Goal: Check status: Check status

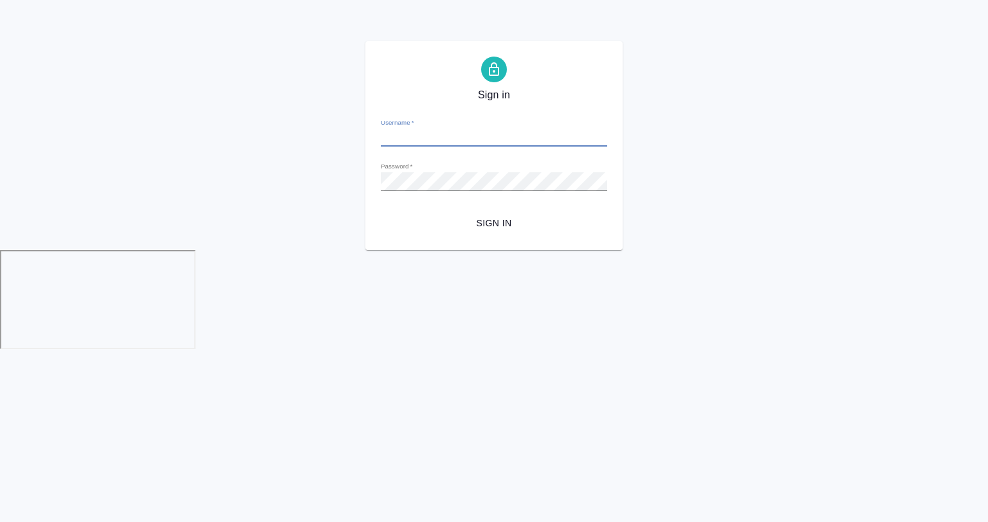
type input "a.gvozdikov@awatera.com"
click at [488, 220] on span "Sign in" at bounding box center [494, 223] width 206 height 16
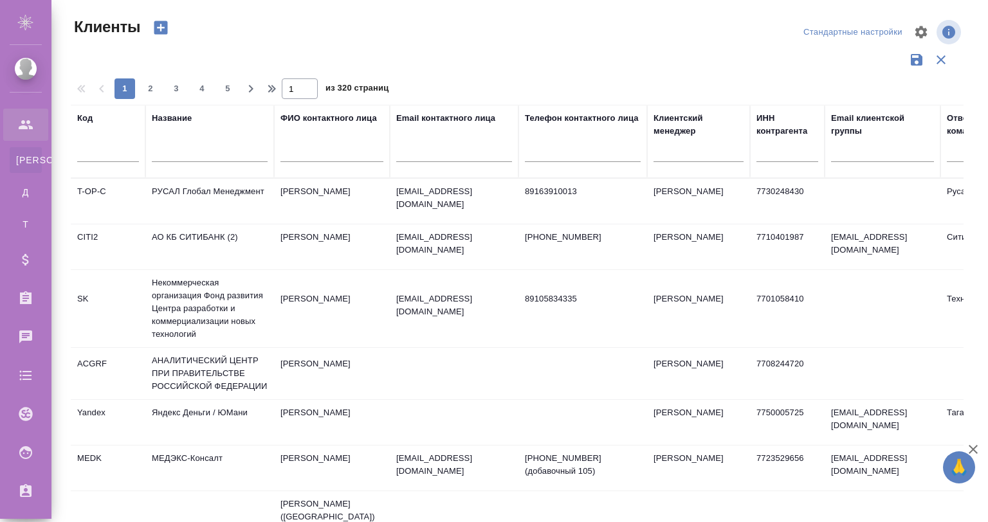
select select "RU"
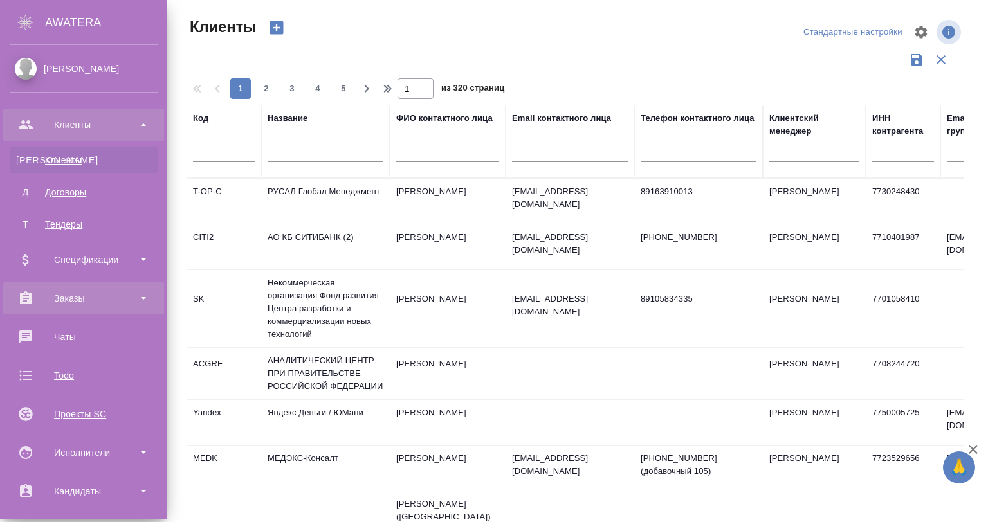
click at [77, 295] on div "Заказы" at bounding box center [84, 298] width 148 height 19
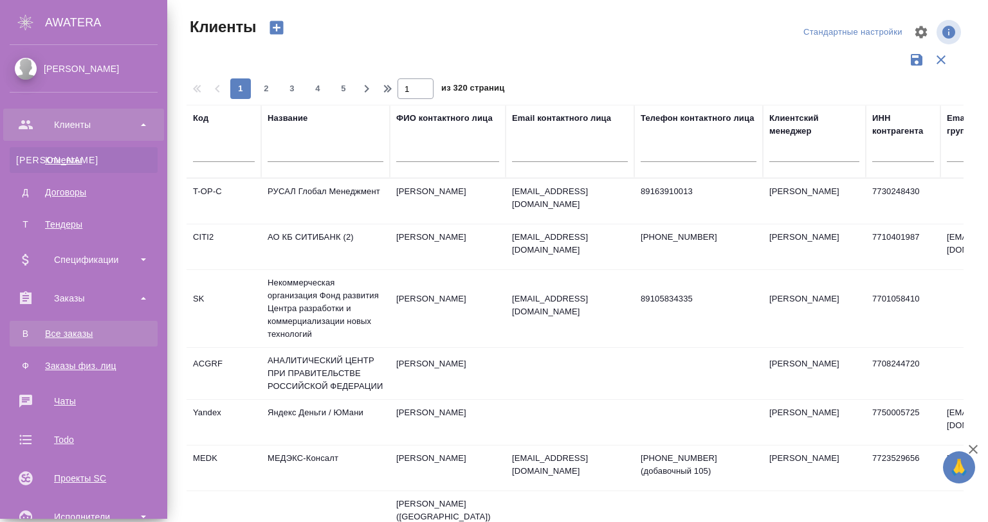
click at [77, 332] on div "Все заказы" at bounding box center [83, 333] width 135 height 13
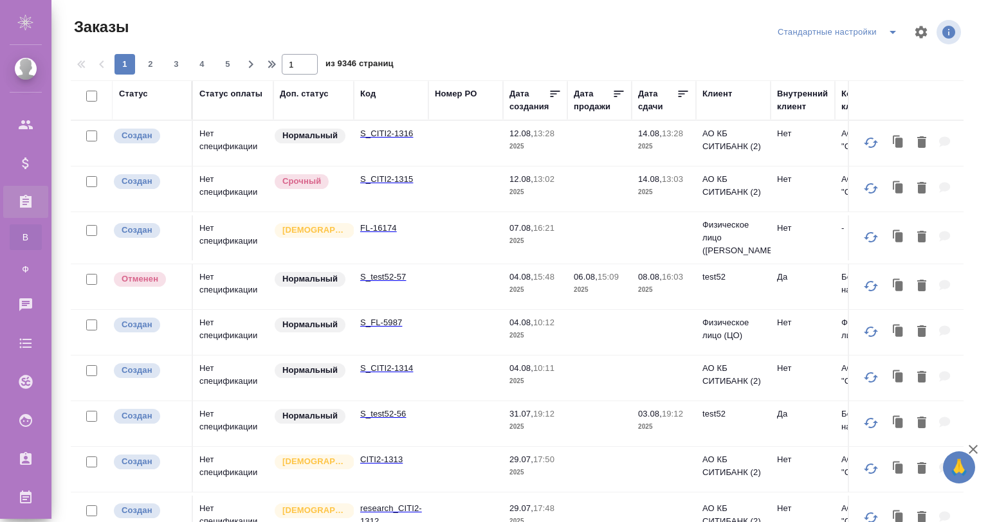
click at [386, 140] on td "S_CITI2-1316" at bounding box center [391, 143] width 75 height 45
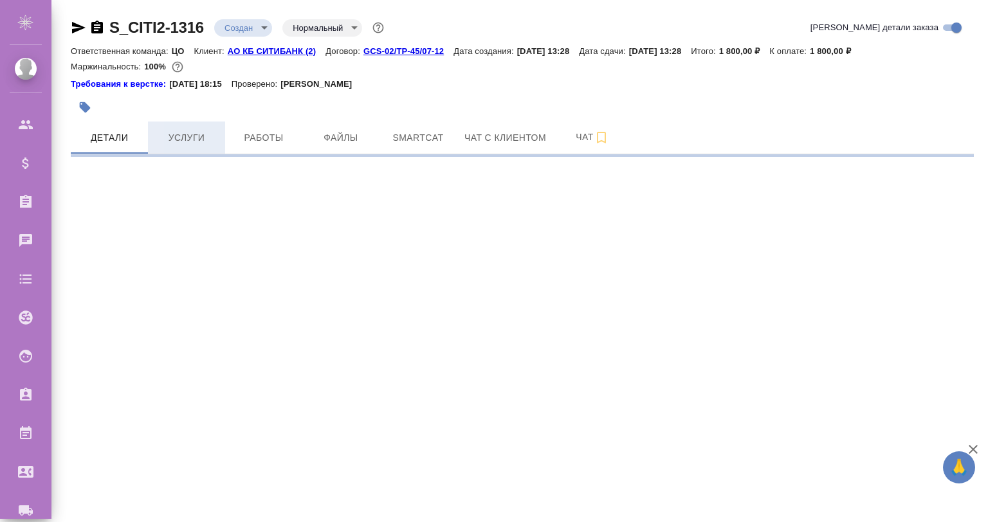
select select "RU"
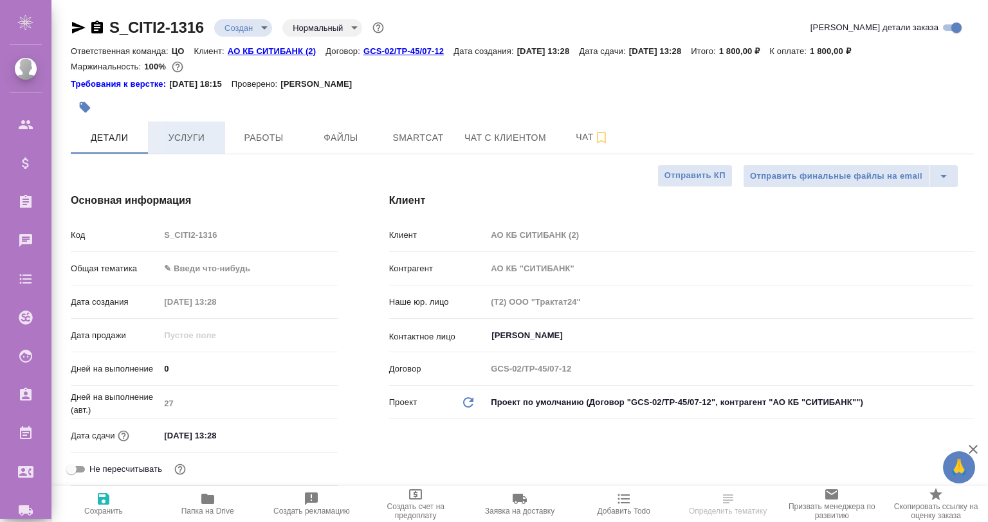
type textarea "x"
click at [189, 136] on span "Услуги" at bounding box center [187, 138] width 62 height 16
type textarea "x"
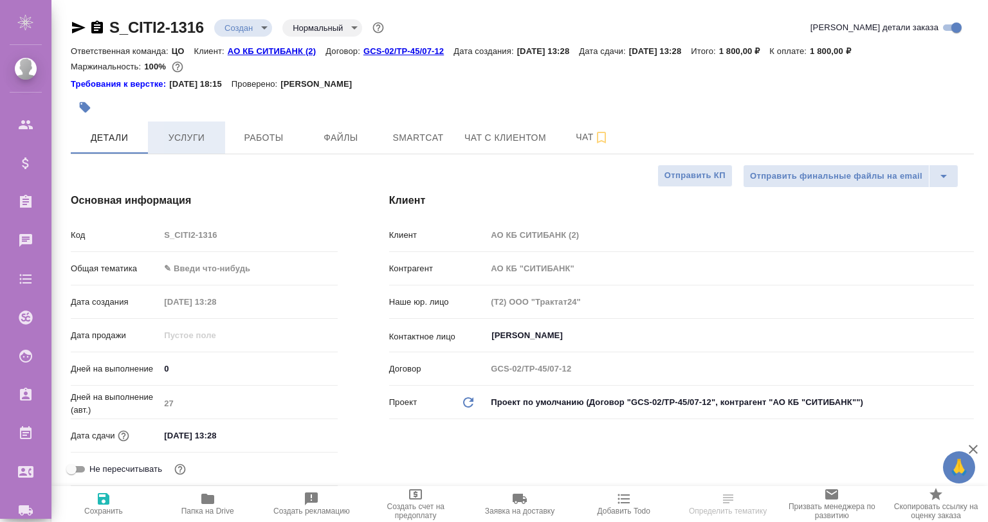
type textarea "x"
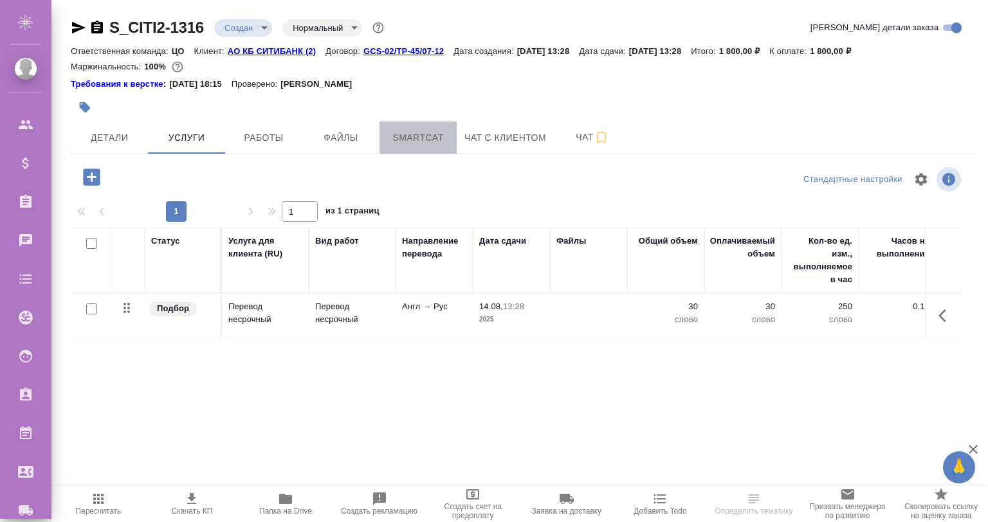
click at [438, 143] on span "Smartcat" at bounding box center [418, 138] width 62 height 16
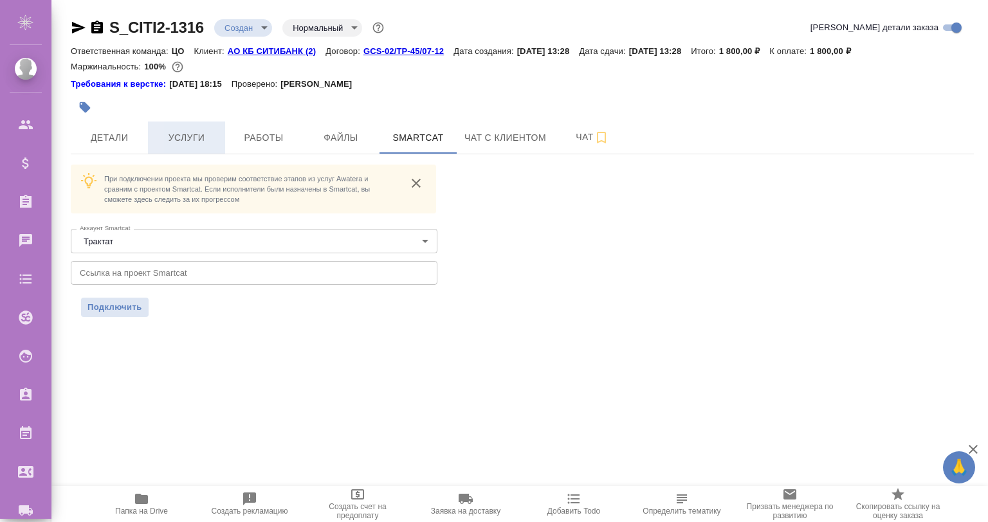
click at [215, 132] on span "Услуги" at bounding box center [187, 138] width 62 height 16
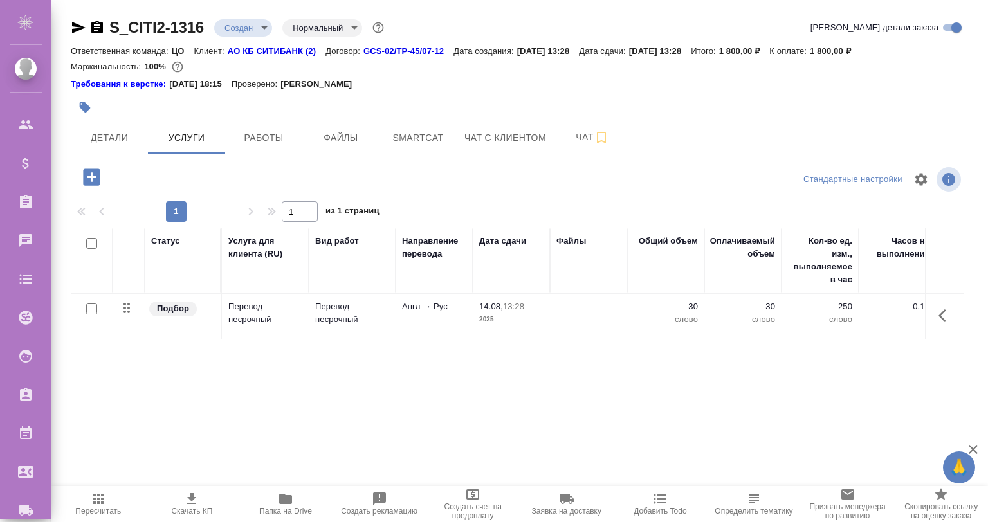
click at [941, 316] on icon "button" at bounding box center [942, 315] width 8 height 13
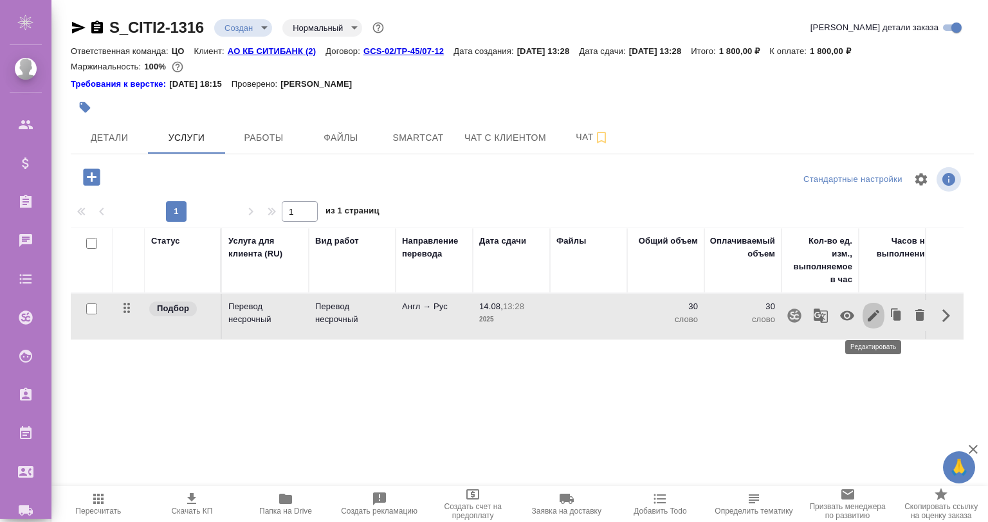
click at [869, 311] on icon "button" at bounding box center [873, 315] width 15 height 15
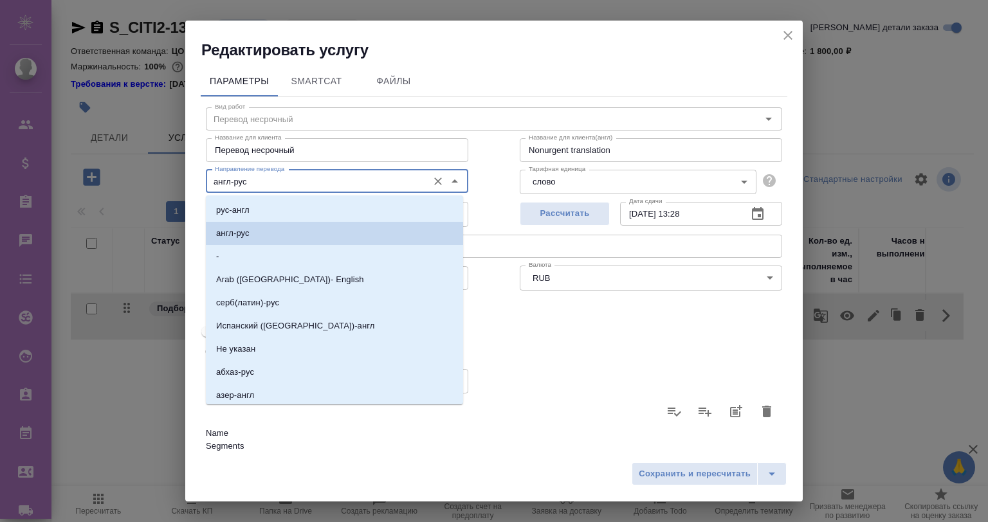
click at [248, 178] on input "англ-рус" at bounding box center [316, 181] width 212 height 15
drag, startPoint x: 261, startPoint y: 190, endPoint x: 265, endPoint y: 197, distance: 8.1
click at [263, 194] on body "🙏 .cls-1 fill:#fff; AWATERA Gvozdikov Andrey Клиенты Спецификации Заказы 0 Чаты…" at bounding box center [494, 313] width 988 height 626
click at [268, 203] on li "рус-англ" at bounding box center [334, 210] width 257 height 23
type input "рус-англ"
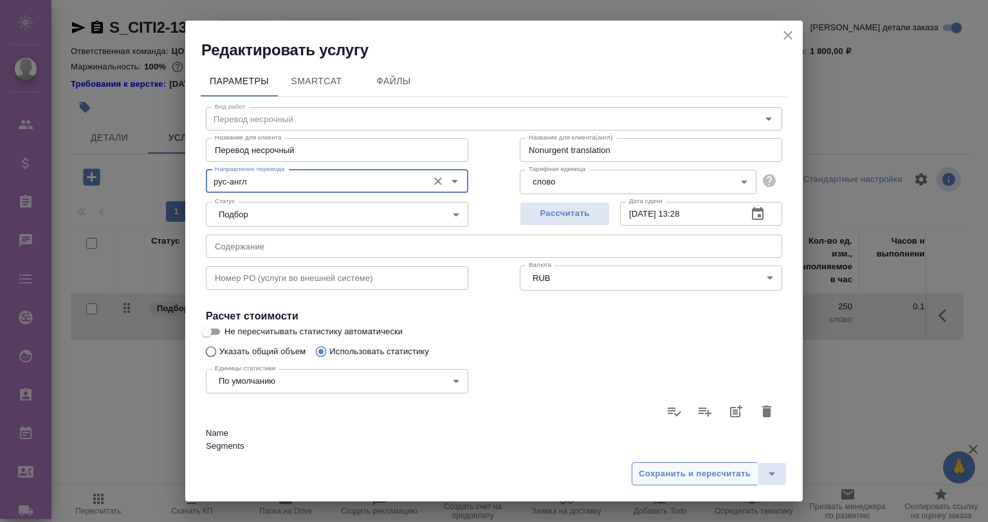
click at [671, 476] on span "Сохранить и пересчитать" at bounding box center [695, 474] width 112 height 15
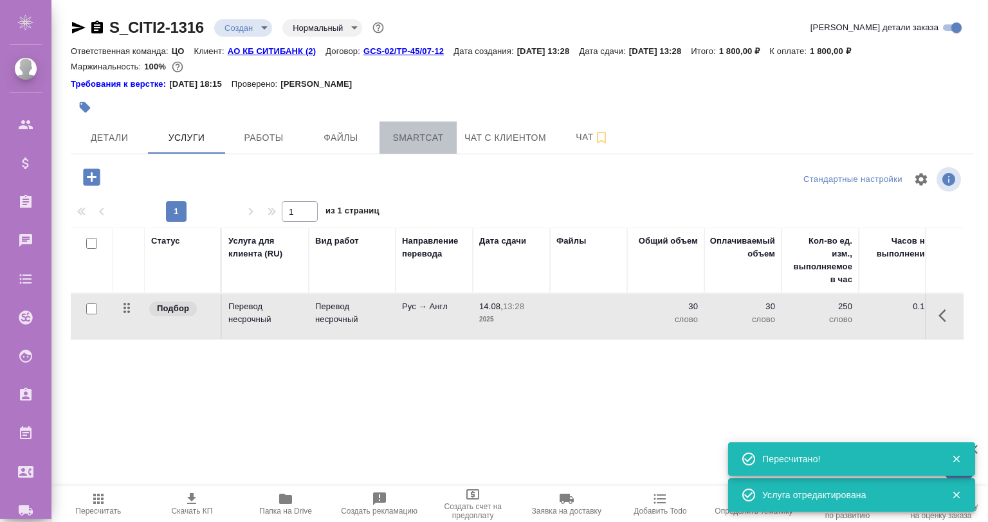
click at [422, 134] on span "Smartcat" at bounding box center [418, 138] width 62 height 16
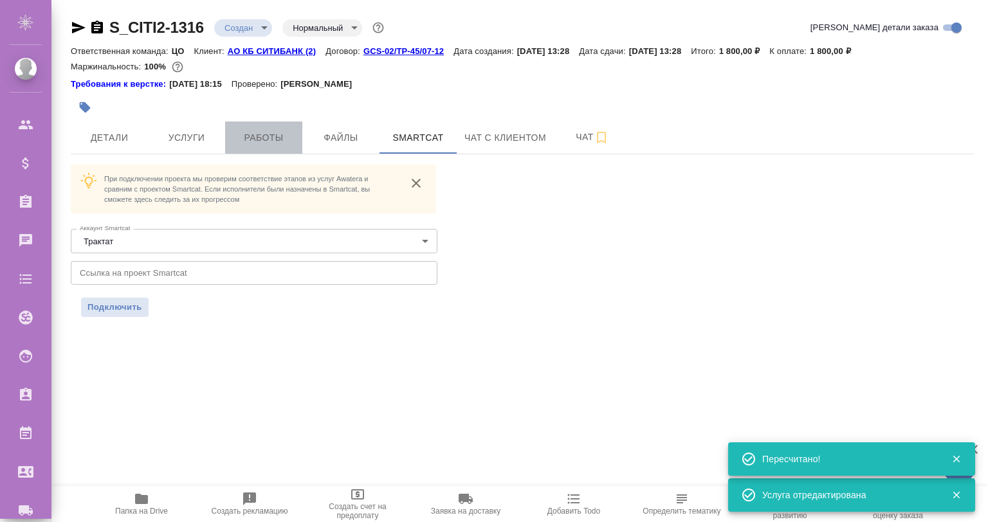
click at [253, 139] on span "Работы" at bounding box center [264, 138] width 62 height 16
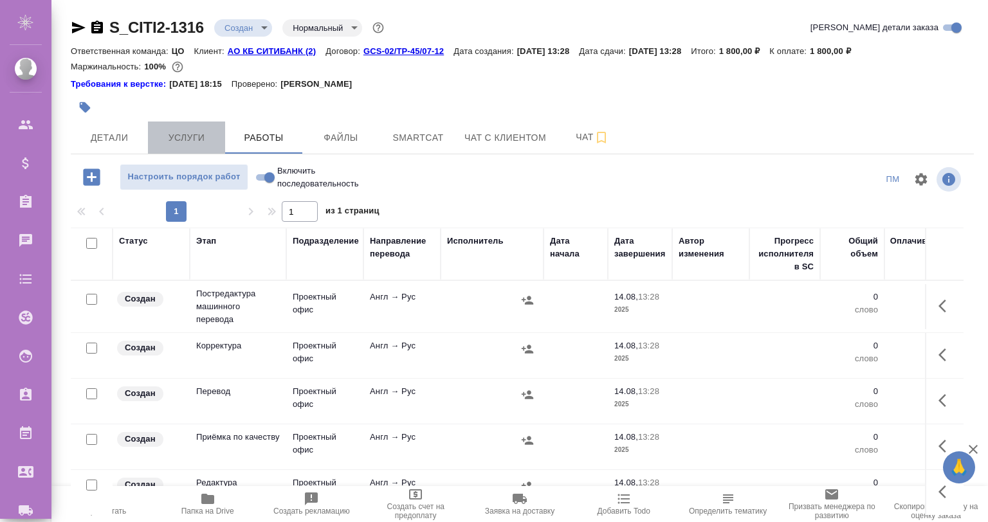
click at [178, 137] on span "Услуги" at bounding box center [187, 138] width 62 height 16
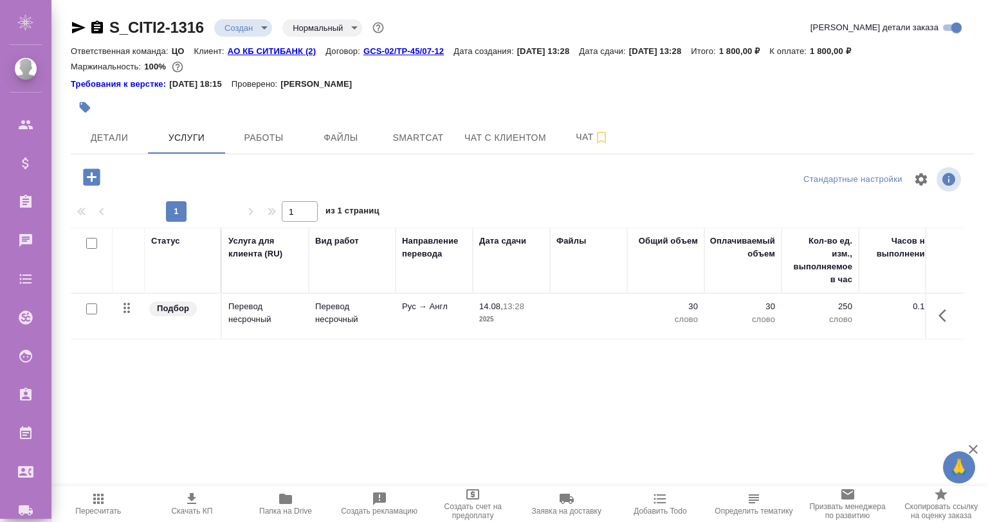
click at [942, 314] on icon "button" at bounding box center [942, 315] width 8 height 13
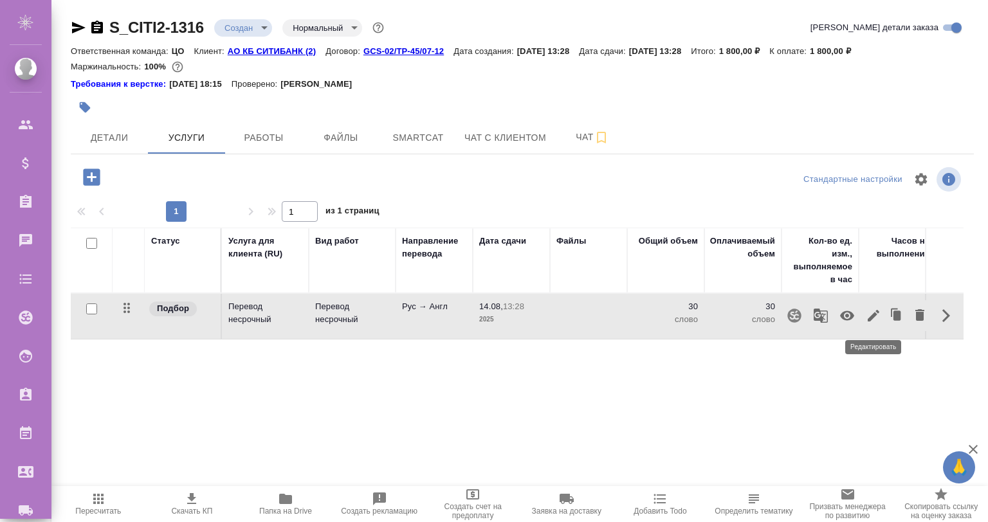
click at [864, 312] on button "button" at bounding box center [874, 315] width 22 height 31
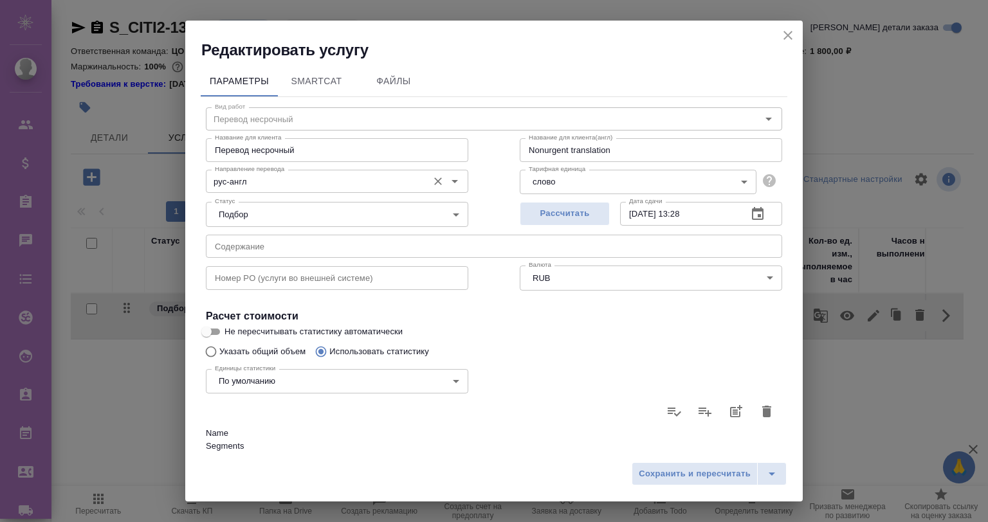
click at [302, 183] on input "рус-англ" at bounding box center [316, 181] width 212 height 15
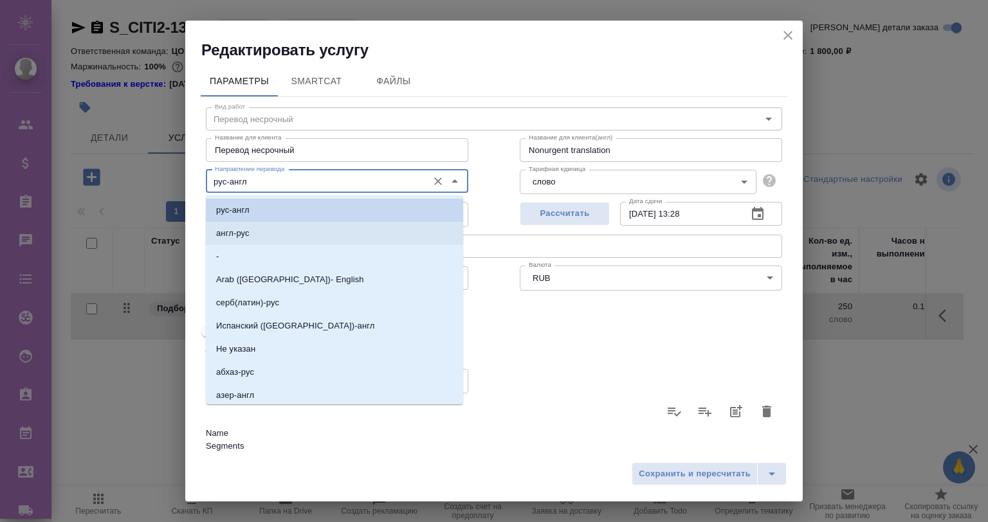
click at [298, 233] on li "англ-рус" at bounding box center [334, 233] width 257 height 23
type input "англ-рус"
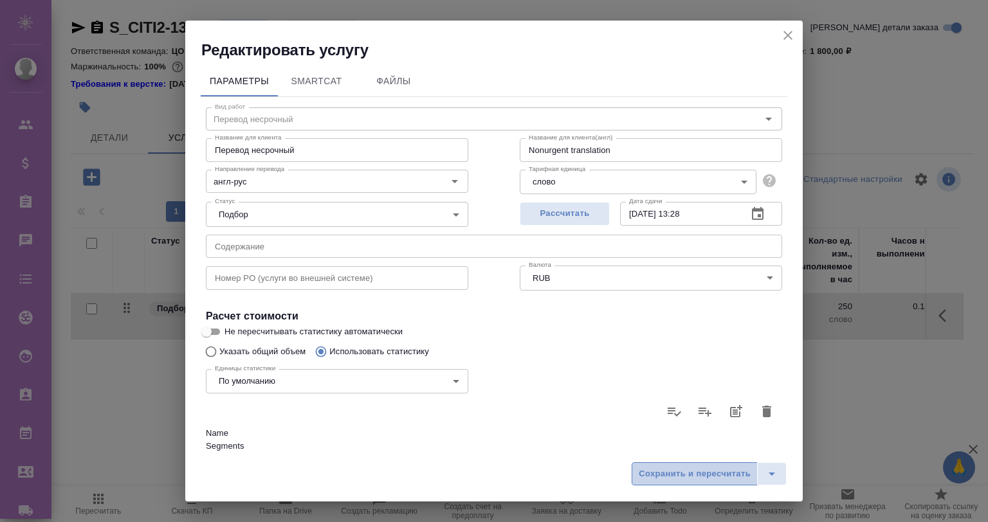
click at [688, 468] on span "Сохранить и пересчитать" at bounding box center [695, 474] width 112 height 15
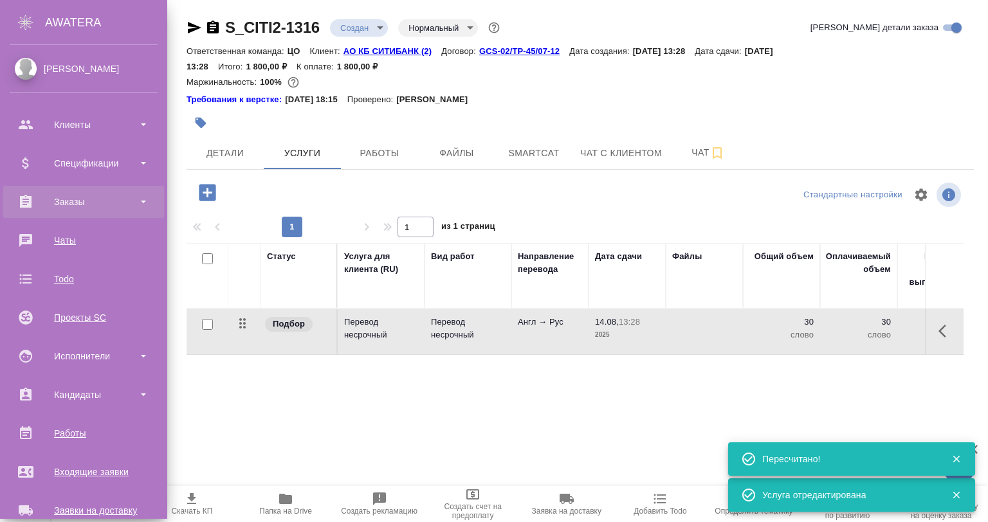
click at [75, 199] on div "Заказы" at bounding box center [84, 201] width 148 height 19
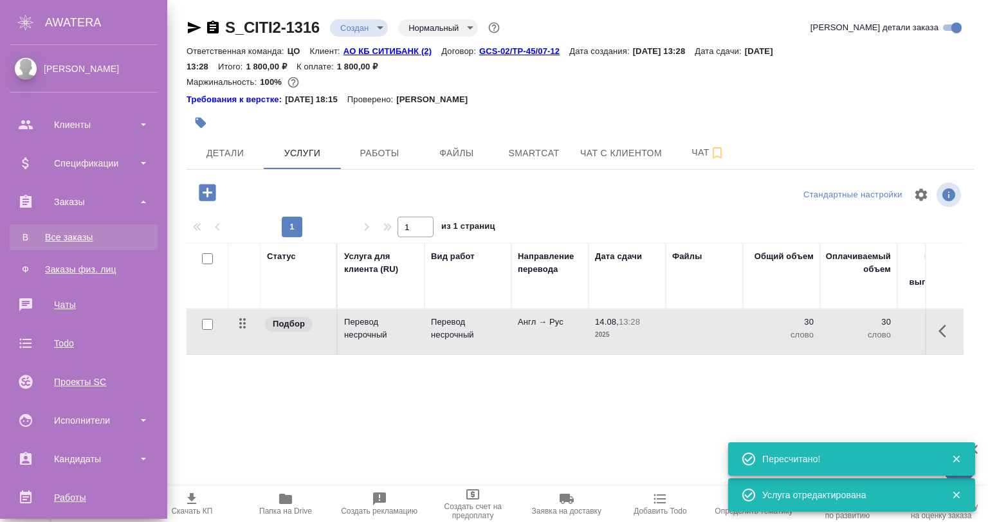
click at [64, 228] on link "В Все заказы" at bounding box center [84, 237] width 148 height 26
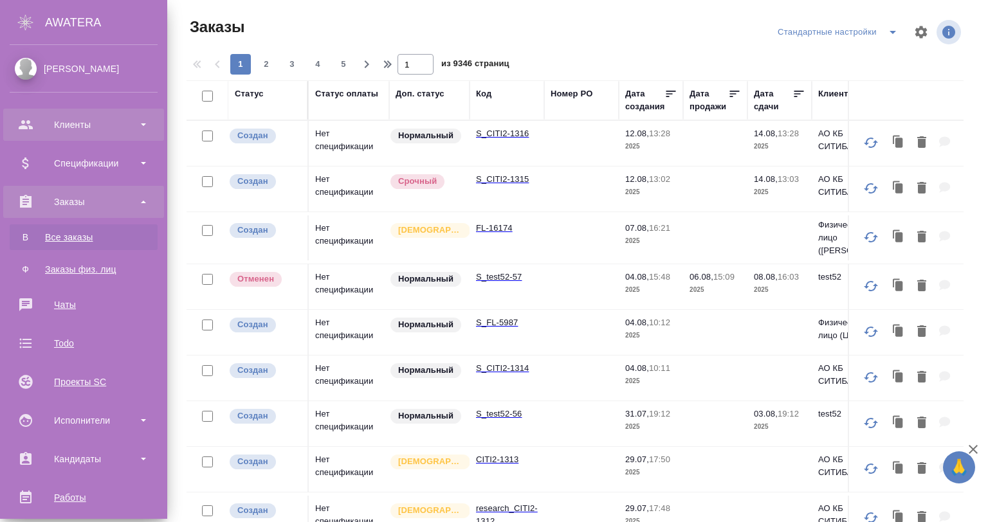
click at [23, 121] on div "Клиенты" at bounding box center [84, 124] width 148 height 19
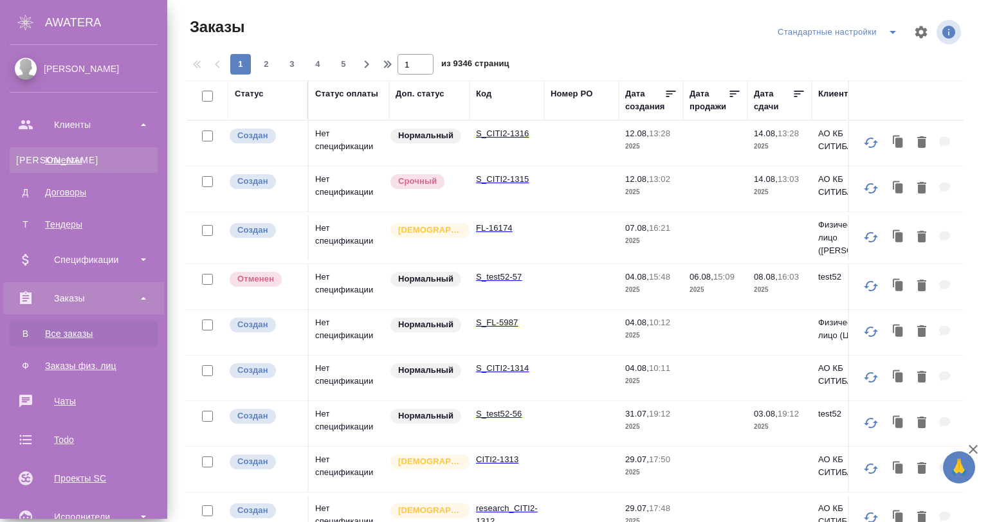
click at [73, 163] on div "Клиенты" at bounding box center [83, 160] width 135 height 13
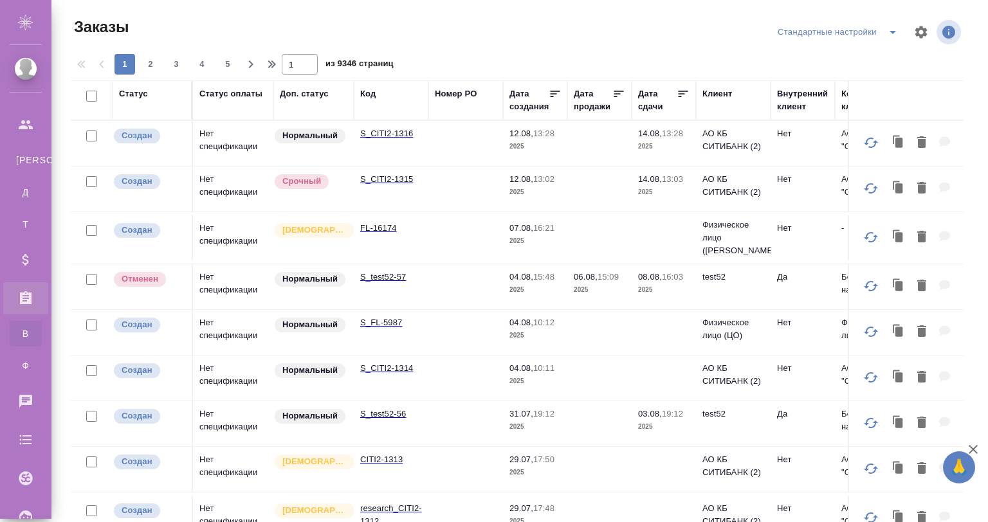
select select "RU"
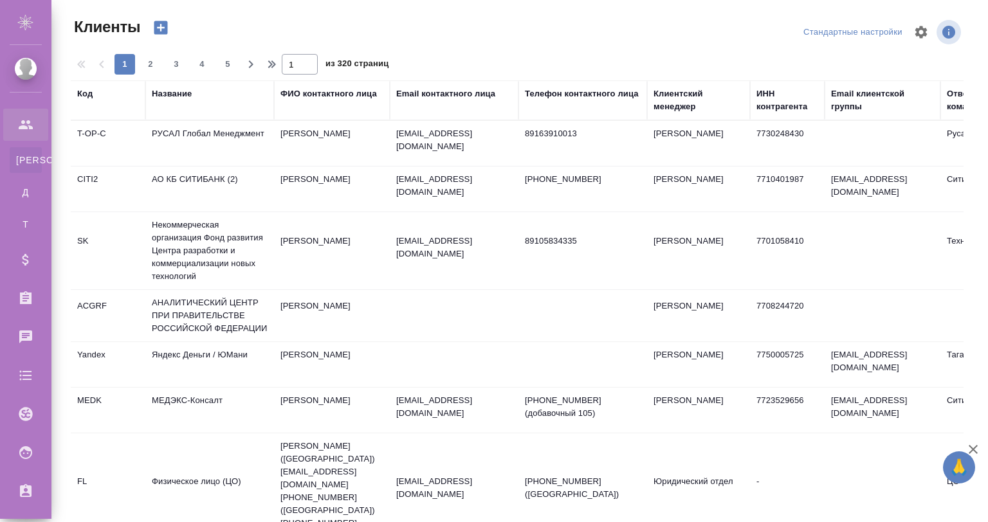
click at [314, 87] on div "ФИО контактного лица" at bounding box center [328, 93] width 96 height 13
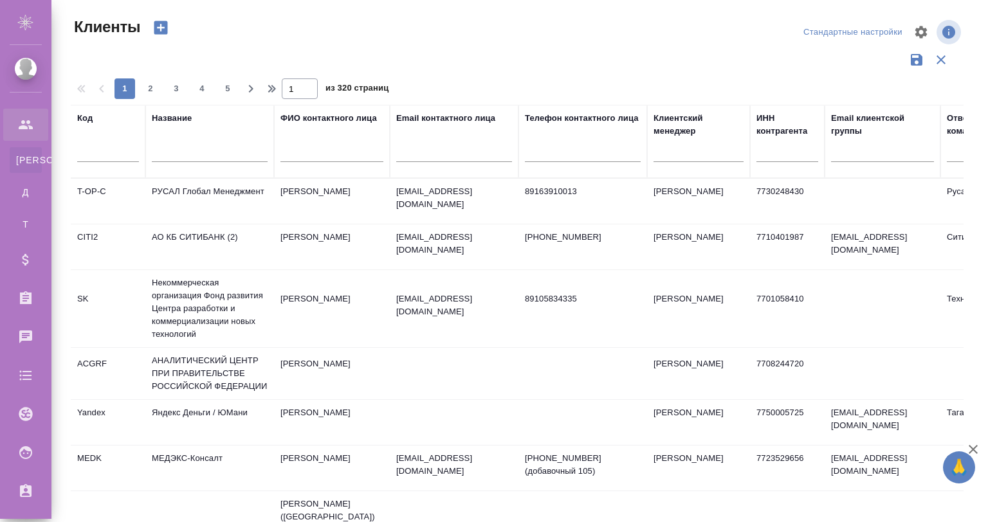
click at [105, 158] on input "text" at bounding box center [108, 154] width 62 height 16
type input "е"
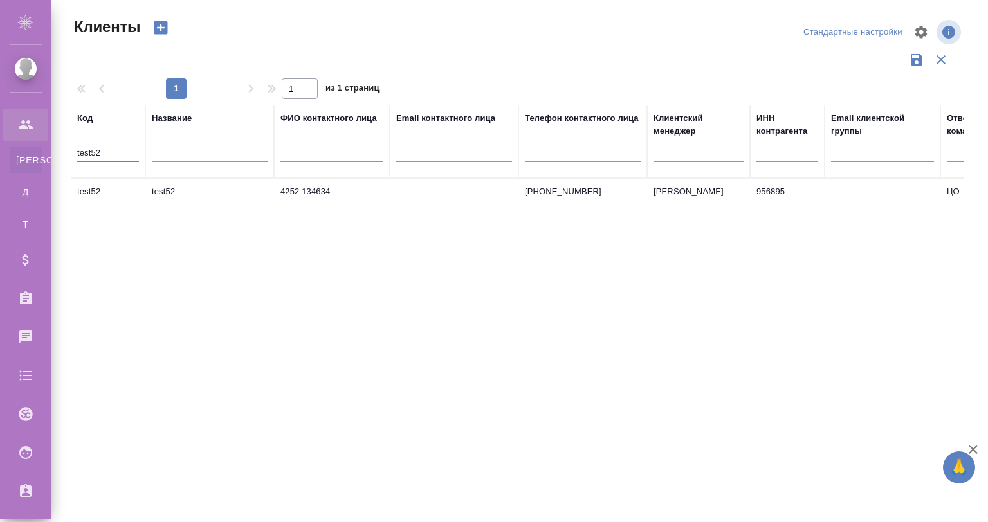
type input "test52"
click at [107, 186] on td "test52" at bounding box center [108, 201] width 75 height 45
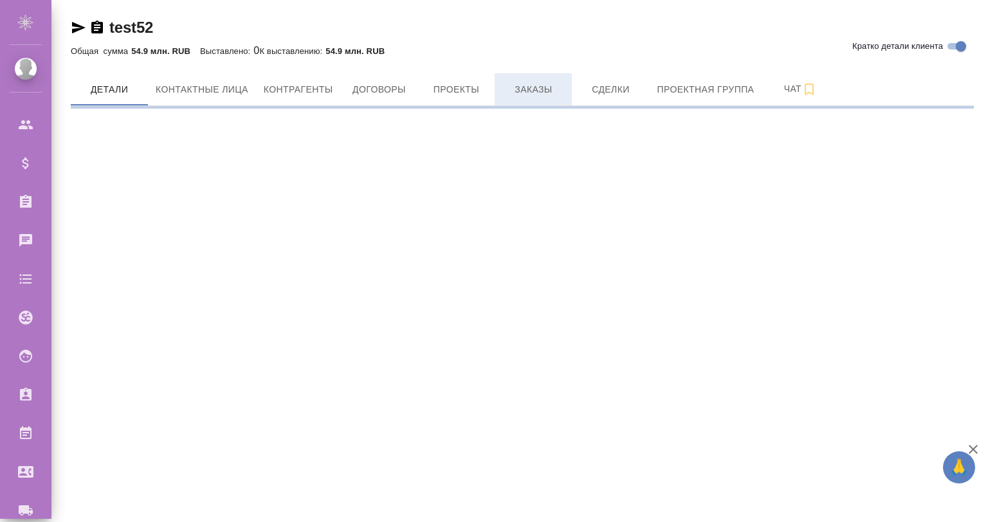
click at [543, 90] on span "Заказы" at bounding box center [533, 90] width 62 height 16
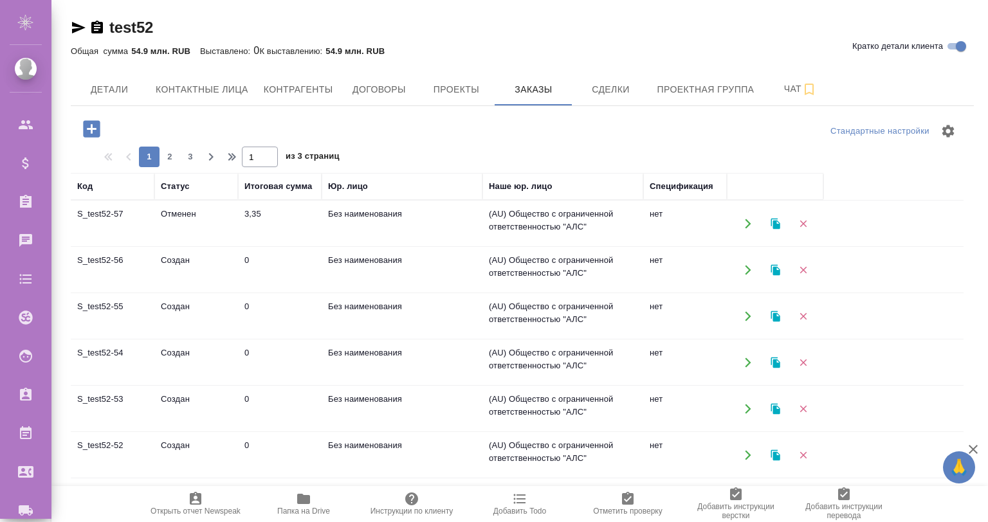
click at [100, 219] on td "S_test52-57" at bounding box center [113, 223] width 84 height 45
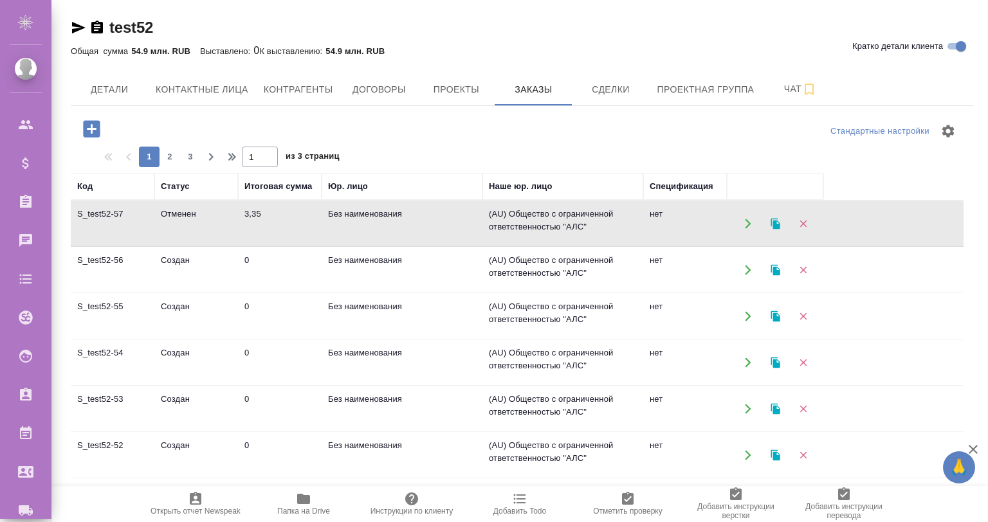
click at [100, 219] on td "S_test52-57" at bounding box center [113, 223] width 84 height 45
click at [125, 246] on td "S_test52-56" at bounding box center [113, 223] width 84 height 45
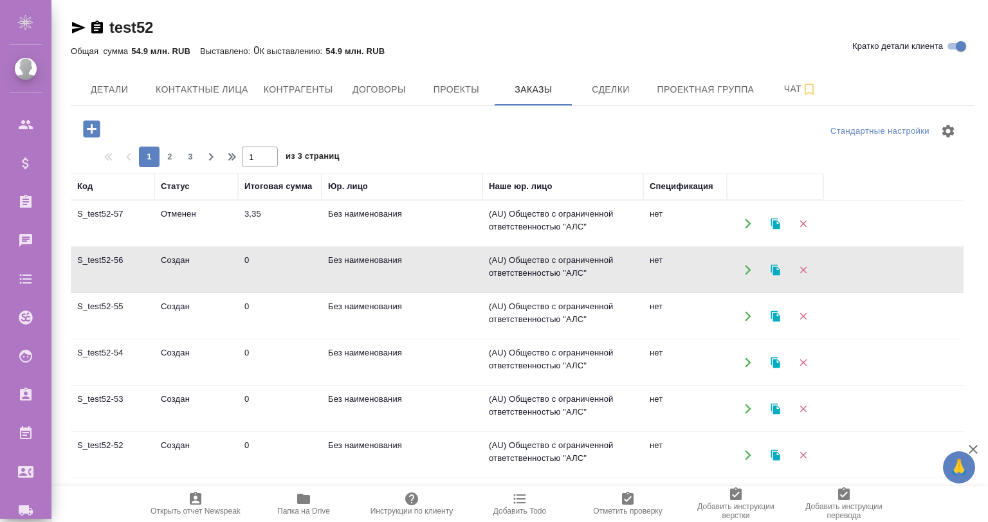
click at [105, 246] on td "S_test52-56" at bounding box center [113, 223] width 84 height 45
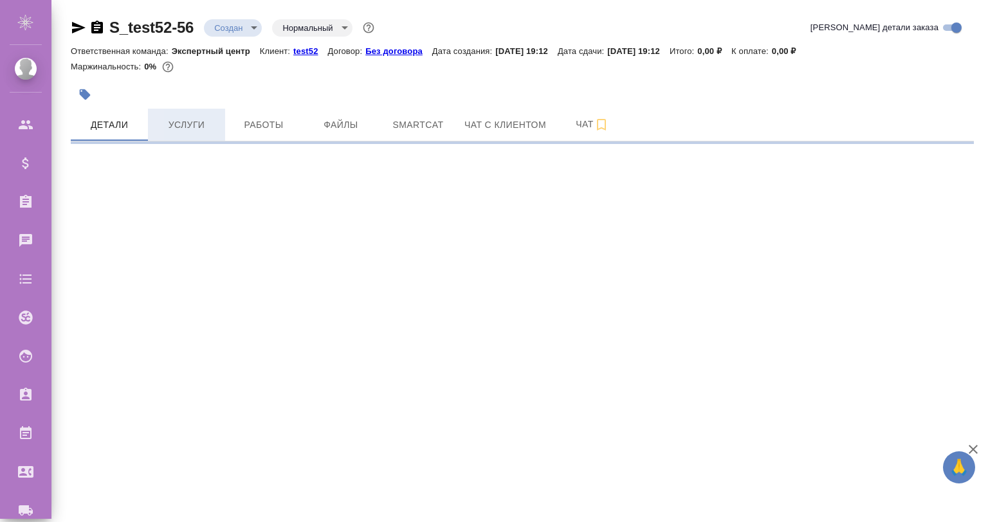
select select "RU"
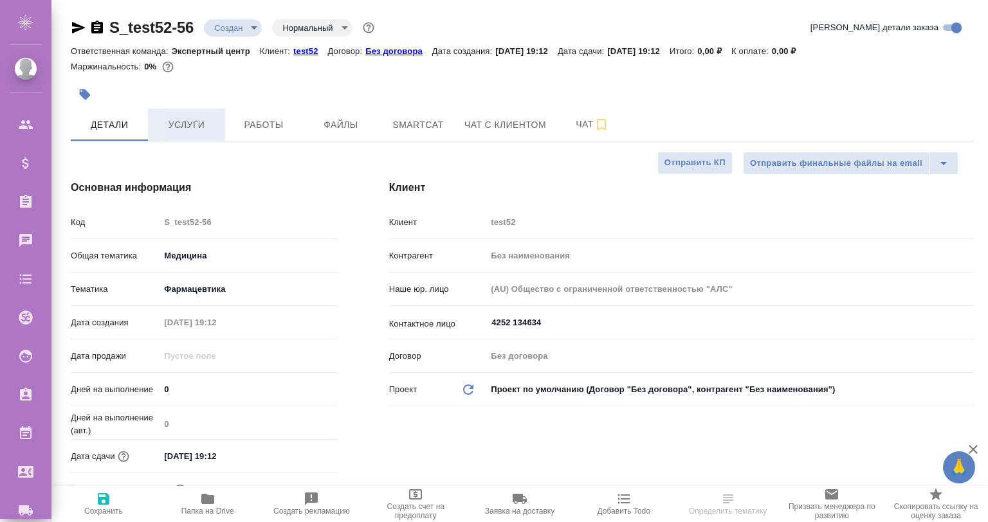
type textarea "x"
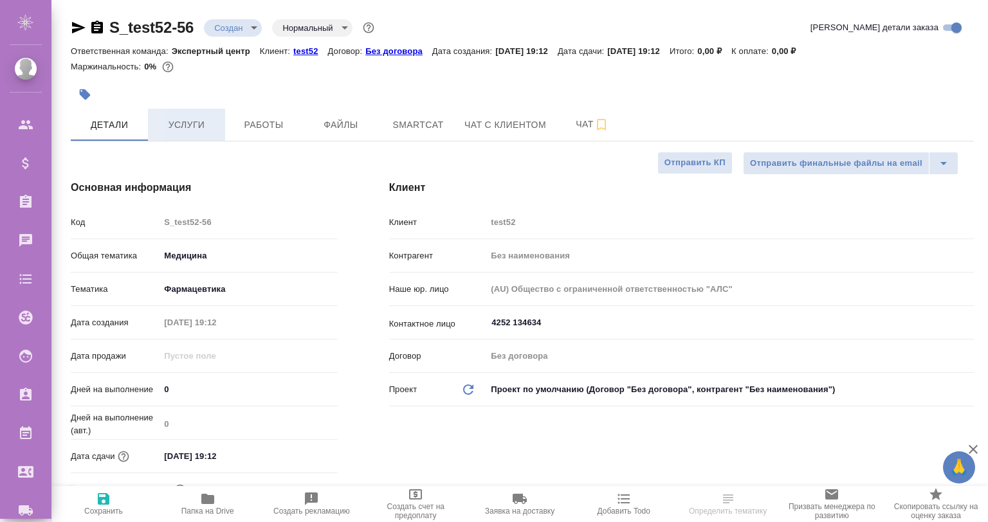
type textarea "x"
click at [150, 126] on button "Услуги" at bounding box center [186, 125] width 77 height 32
type textarea "x"
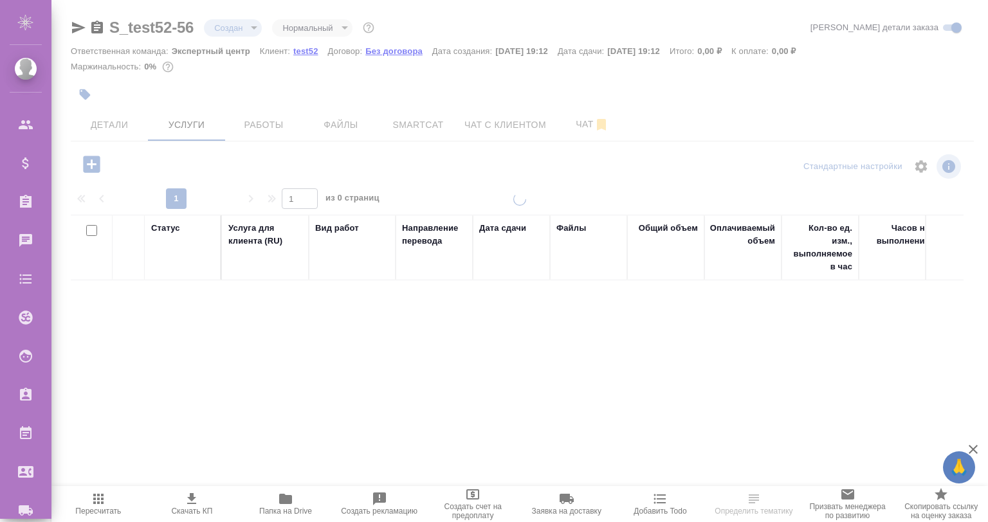
scroll to position [2, 0]
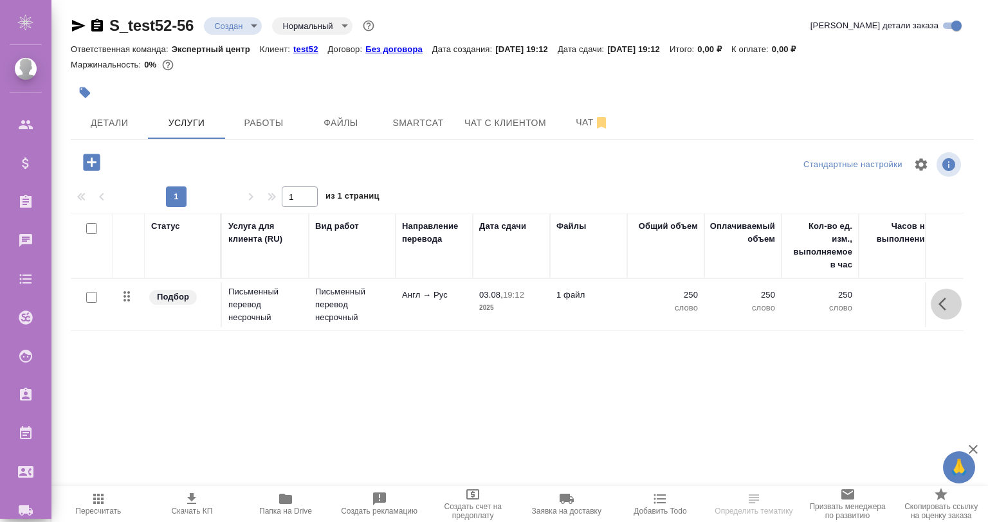
drag, startPoint x: 940, startPoint y: 294, endPoint x: 931, endPoint y: 302, distance: 11.4
click at [940, 295] on button "button" at bounding box center [946, 304] width 31 height 31
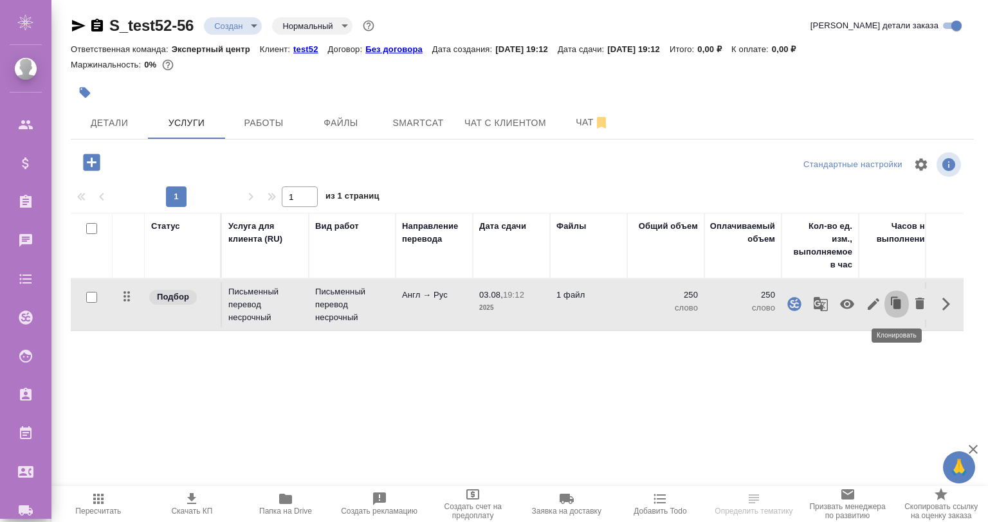
click at [892, 304] on icon "button" at bounding box center [897, 304] width 18 height 18
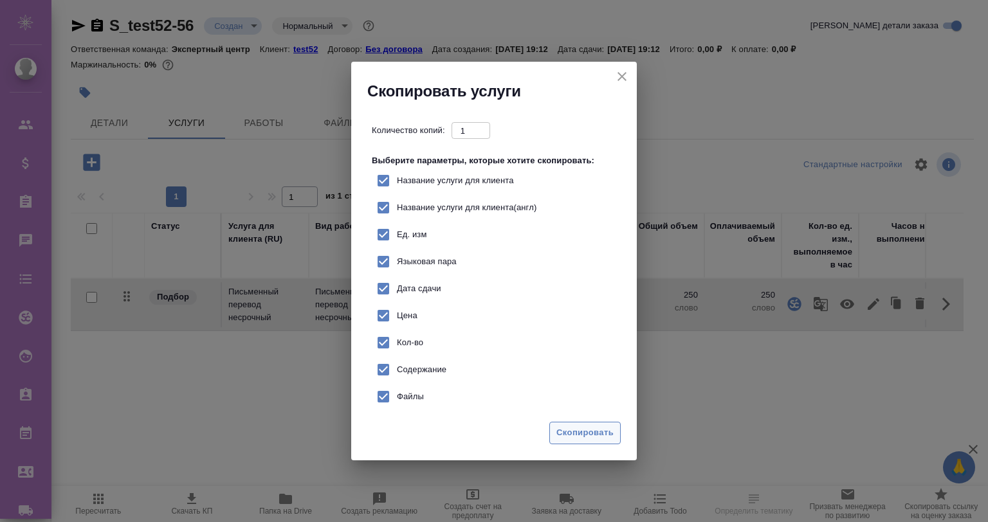
click at [565, 426] on span "Скопировать" at bounding box center [584, 433] width 57 height 15
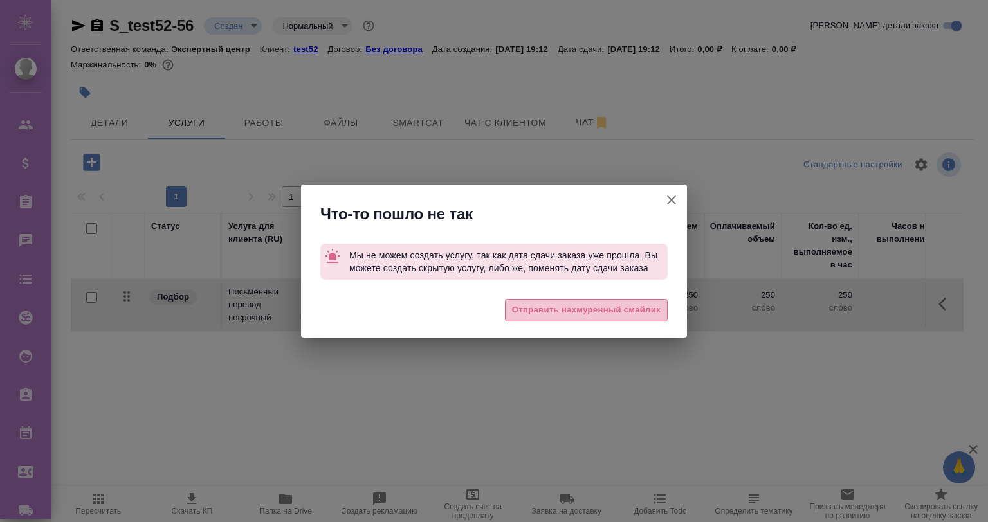
click at [538, 309] on span "Отправить нахмуренный смайлик" at bounding box center [586, 310] width 149 height 15
click at [104, 114] on div "Что-то пошло не так Мы не можем создать услугу, так как дата сдачи заказа уже п…" at bounding box center [494, 261] width 988 height 522
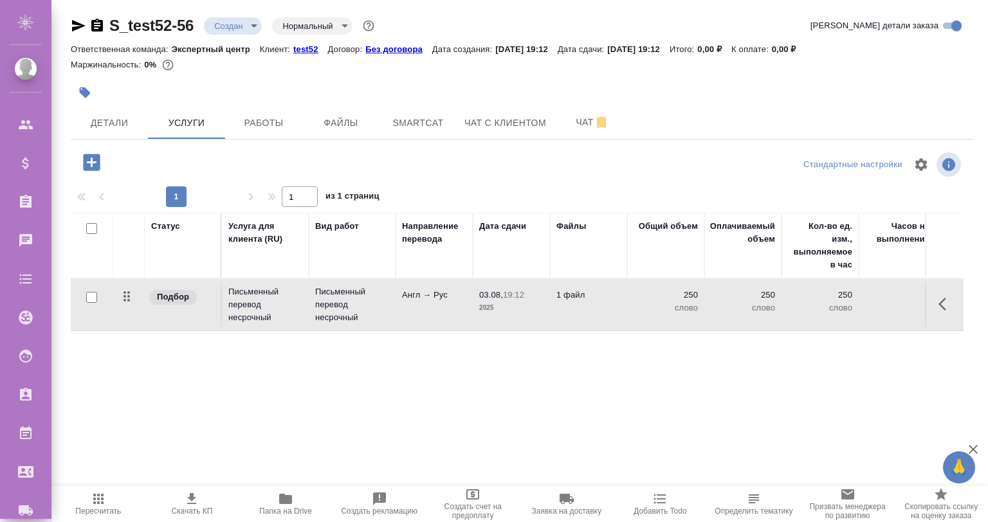
click at [104, 114] on body "🙏 .cls-1 fill:#fff; AWATERA Gvozdikov Andrey Клиенты Спецификации Заказы 0 Чаты…" at bounding box center [494, 313] width 988 height 626
click at [116, 116] on span "Детали" at bounding box center [109, 123] width 62 height 16
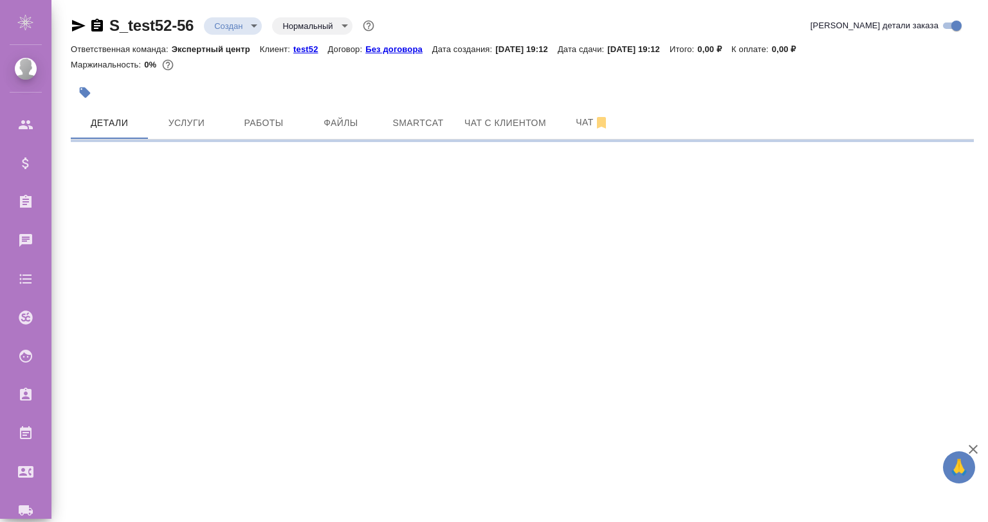
select select "RU"
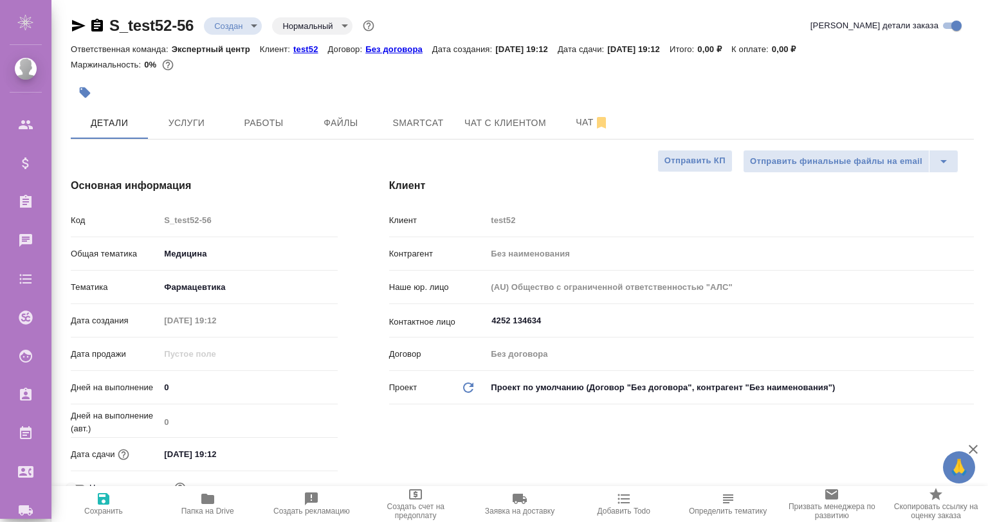
type textarea "x"
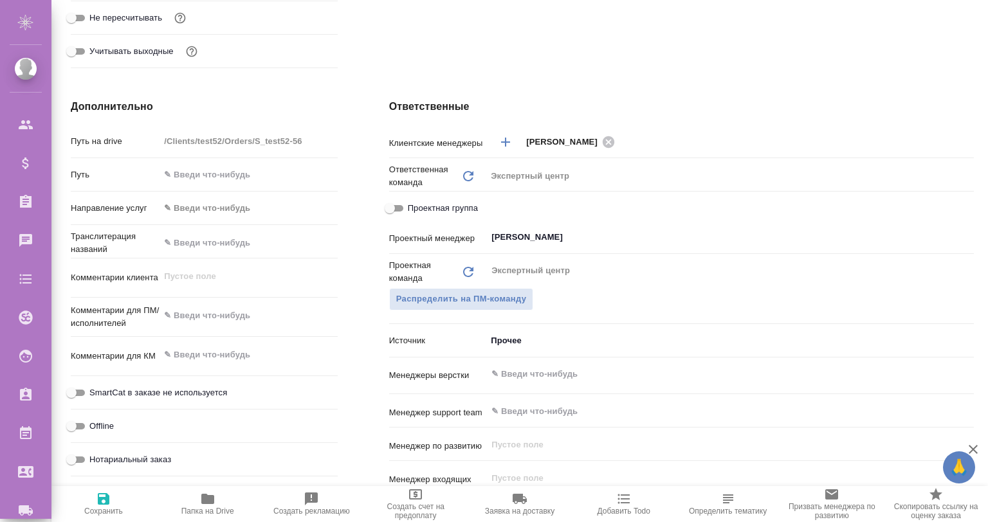
scroll to position [387, 0]
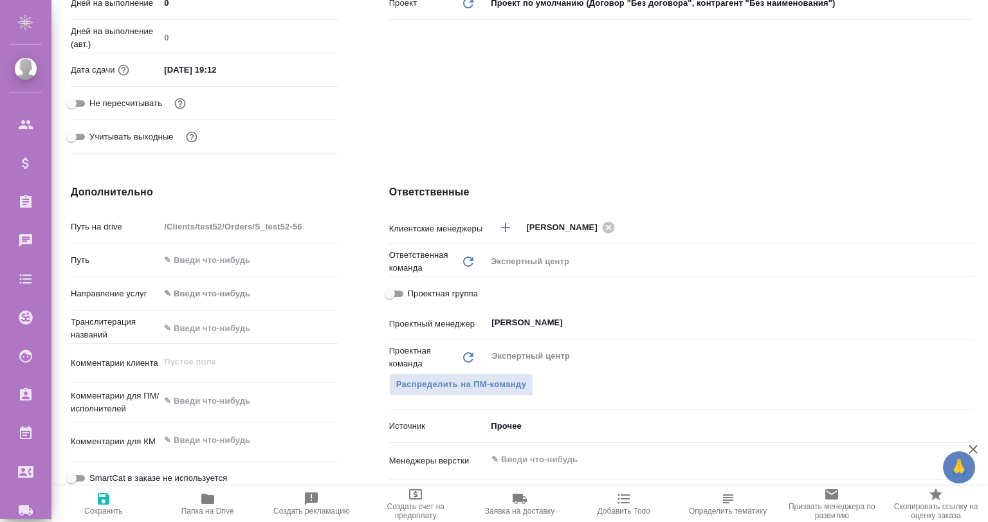
click at [240, 62] on input "03.08.2025 19:12" at bounding box center [216, 69] width 113 height 19
click at [295, 60] on div "03.08.2025 19:12" at bounding box center [249, 69] width 178 height 19
click at [291, 62] on div "03.08.2025 19:12" at bounding box center [249, 69] width 178 height 19
click at [299, 68] on icon "button" at bounding box center [300, 69] width 15 height 15
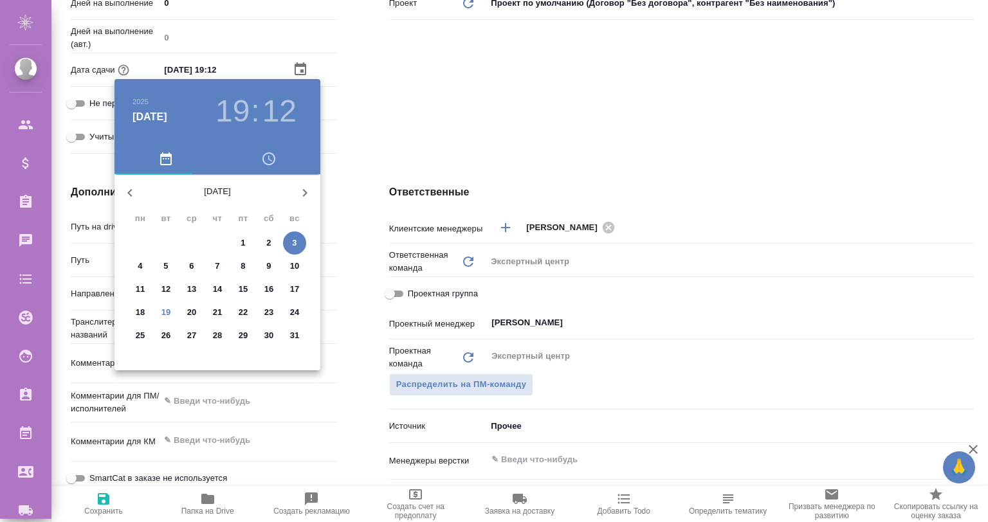
click at [288, 330] on span "31" at bounding box center [294, 335] width 23 height 13
type input "31.08.2025 19:12"
type textarea "x"
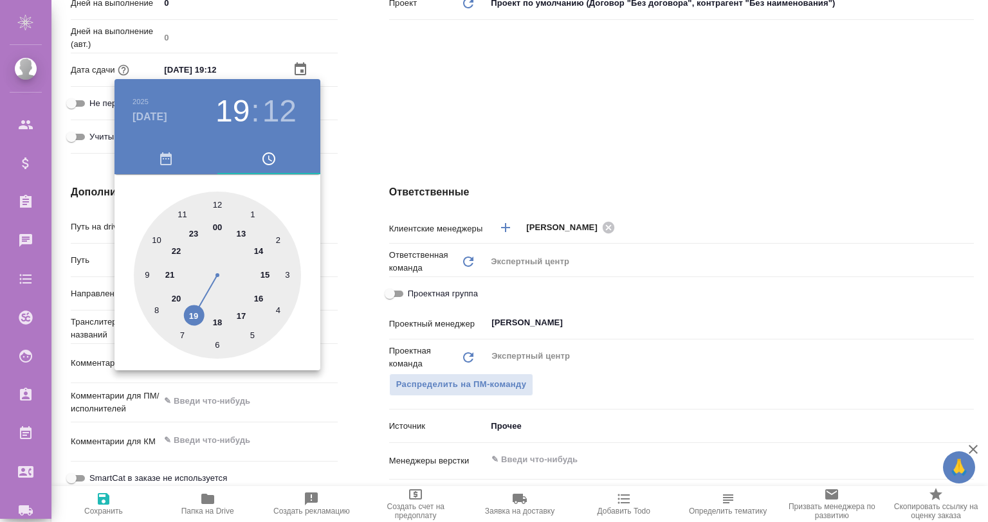
drag, startPoint x: 118, startPoint y: 515, endPoint x: 100, endPoint y: 503, distance: 21.2
click at [118, 515] on div at bounding box center [494, 261] width 988 height 522
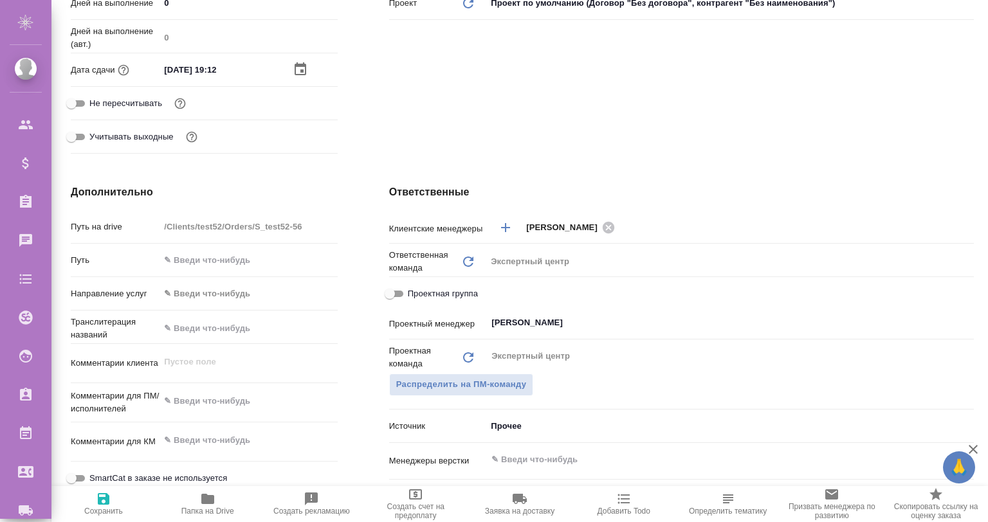
click at [100, 503] on div "2025 авг. 31 19 : 12 00 1 2 3 4 5 6 7 8 9 10 11 12 13 14 15 16 17 18 19 20 21 2…" at bounding box center [494, 261] width 988 height 522
click at [110, 500] on icon "button" at bounding box center [103, 498] width 15 height 15
type textarea "x"
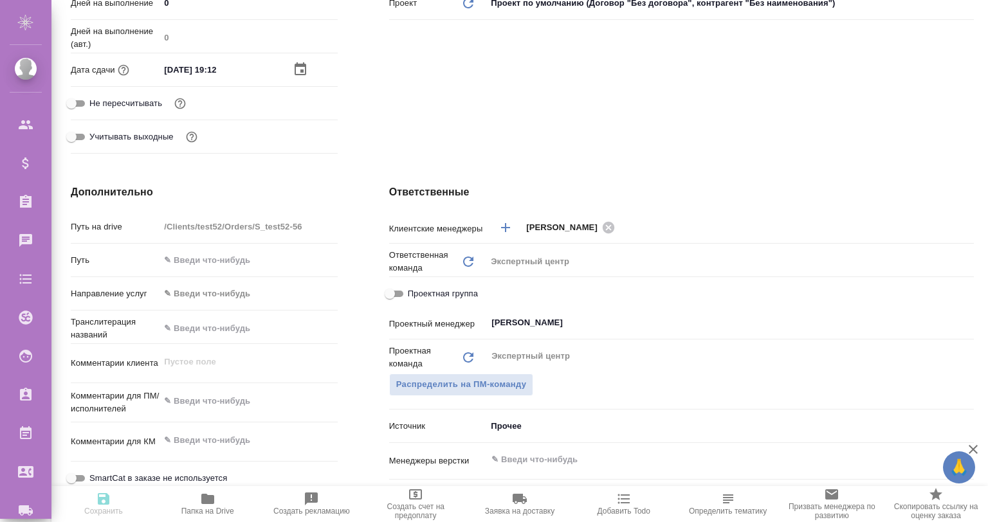
type textarea "x"
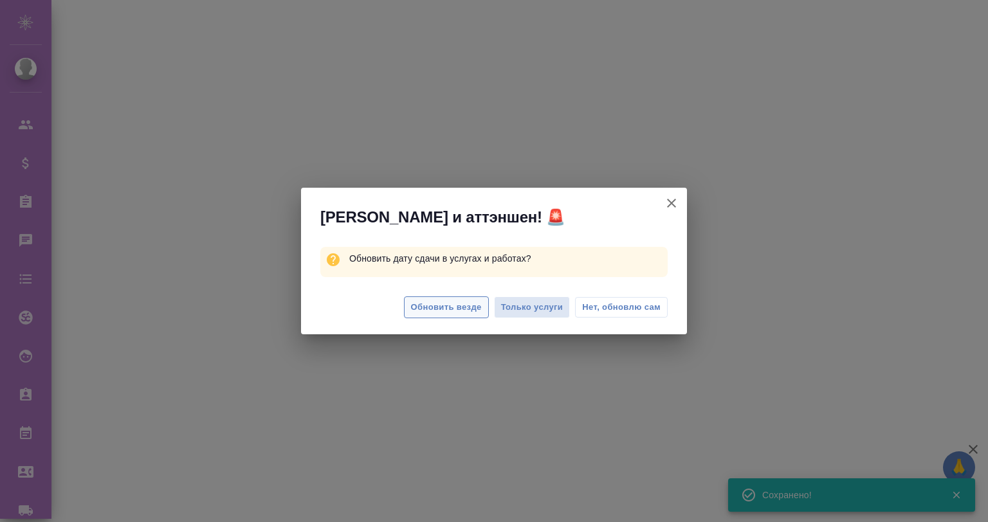
click at [450, 303] on span "Обновить везде" at bounding box center [446, 307] width 71 height 15
select select "RU"
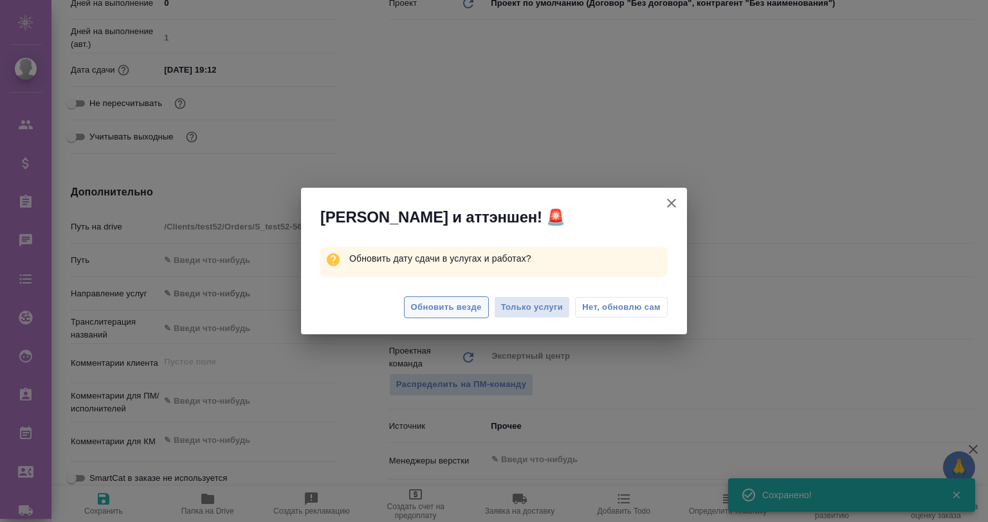
type textarea "x"
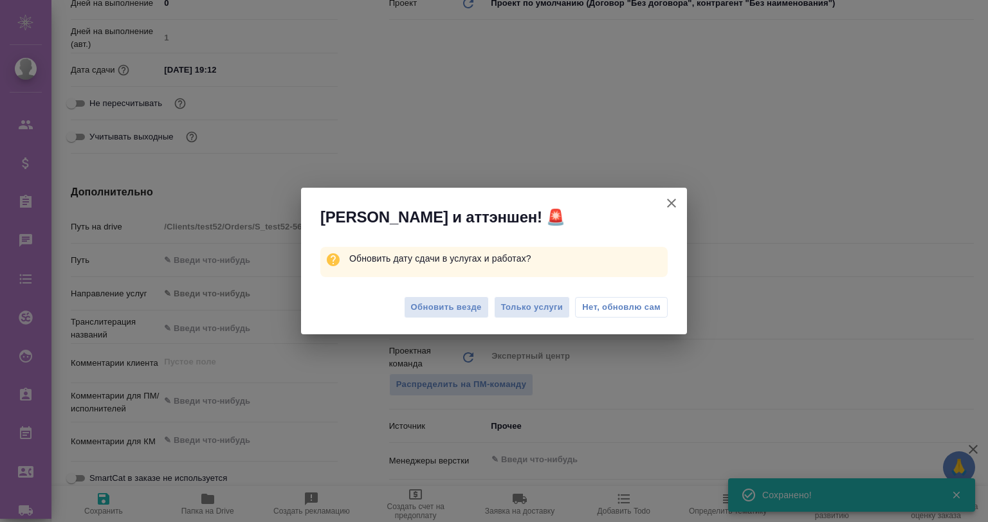
type textarea "x"
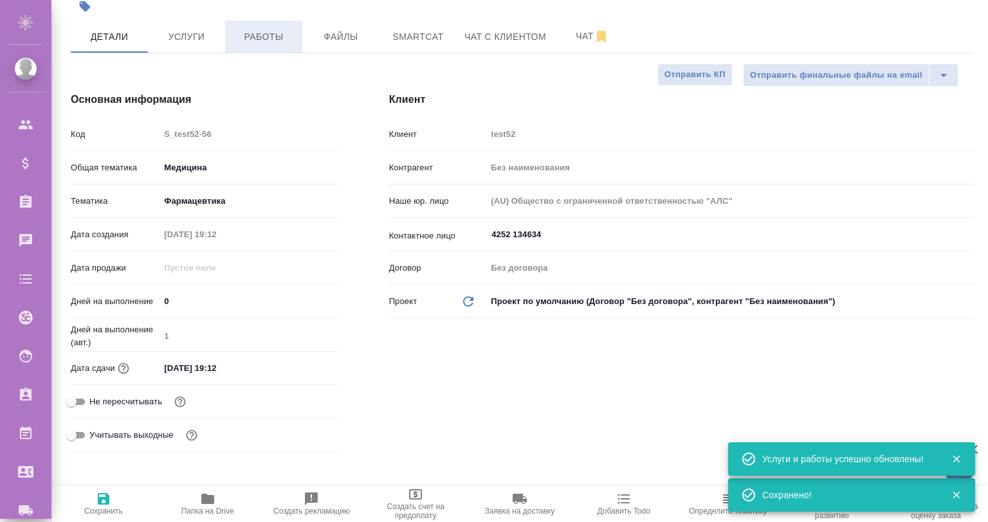
scroll to position [46, 0]
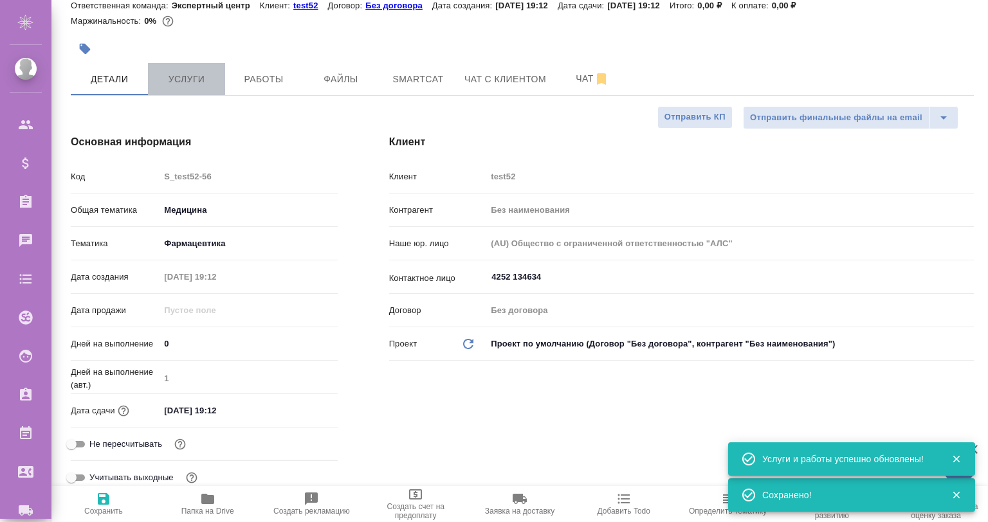
click at [185, 78] on span "Услуги" at bounding box center [187, 79] width 62 height 16
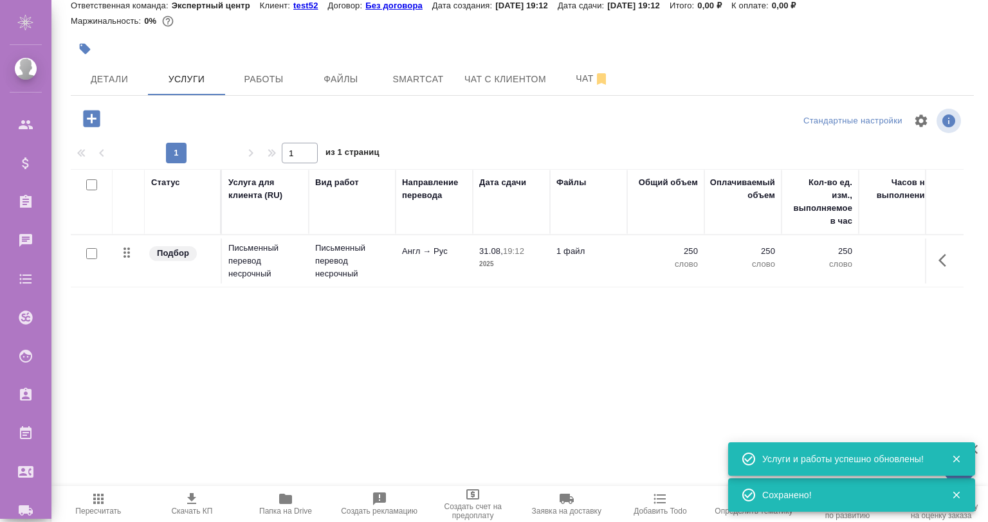
click at [93, 120] on icon "button" at bounding box center [91, 118] width 17 height 17
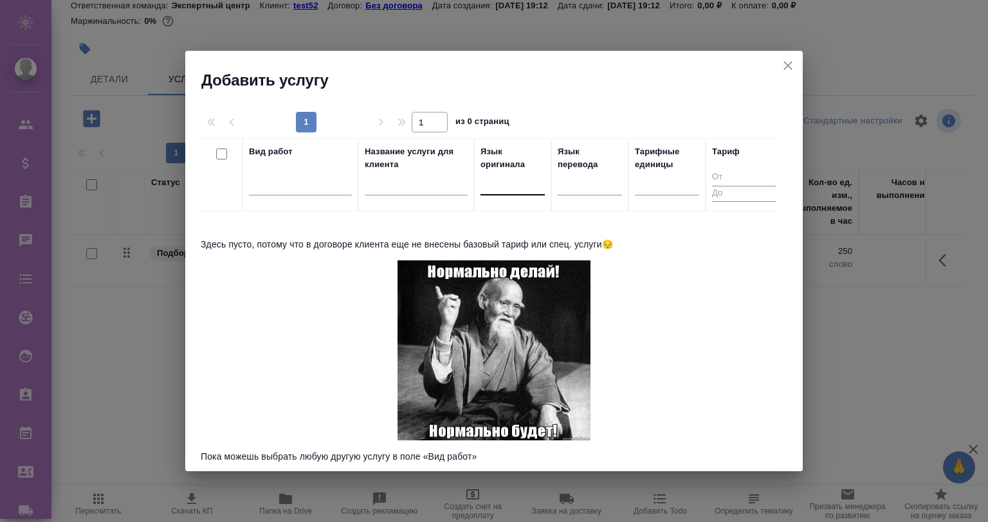
drag, startPoint x: 503, startPoint y: 178, endPoint x: 509, endPoint y: 185, distance: 9.1
click at [504, 178] on div at bounding box center [512, 182] width 64 height 19
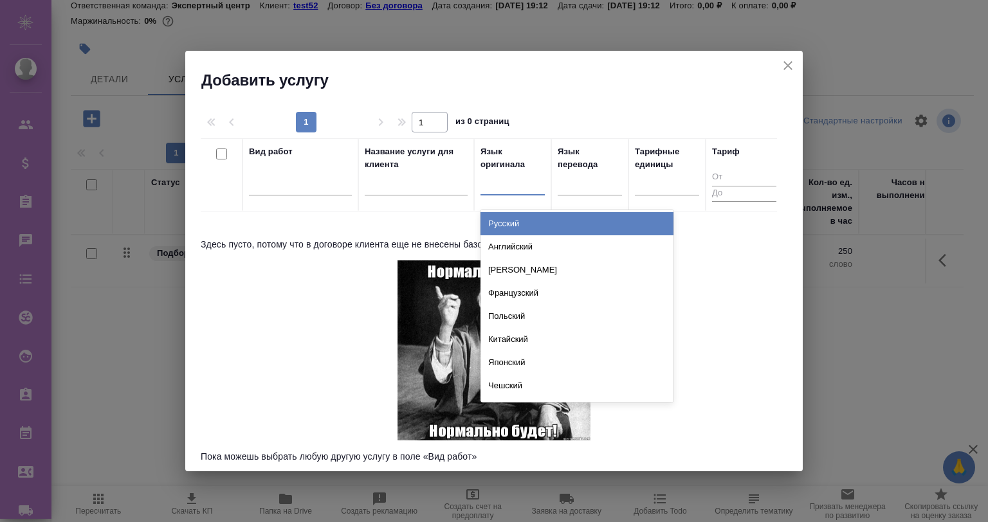
click at [538, 221] on div "Русский" at bounding box center [576, 223] width 193 height 23
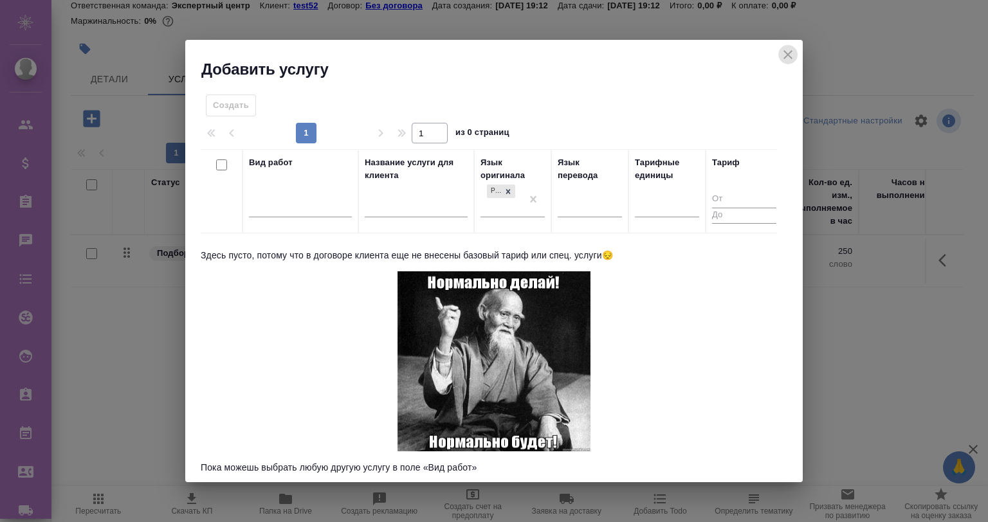
click at [787, 47] on icon "close" at bounding box center [787, 54] width 15 height 15
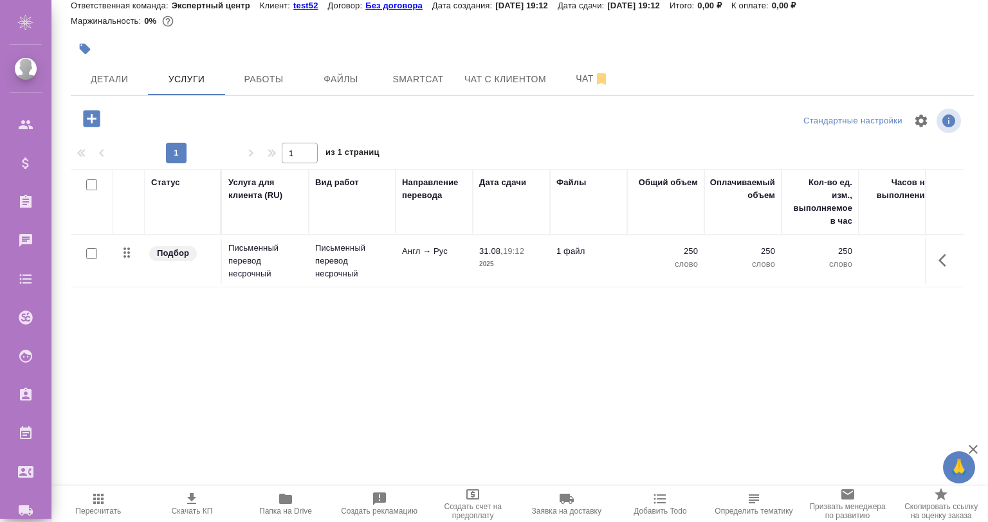
click at [946, 264] on icon "button" at bounding box center [945, 260] width 15 height 15
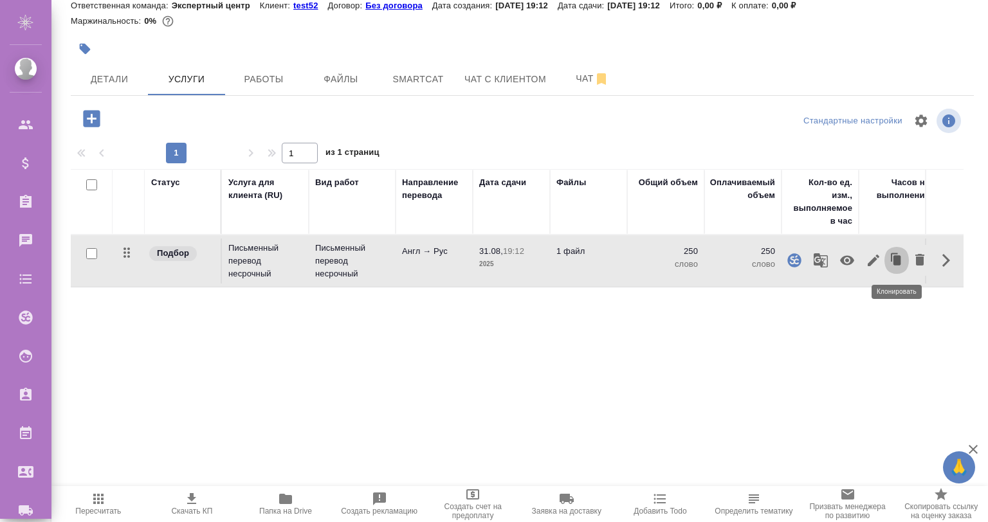
click at [890, 255] on icon "button" at bounding box center [897, 260] width 18 height 18
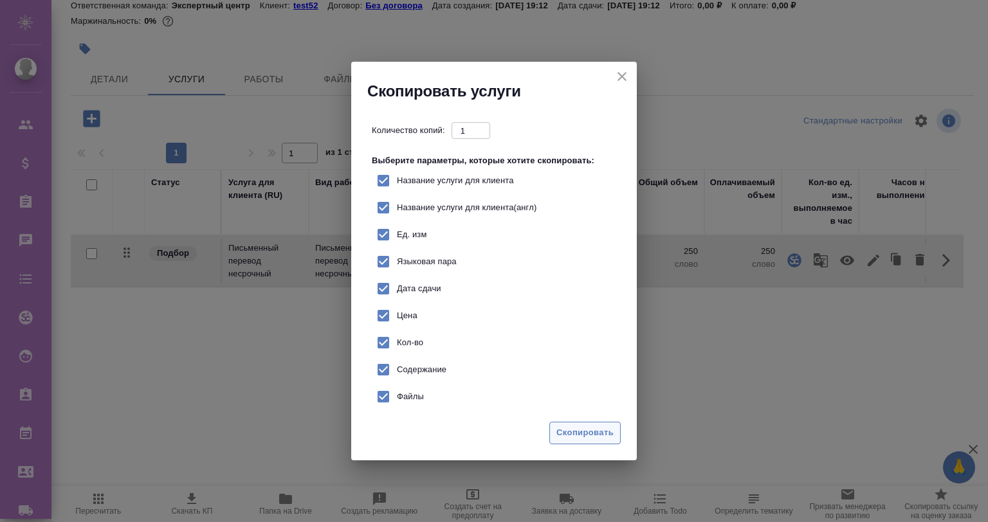
click at [565, 437] on span "Скопировать" at bounding box center [584, 433] width 57 height 15
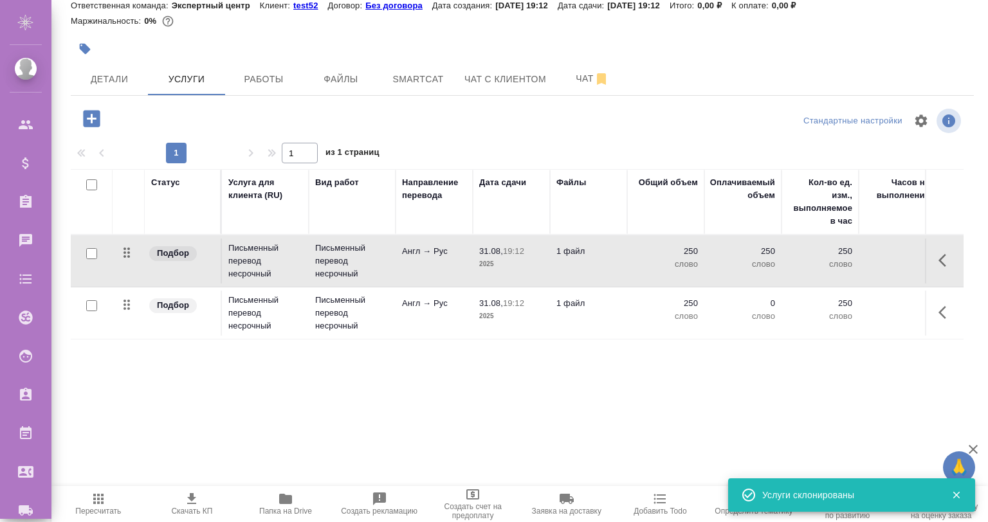
drag, startPoint x: 929, startPoint y: 315, endPoint x: 937, endPoint y: 315, distance: 7.7
click at [936, 284] on td at bounding box center [944, 261] width 39 height 45
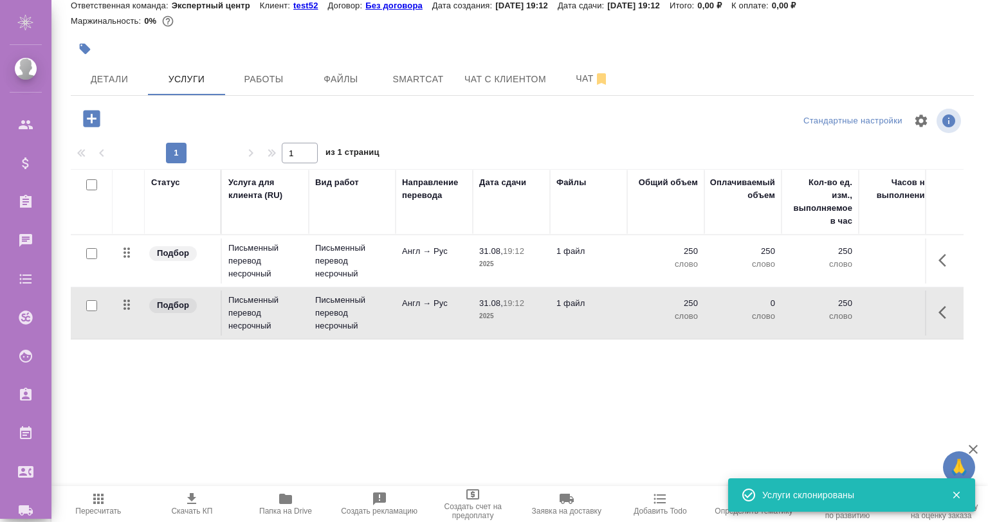
click at [937, 315] on button "button" at bounding box center [946, 312] width 31 height 31
click at [863, 309] on button "button" at bounding box center [874, 312] width 22 height 31
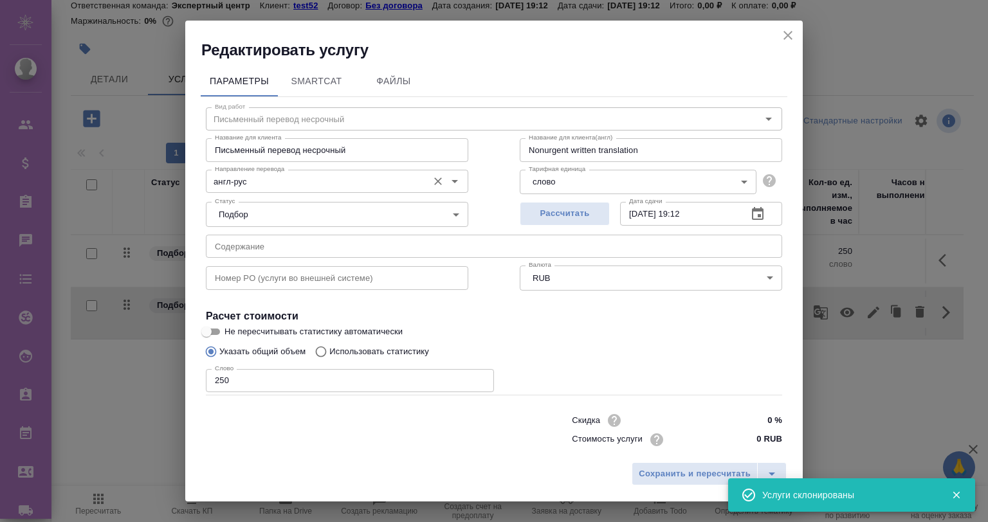
click at [284, 165] on div "Направление перевода англ-рус Направление перевода" at bounding box center [337, 181] width 314 height 84
click at [280, 176] on input "англ-рус" at bounding box center [316, 181] width 212 height 15
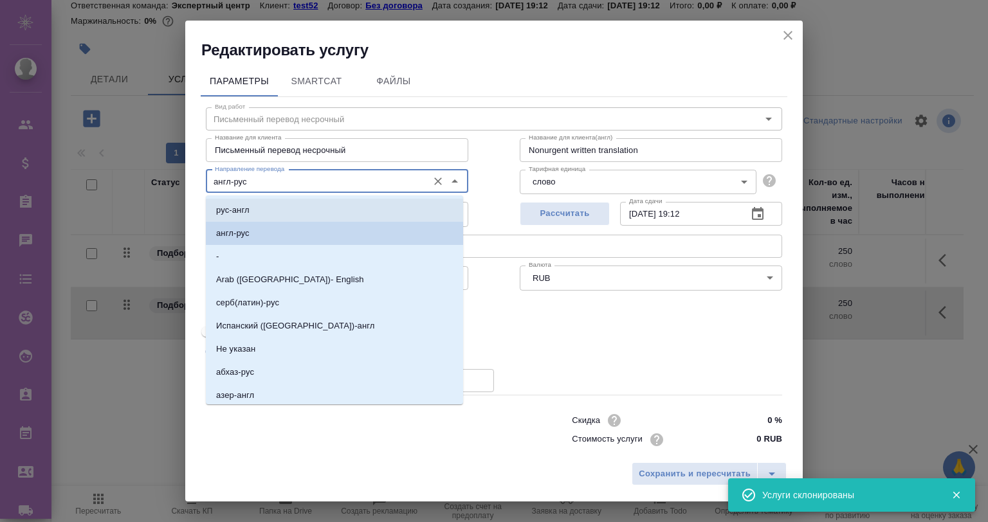
click at [288, 205] on li "рус-англ" at bounding box center [334, 210] width 257 height 23
type input "рус-англ"
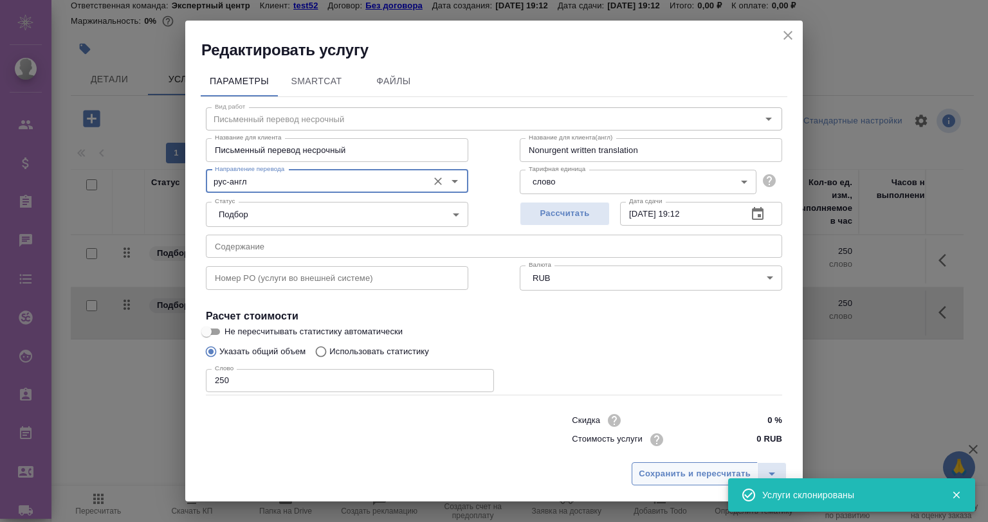
click at [655, 468] on span "Сохранить и пересчитать" at bounding box center [695, 474] width 112 height 15
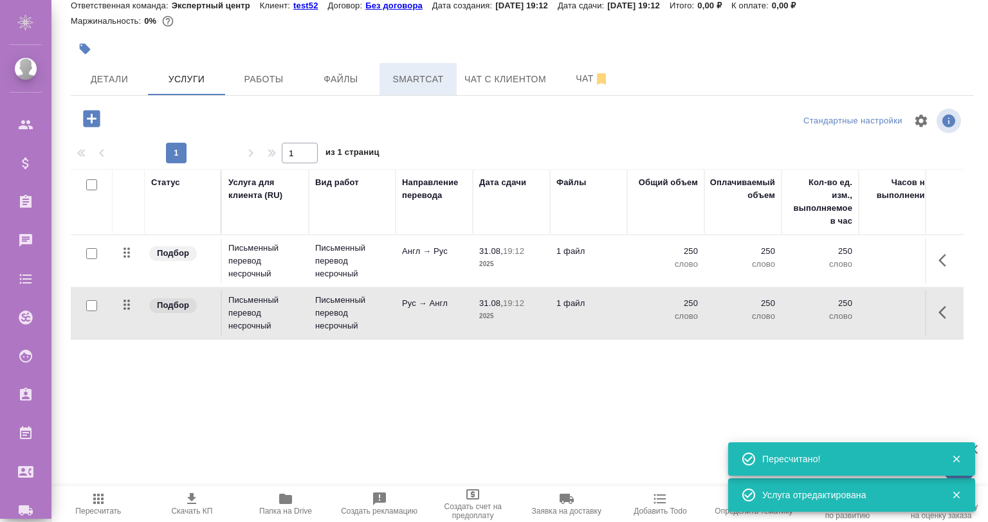
click at [421, 67] on button "Smartcat" at bounding box center [417, 79] width 77 height 32
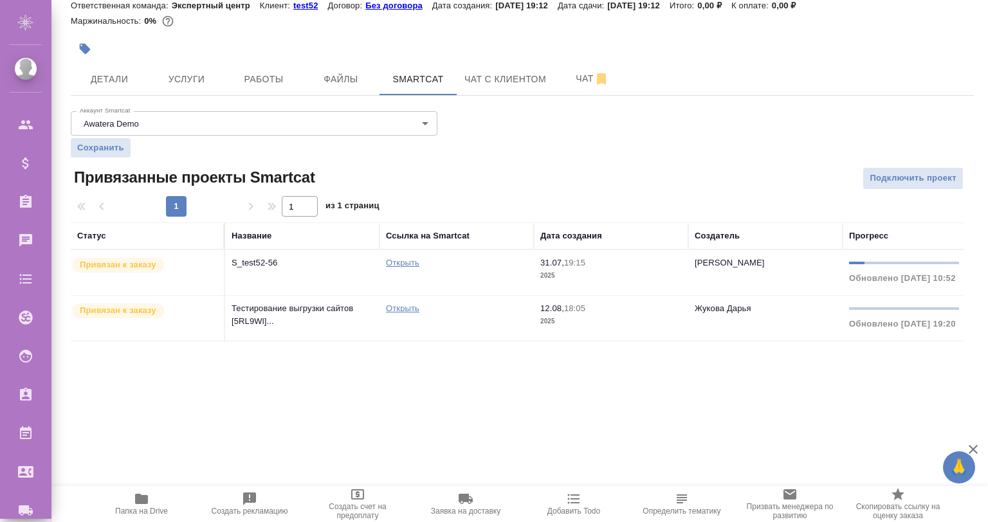
scroll to position [3, 0]
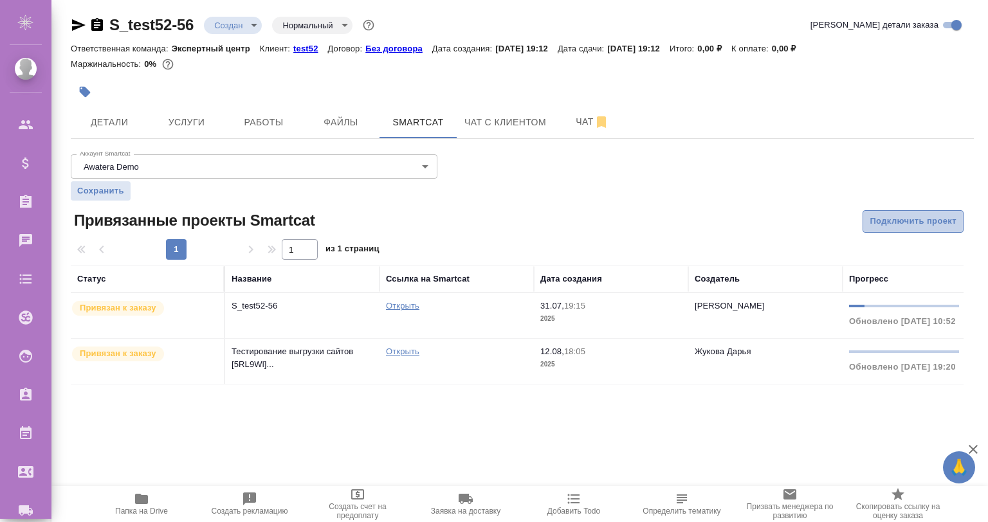
click at [885, 215] on span "Подключить проект" at bounding box center [913, 221] width 87 height 15
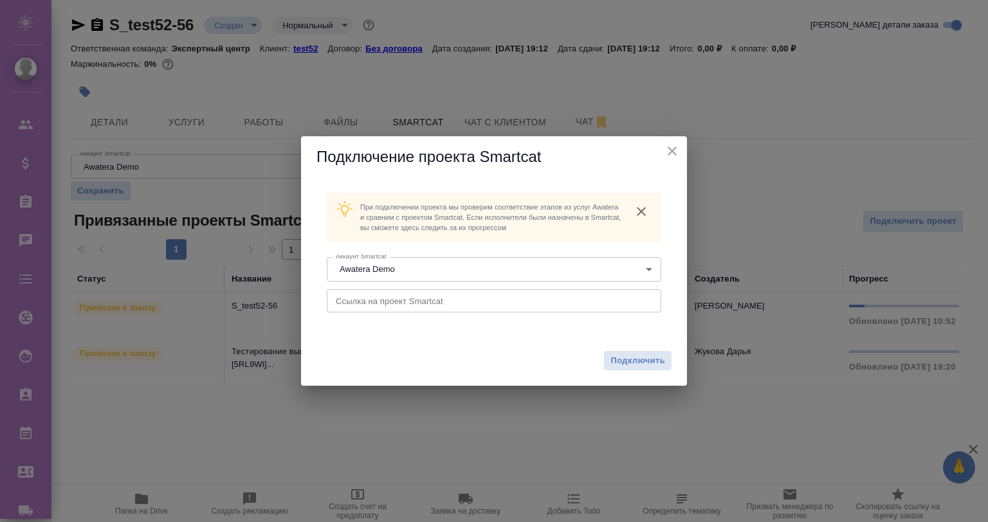
click at [661, 149] on h5 "Подключение проекта Smartcat" at bounding box center [493, 157] width 355 height 21
drag, startPoint x: 667, startPoint y: 145, endPoint x: 345, endPoint y: 164, distance: 322.8
click at [666, 145] on icon "close" at bounding box center [671, 150] width 15 height 15
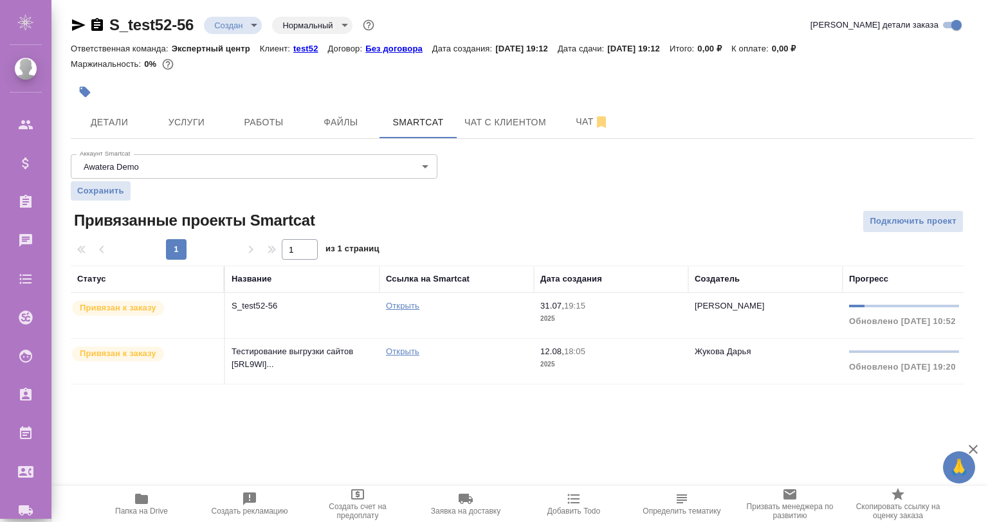
click at [133, 157] on body "🙏 .cls-1 fill:#fff; AWATERA Gvozdikov Andrey Клиенты Спецификации Заказы 0 Чаты…" at bounding box center [494, 313] width 988 height 626
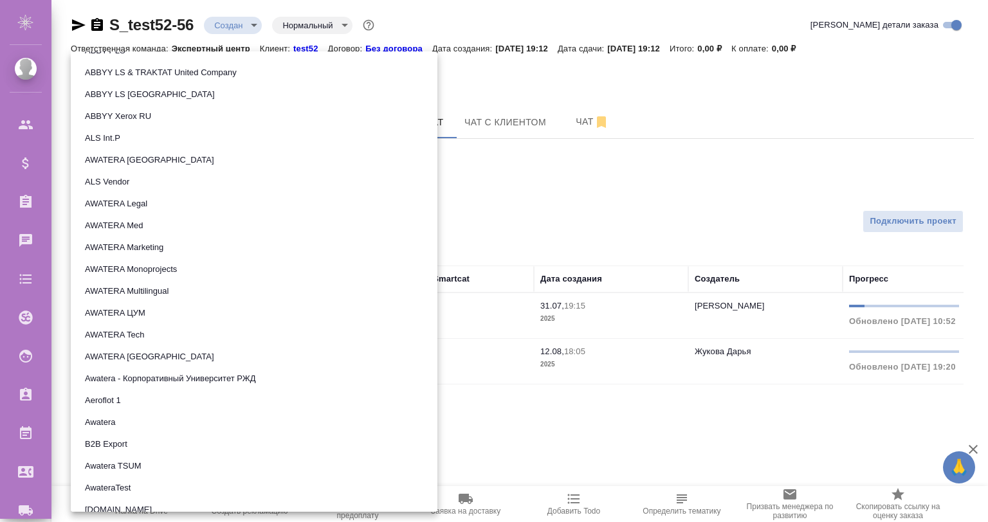
scroll to position [42, 0]
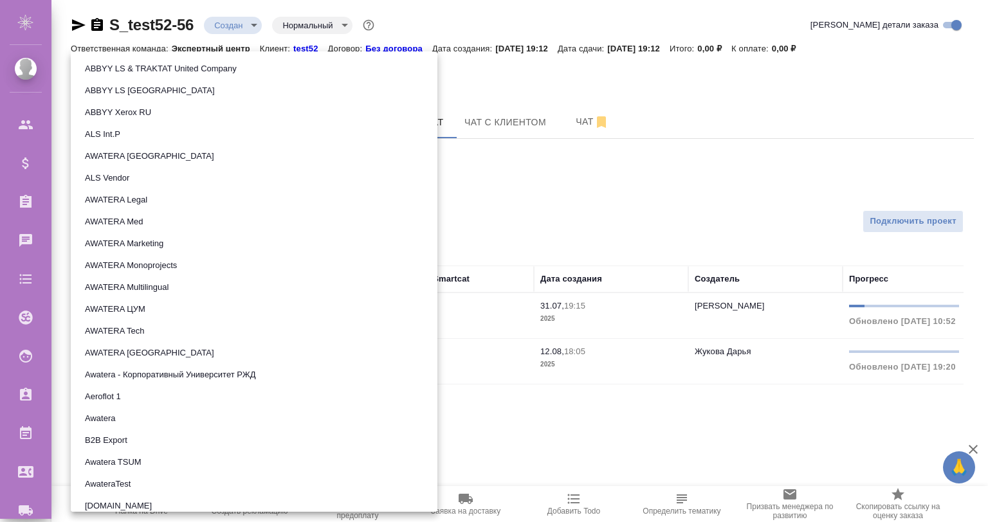
click at [145, 217] on button "AWATERA Med" at bounding box center [114, 222] width 66 height 14
type input "5ee72ffeb4c2bb42a4292857"
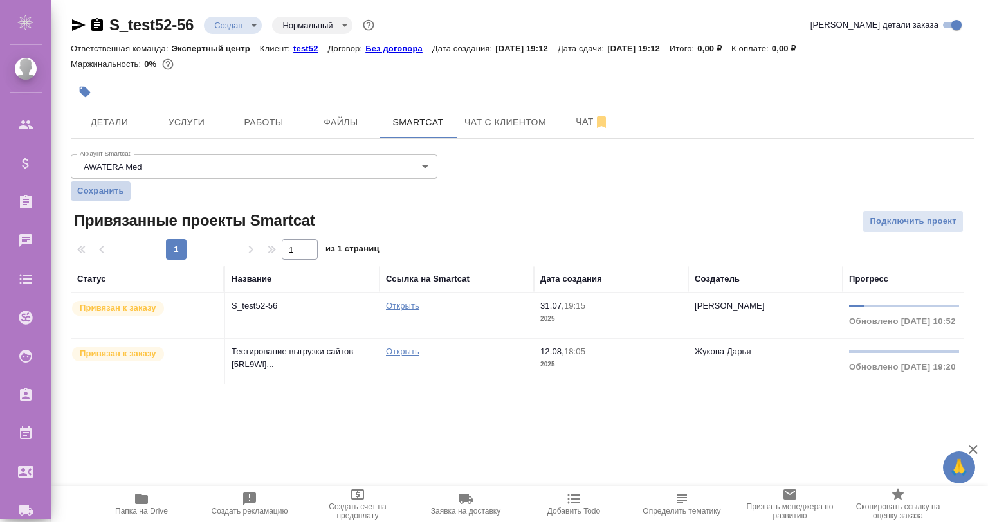
click at [109, 184] on button "Сохранить" at bounding box center [101, 190] width 60 height 19
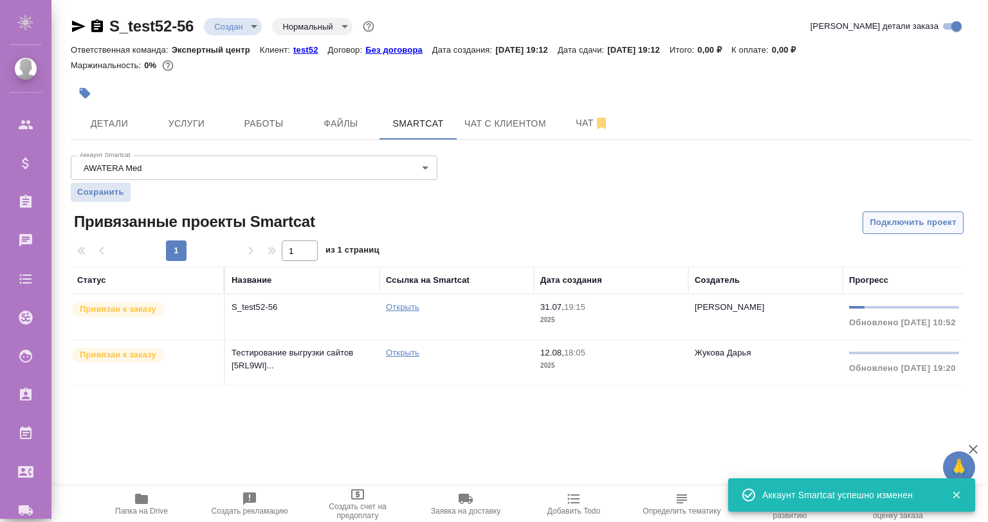
click at [888, 217] on span "Подключить проект" at bounding box center [913, 222] width 87 height 15
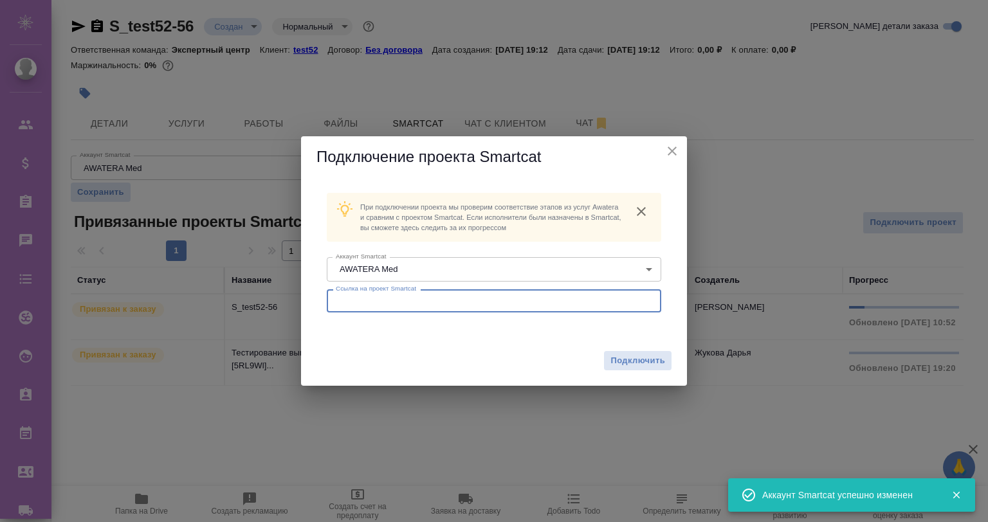
click at [370, 296] on input "text" at bounding box center [494, 300] width 334 height 23
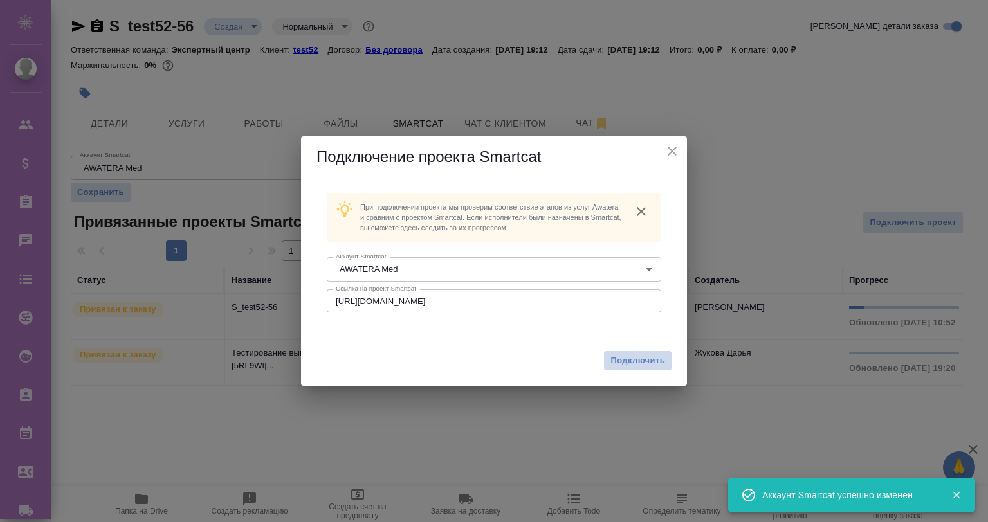
click at [645, 363] on span "Подключить" at bounding box center [637, 360] width 55 height 13
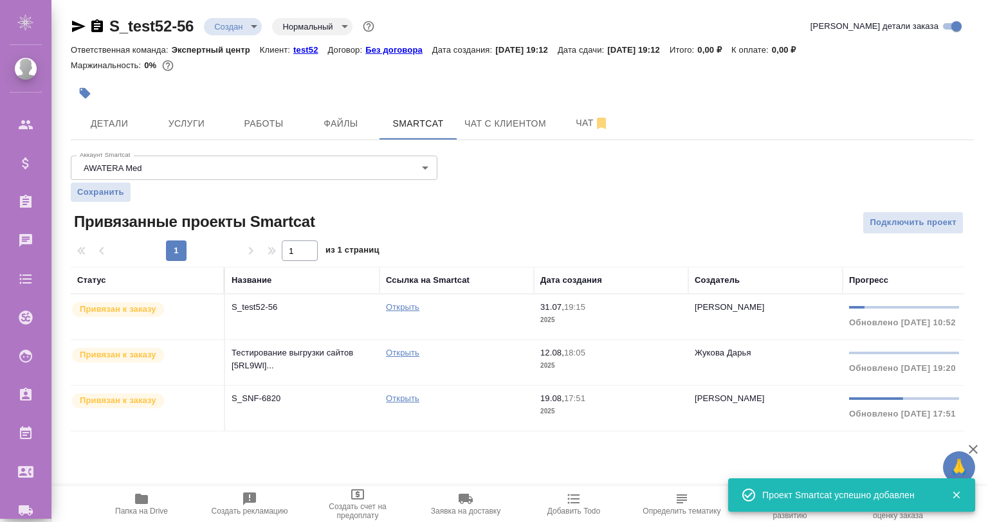
scroll to position [0, 0]
click at [283, 395] on p "S_SNF-6820" at bounding box center [303, 400] width 142 height 13
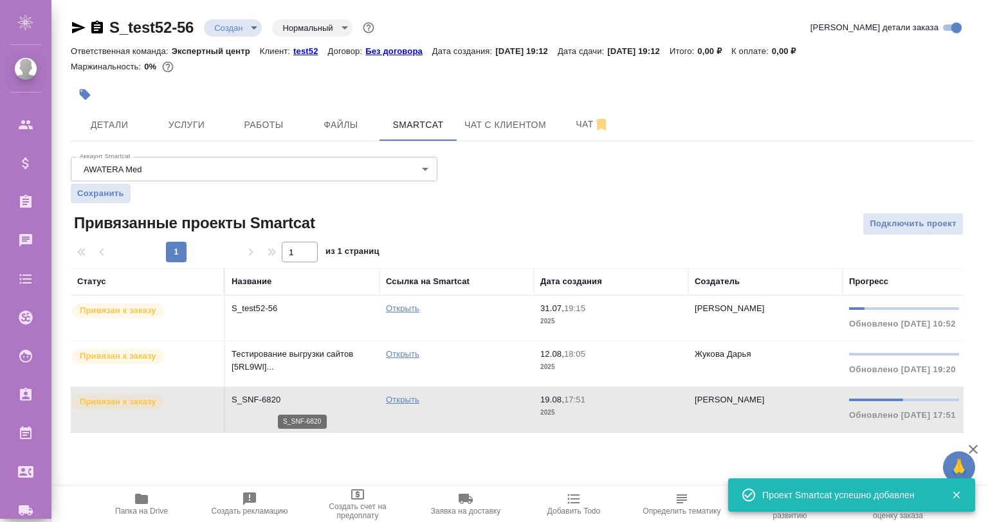
click at [283, 395] on p "S_SNF-6820" at bounding box center [303, 400] width 142 height 13
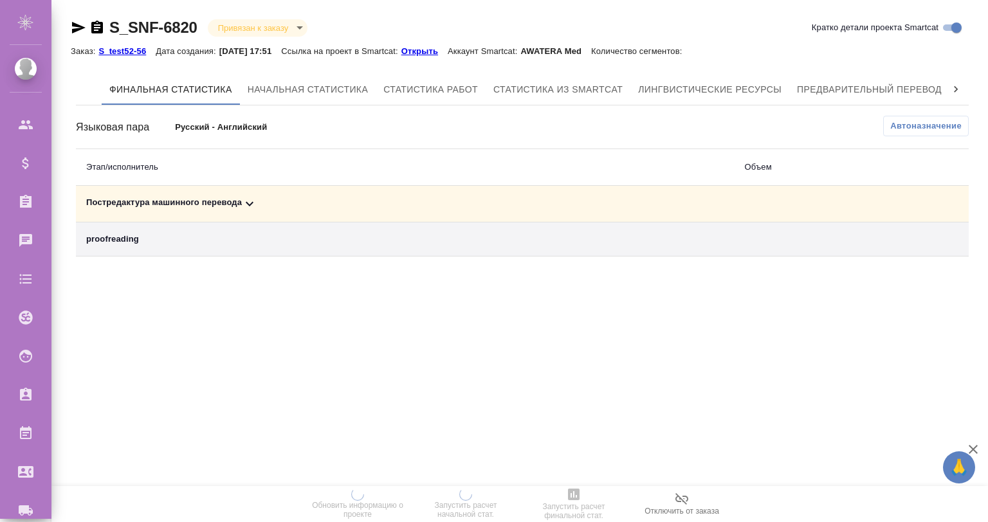
click at [240, 193] on td "Постредактура машинного перевода" at bounding box center [405, 204] width 659 height 37
drag, startPoint x: 255, startPoint y: 205, endPoint x: 237, endPoint y: 206, distance: 18.0
click at [253, 206] on icon at bounding box center [249, 203] width 15 height 15
click at [239, 196] on div "Постредактура машинного перевода" at bounding box center [405, 203] width 638 height 15
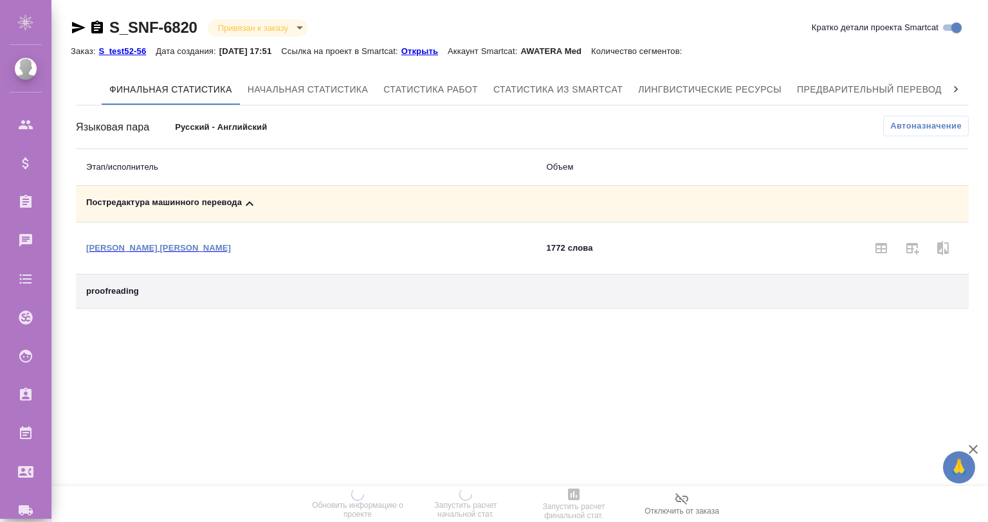
click at [89, 25] on icon "button" at bounding box center [96, 27] width 15 height 15
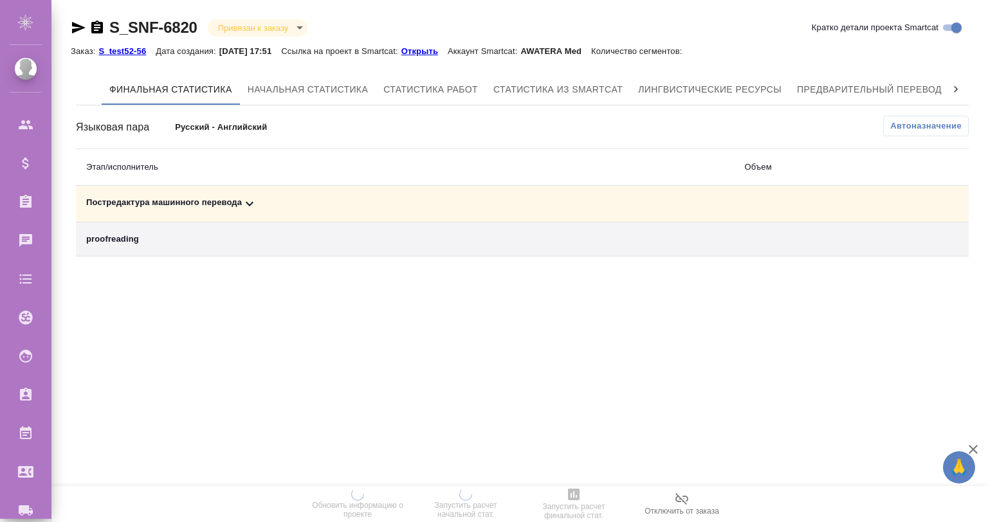
click at [318, 319] on div ".cls-1 fill:#fff; AWATERA Gvozdikov Andrey Клиенты Спецификации Заказы 0 Чаты T…" at bounding box center [494, 261] width 988 height 522
click at [334, 314] on div ".cls-1 fill:#fff; AWATERA Gvozdikov Andrey Клиенты Спецификации Заказы 0 Чаты T…" at bounding box center [494, 261] width 988 height 522
click at [252, 202] on icon at bounding box center [250, 204] width 8 height 5
click at [441, 324] on div ".cls-1 fill:#fff; AWATERA Gvozdikov Andrey Клиенты Спецификации Заказы Чаты Tod…" at bounding box center [494, 261] width 988 height 522
click at [250, 194] on td "Постредактура машинного перевода" at bounding box center [405, 204] width 659 height 37
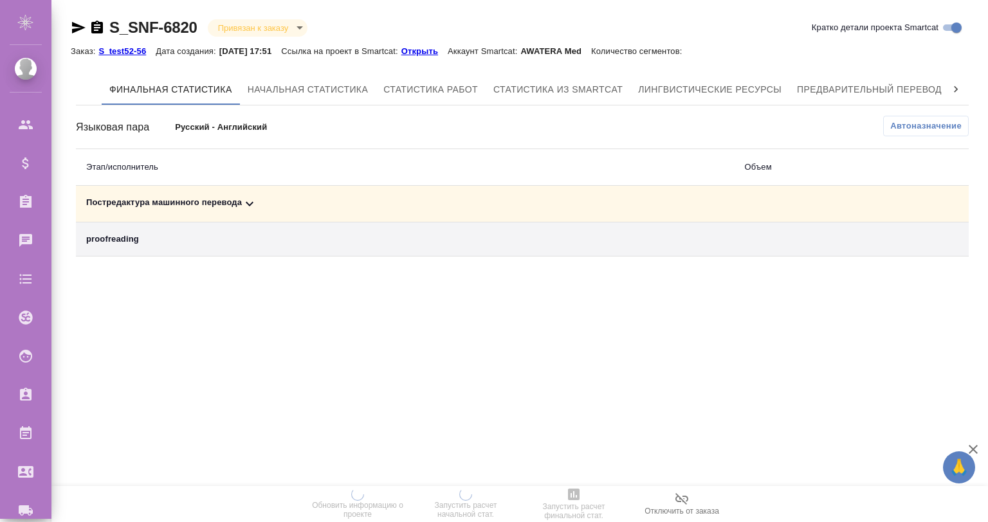
click at [240, 201] on div "Постредактура машинного перевода" at bounding box center [405, 203] width 638 height 15
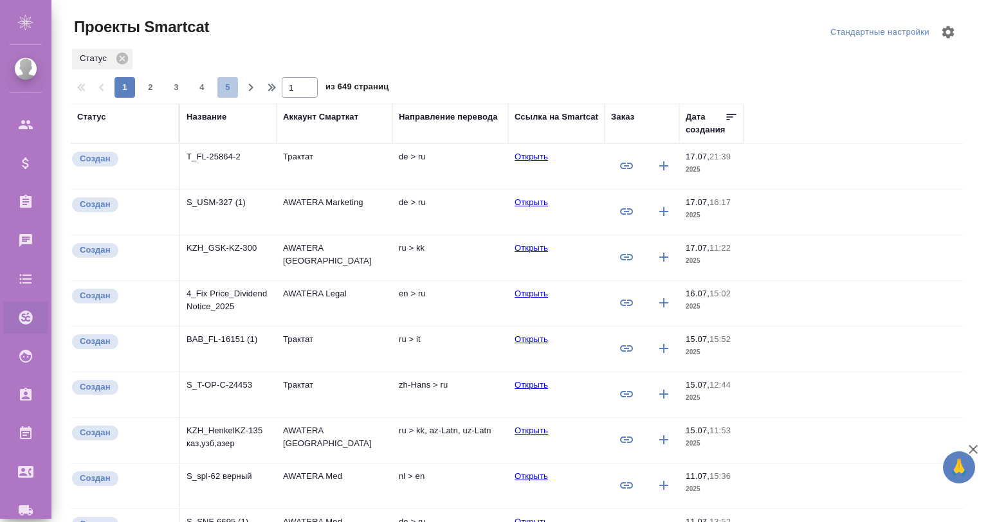
click at [228, 87] on span "5" at bounding box center [227, 87] width 21 height 13
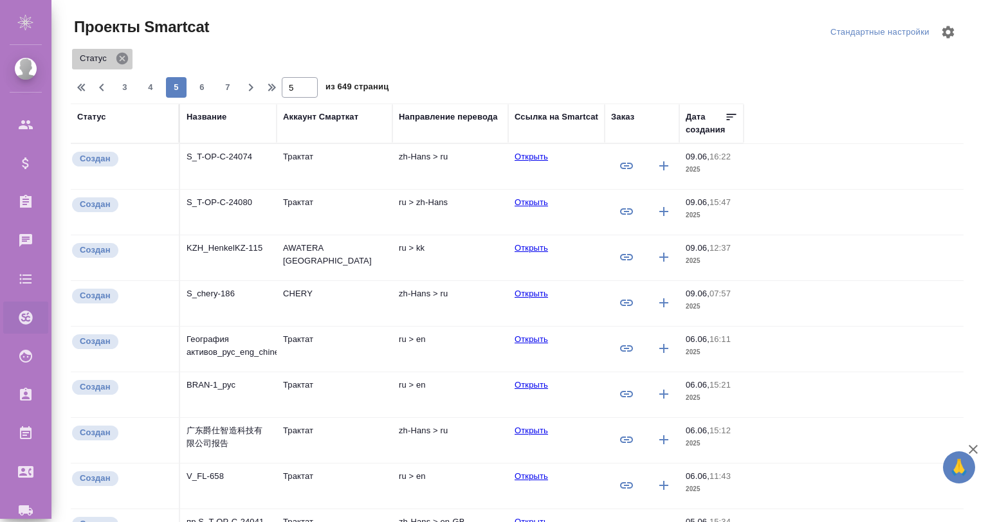
click at [125, 58] on icon at bounding box center [122, 59] width 12 height 12
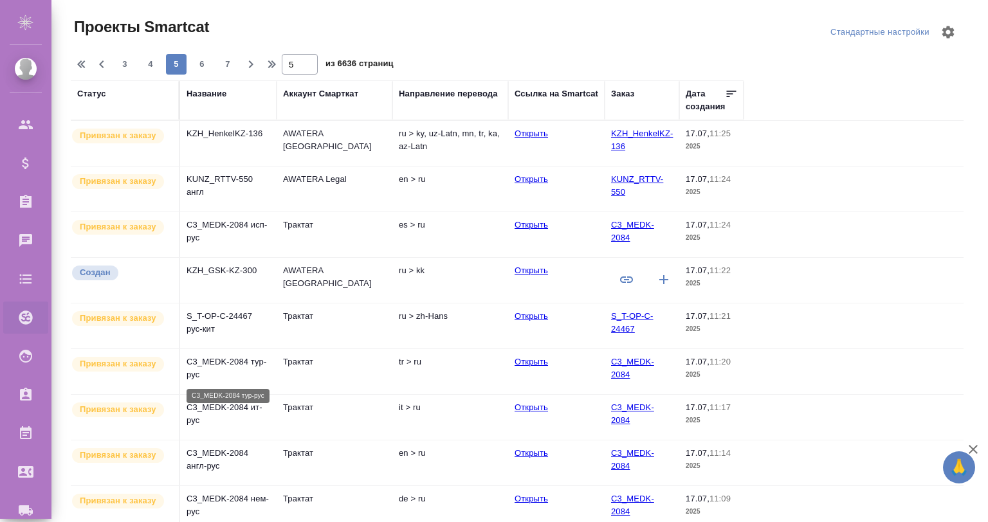
click at [239, 365] on p "C3_MEDK-2084 тур-рус" at bounding box center [229, 369] width 84 height 26
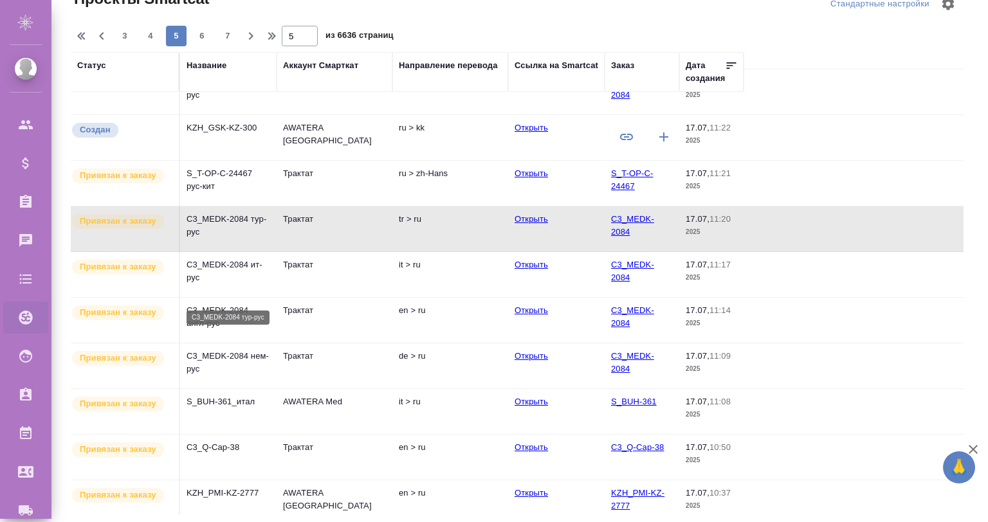
scroll to position [129, 0]
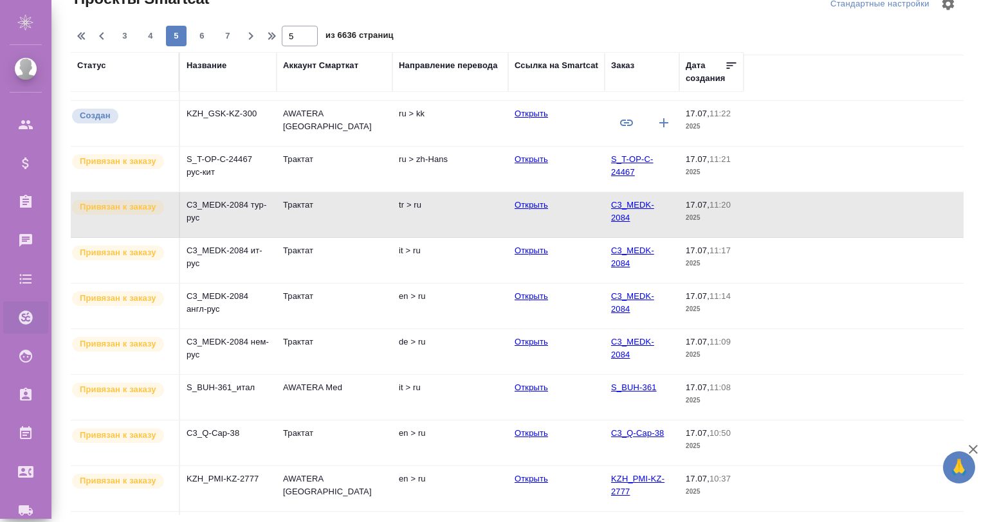
drag, startPoint x: 224, startPoint y: 459, endPoint x: 245, endPoint y: 453, distance: 22.2
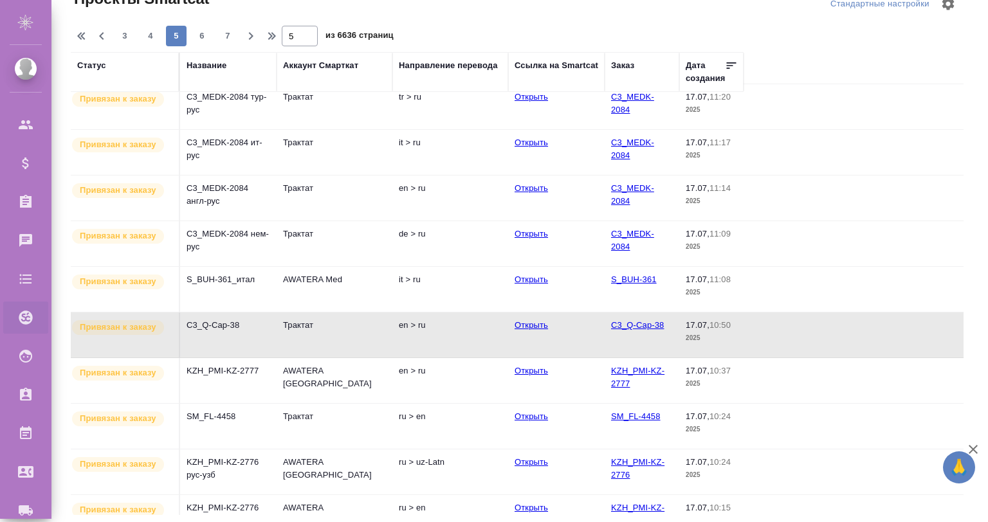
scroll to position [257, 0]
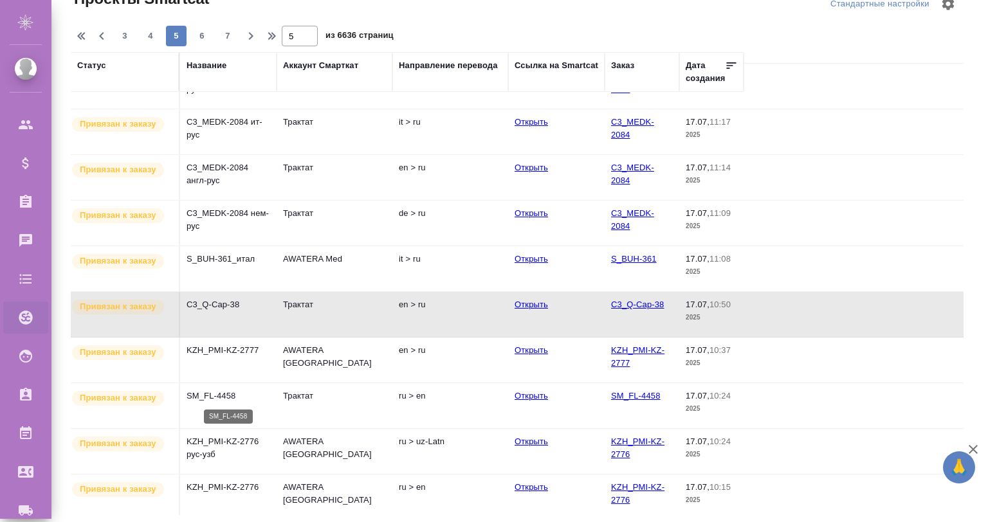
click at [232, 393] on p "SM_FL-4458" at bounding box center [229, 396] width 84 height 13
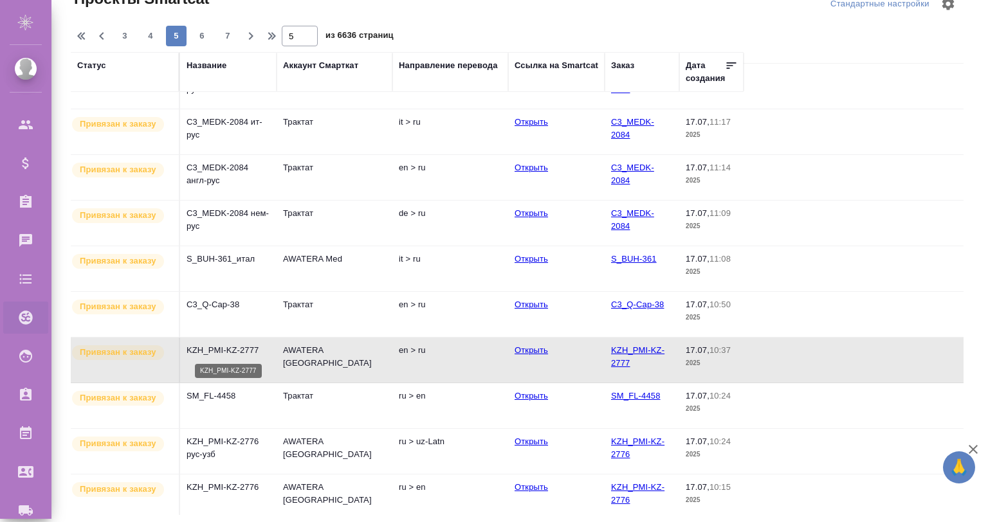
click at [226, 349] on p "KZH_PMI-KZ-2777" at bounding box center [229, 350] width 84 height 13
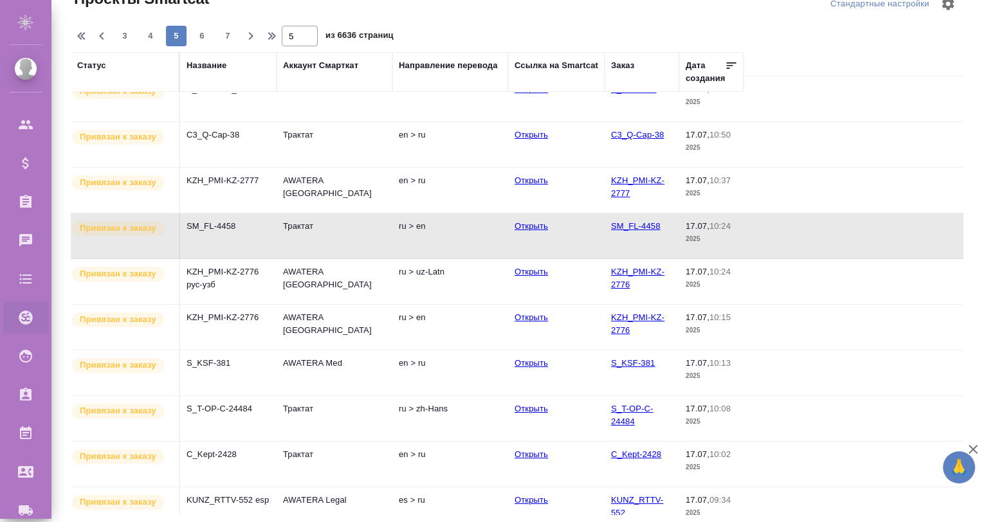
scroll to position [428, 0]
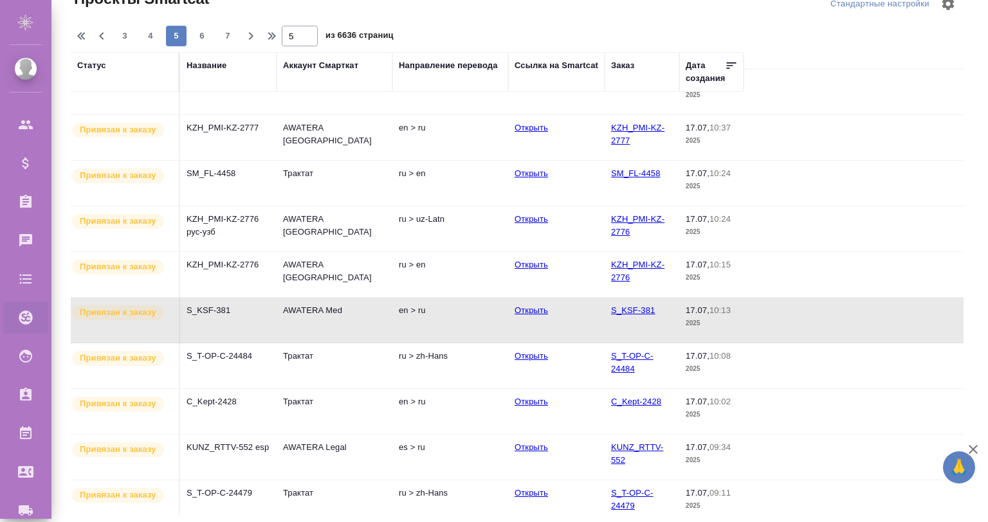
scroll to position [488, 0]
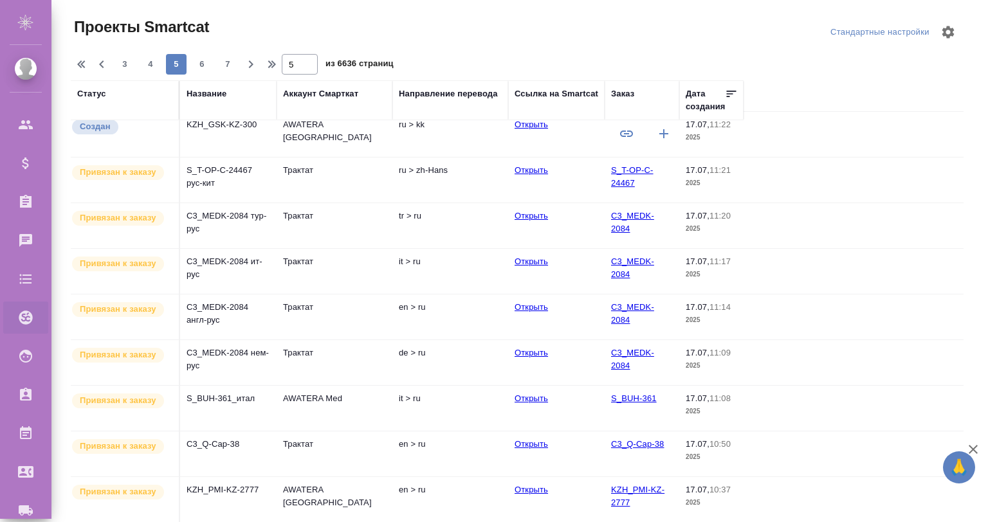
scroll to position [144, 0]
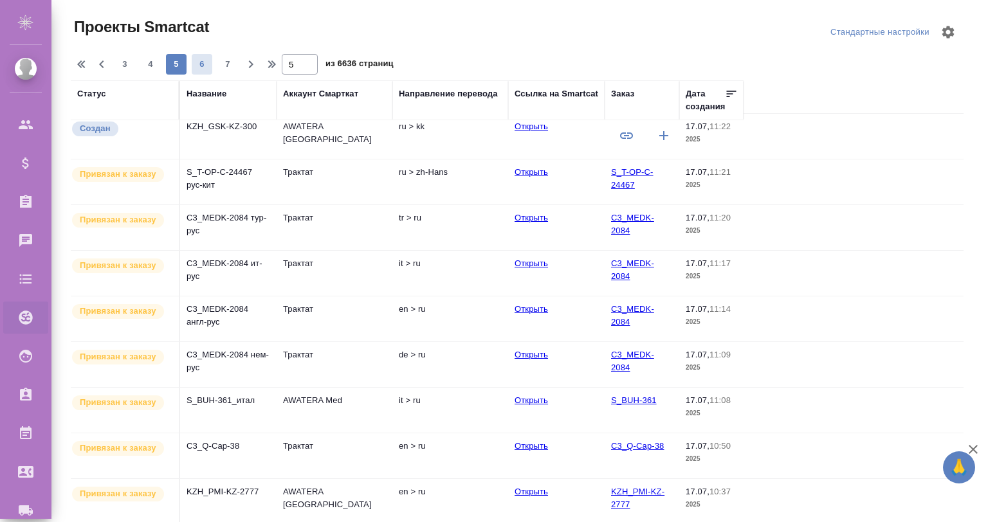
click at [206, 59] on span "6" at bounding box center [202, 64] width 21 height 13
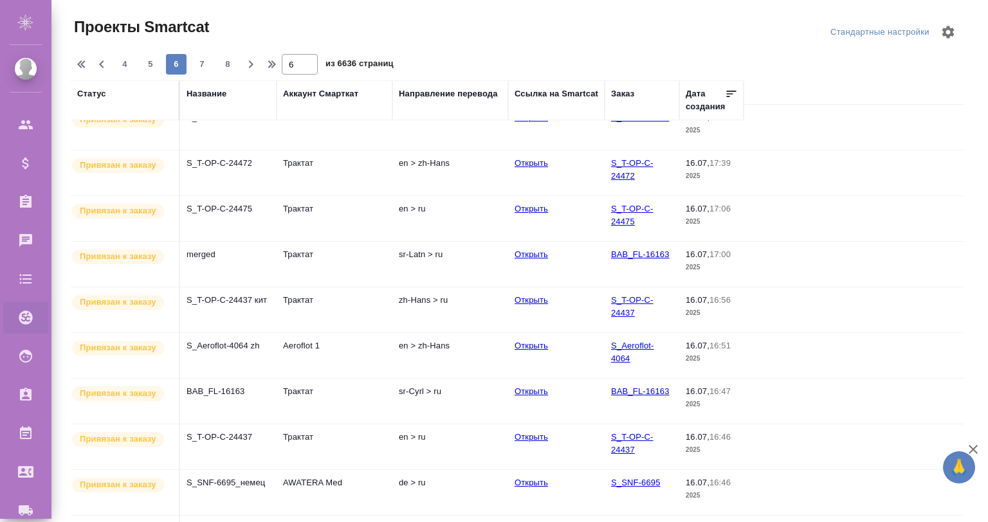
scroll to position [488, 0]
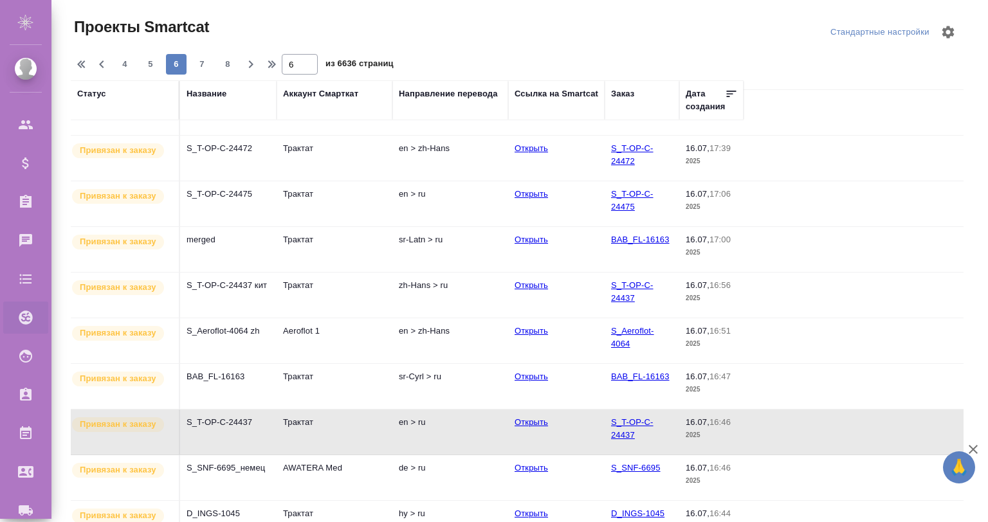
click at [226, 64] on span "8" at bounding box center [227, 64] width 21 height 13
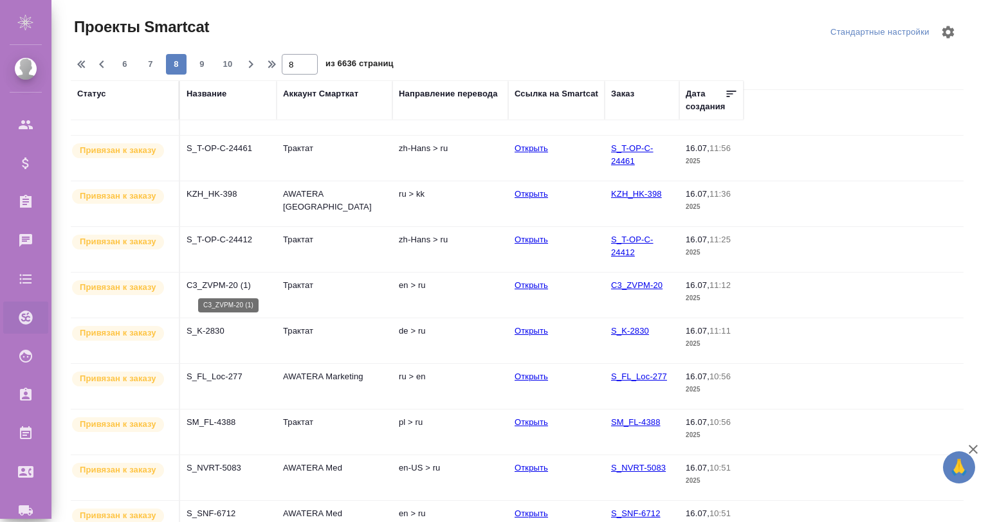
click at [208, 288] on p "C3_ZVPM-20 (1)" at bounding box center [229, 285] width 84 height 13
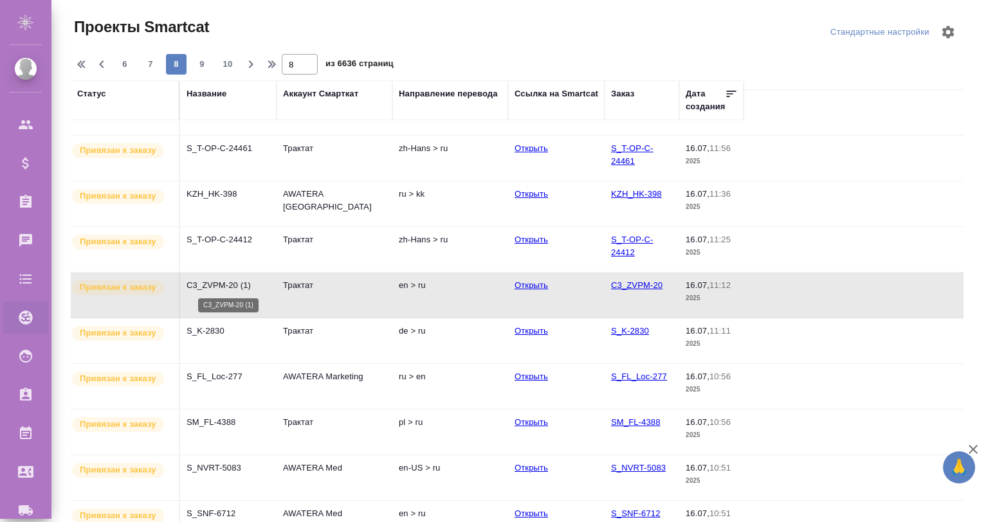
click at [208, 288] on p "C3_ZVPM-20 (1)" at bounding box center [229, 285] width 84 height 13
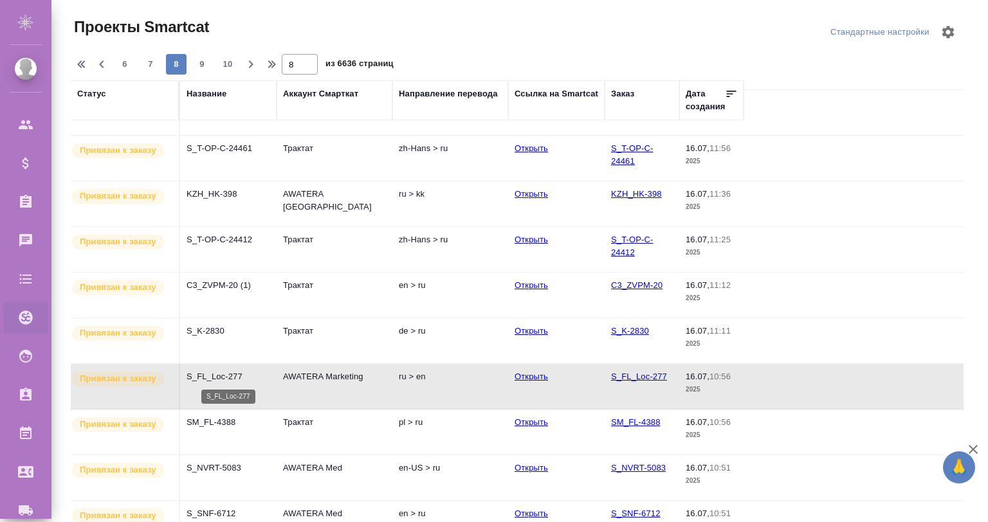
click at [205, 374] on p "S_FL_Loc-277" at bounding box center [229, 376] width 84 height 13
click at [231, 64] on span "10" at bounding box center [227, 64] width 21 height 13
type input "10"
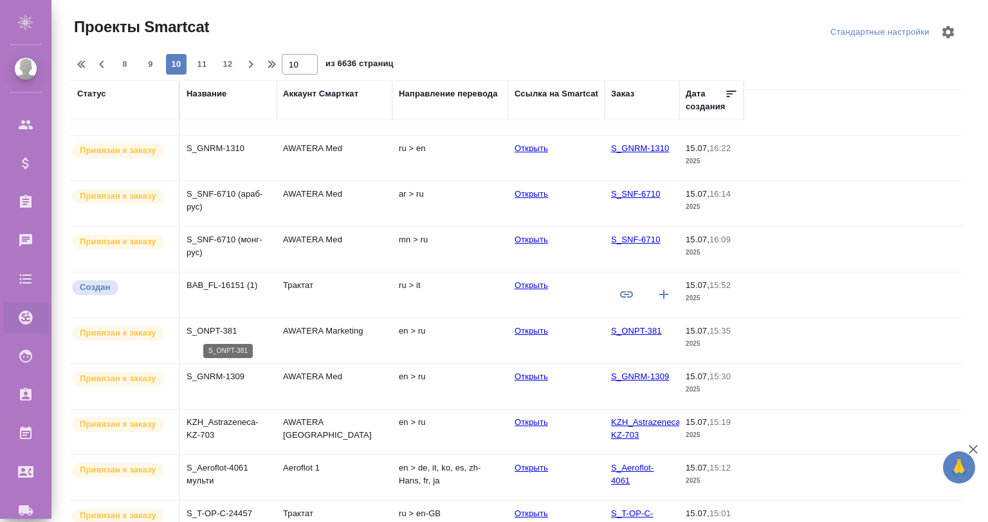
click at [196, 332] on p "S_ONPT-381" at bounding box center [229, 331] width 84 height 13
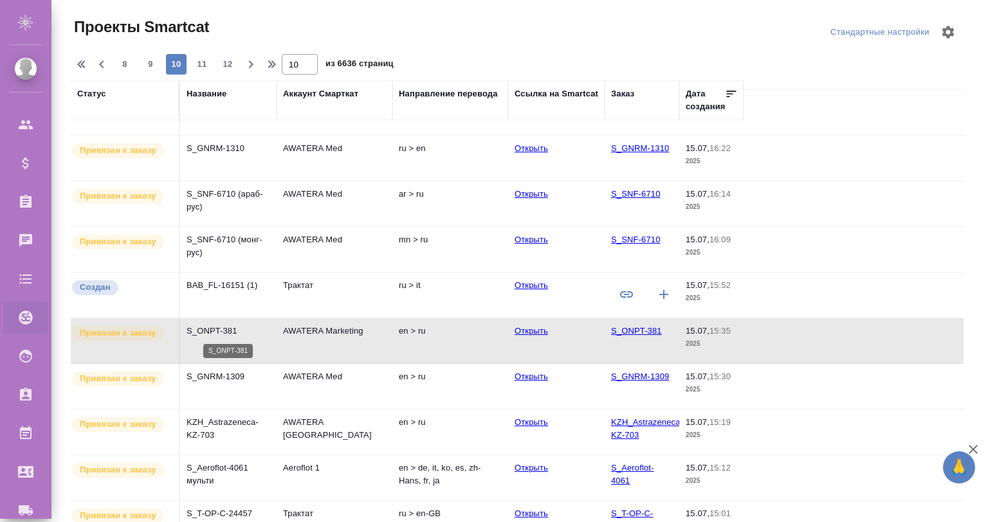
click at [196, 332] on p "S_ONPT-381" at bounding box center [229, 331] width 84 height 13
click at [234, 376] on p "S_GNRM-1309" at bounding box center [229, 376] width 84 height 13
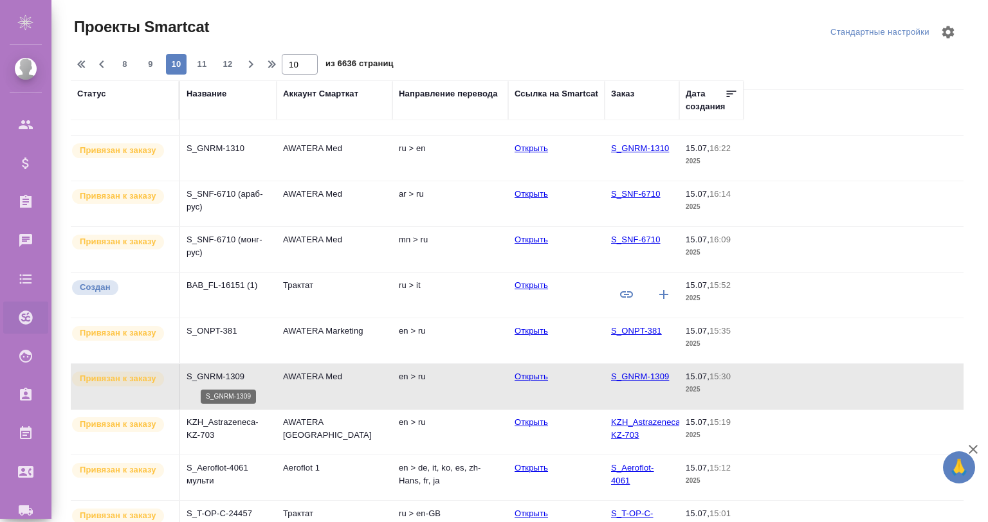
click at [234, 376] on p "S_GNRM-1309" at bounding box center [229, 376] width 84 height 13
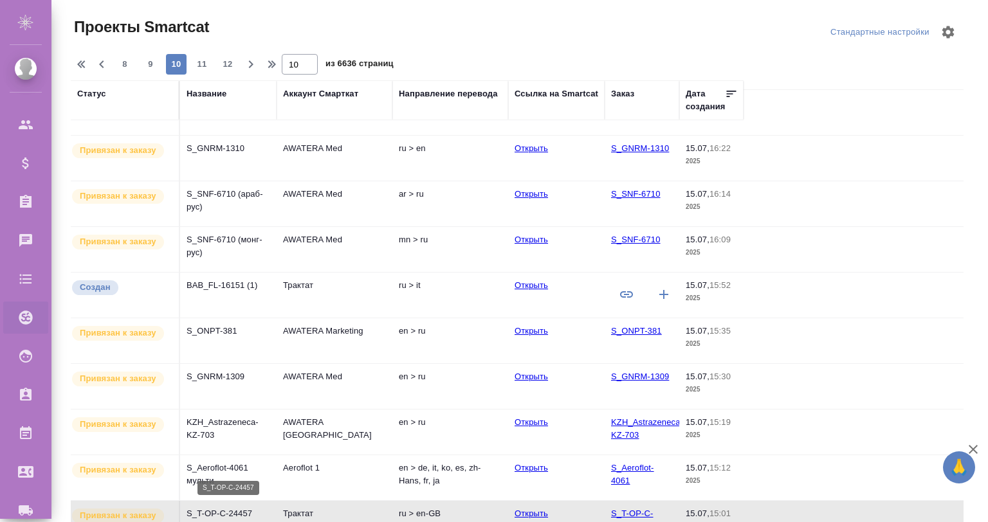
click at [247, 507] on p "S_T-OP-C-24457" at bounding box center [229, 513] width 84 height 13
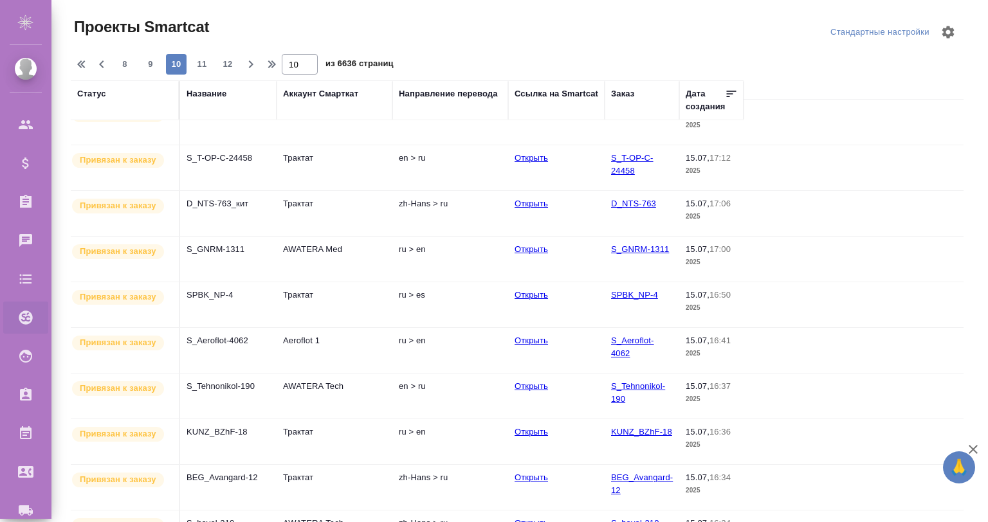
scroll to position [59, 0]
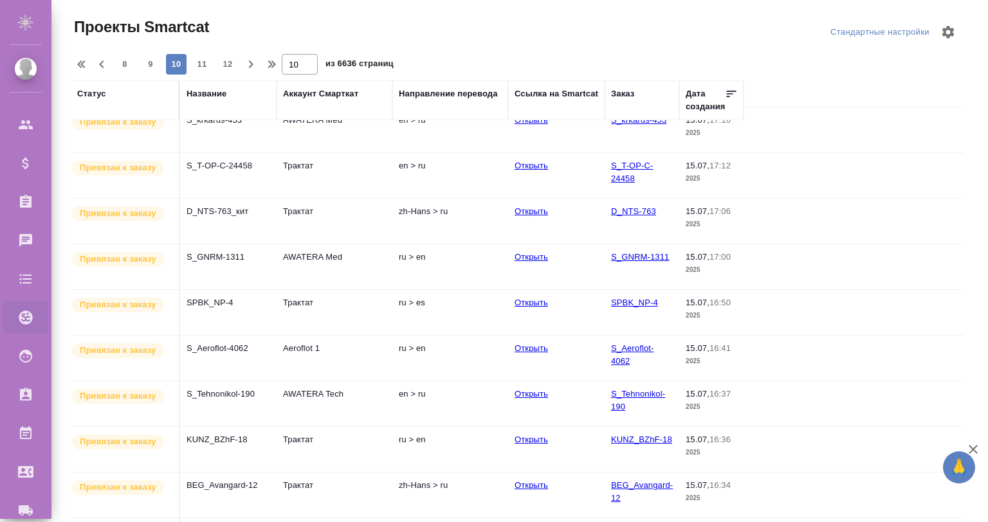
click at [231, 81] on p "S_Aeroflot-4062" at bounding box center [229, 74] width 84 height 13
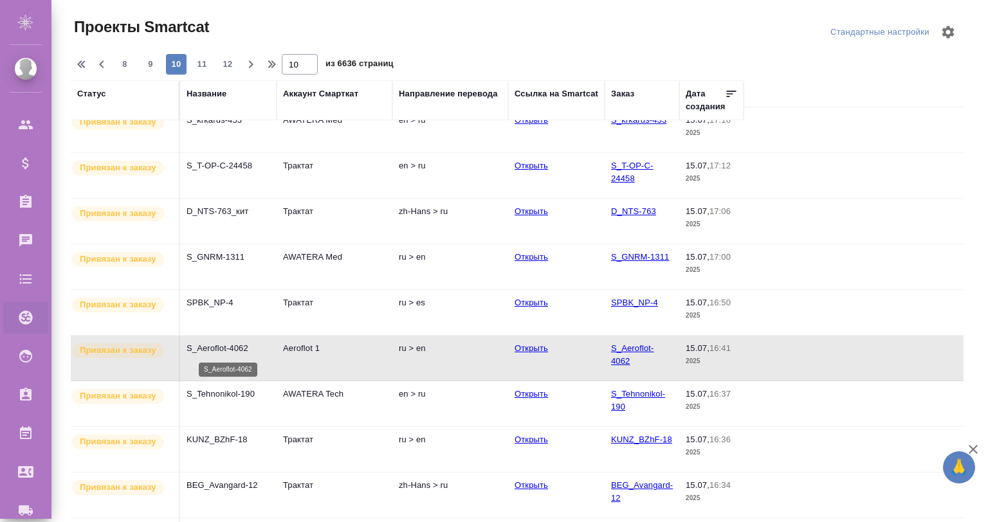
click at [231, 353] on p "S_Aeroflot-4062" at bounding box center [229, 348] width 84 height 13
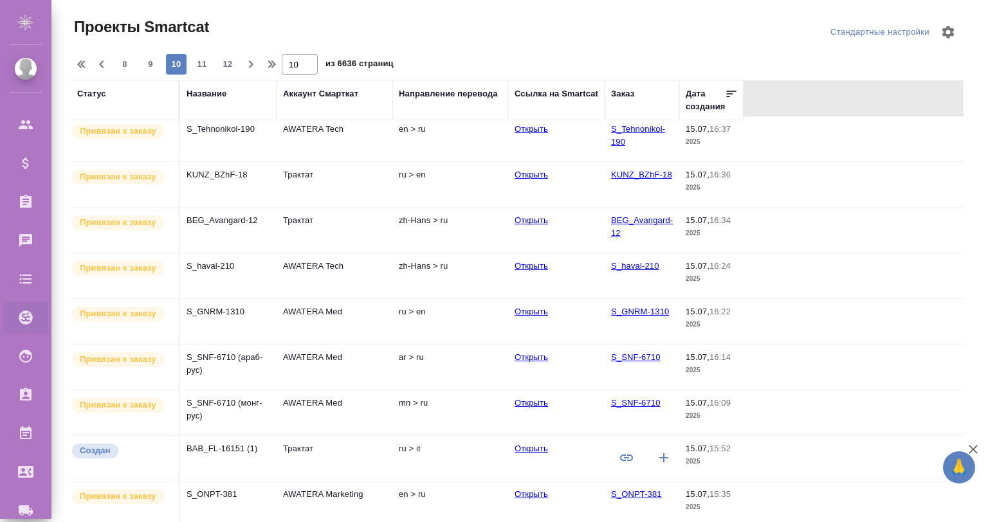
scroll to position [359, 0]
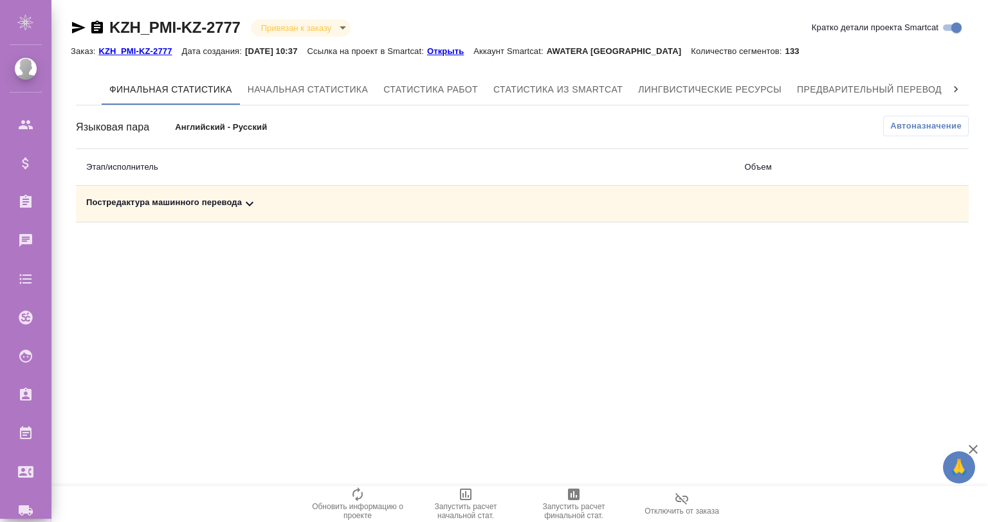
click at [239, 203] on div "Постредактура машинного перевода" at bounding box center [405, 203] width 638 height 15
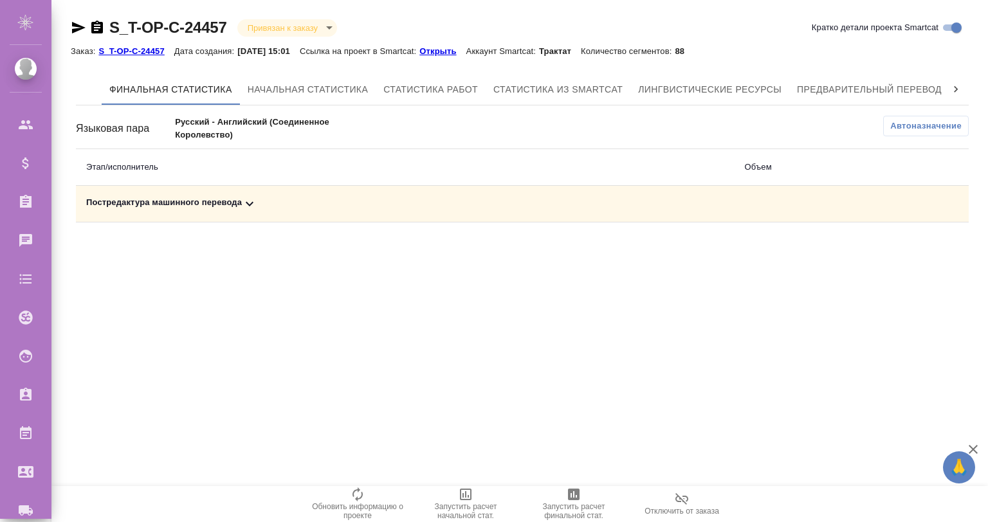
click at [252, 204] on icon at bounding box center [249, 203] width 15 height 15
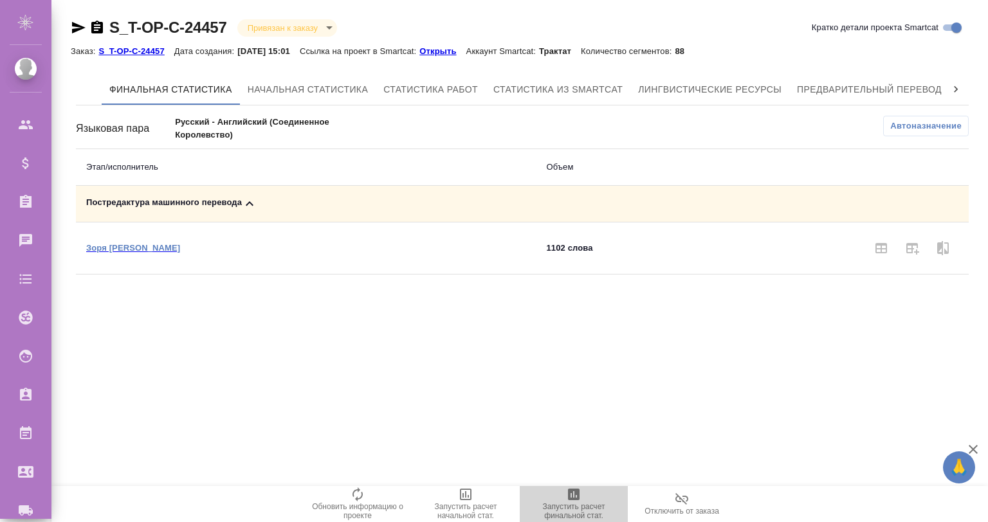
click at [567, 497] on icon "button" at bounding box center [573, 494] width 15 height 15
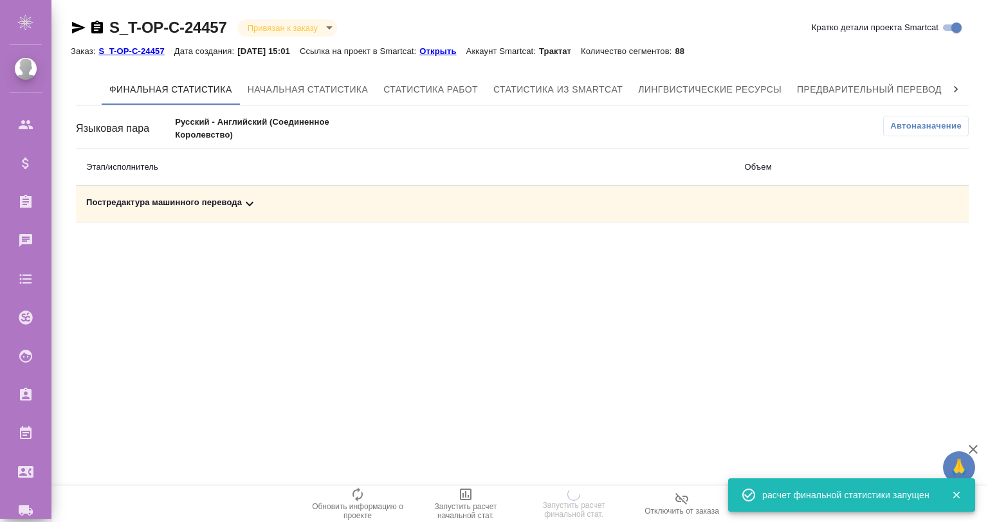
click at [458, 50] on p "Открыть" at bounding box center [442, 51] width 46 height 10
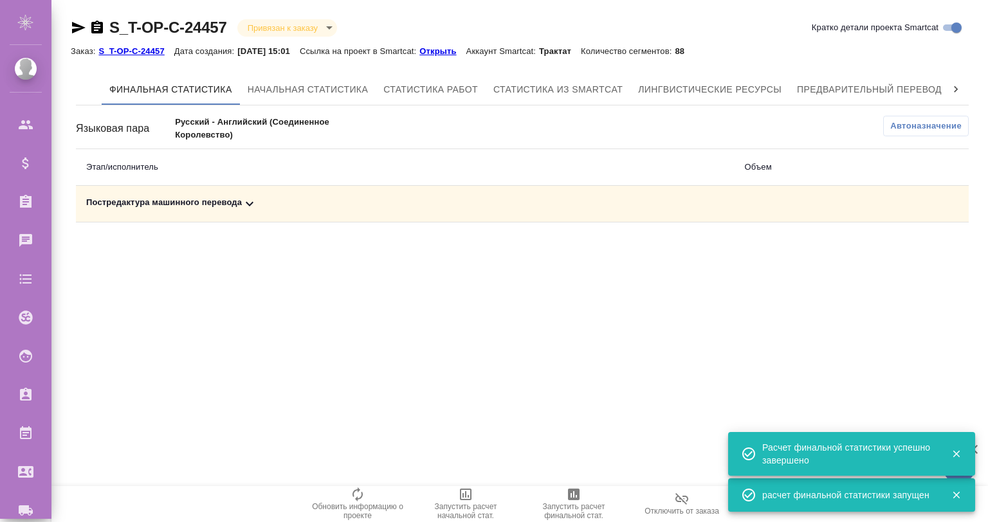
click at [253, 201] on icon at bounding box center [249, 203] width 15 height 15
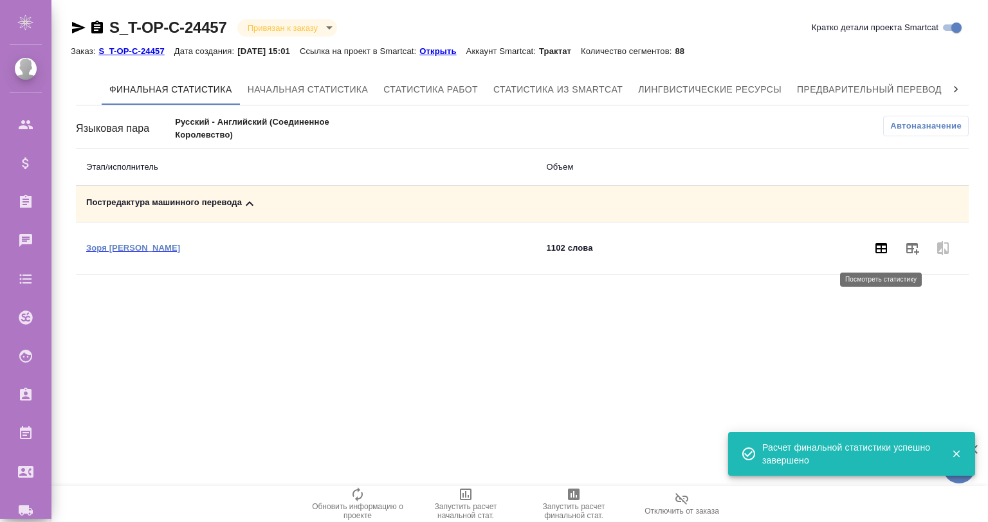
click at [878, 246] on icon "button" at bounding box center [880, 248] width 15 height 15
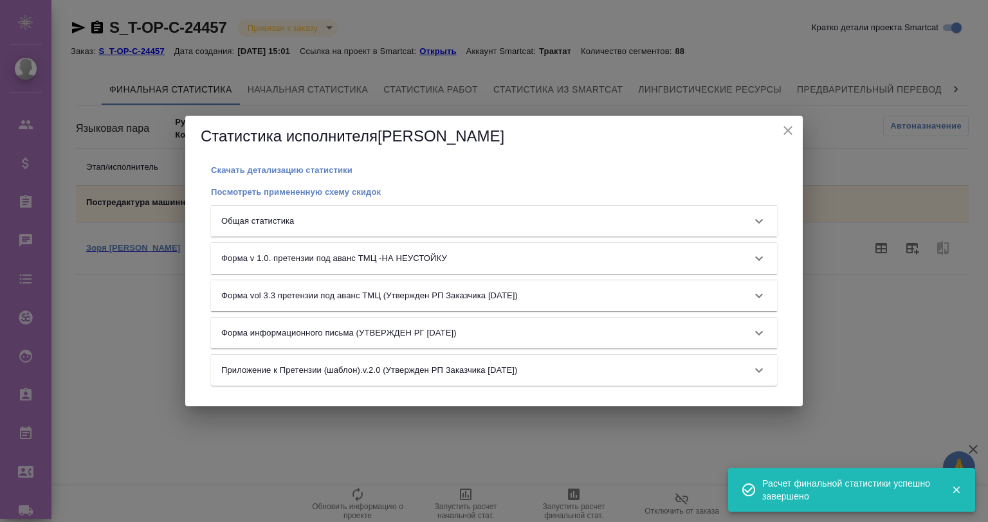
click at [300, 215] on div "Общая статистика" at bounding box center [482, 221] width 522 height 13
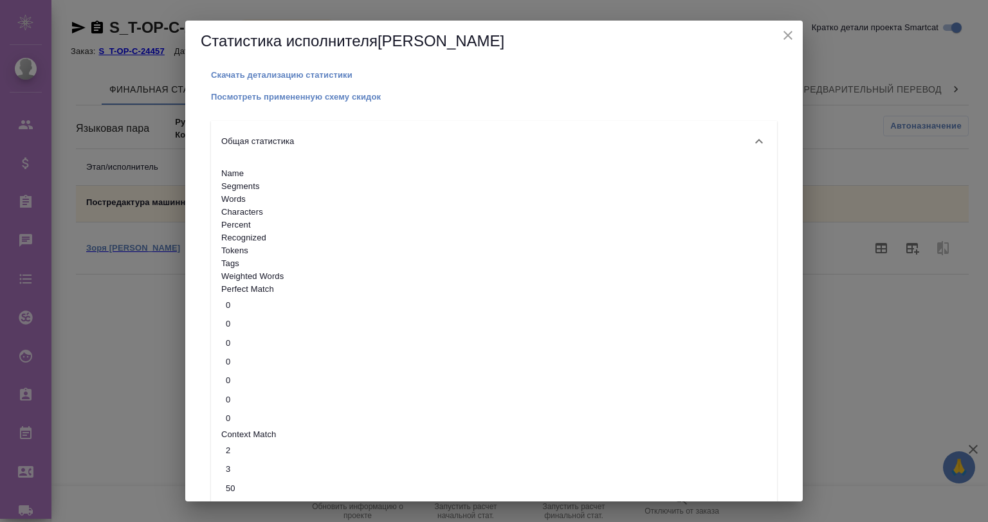
click at [783, 33] on icon "close" at bounding box center [787, 35] width 15 height 15
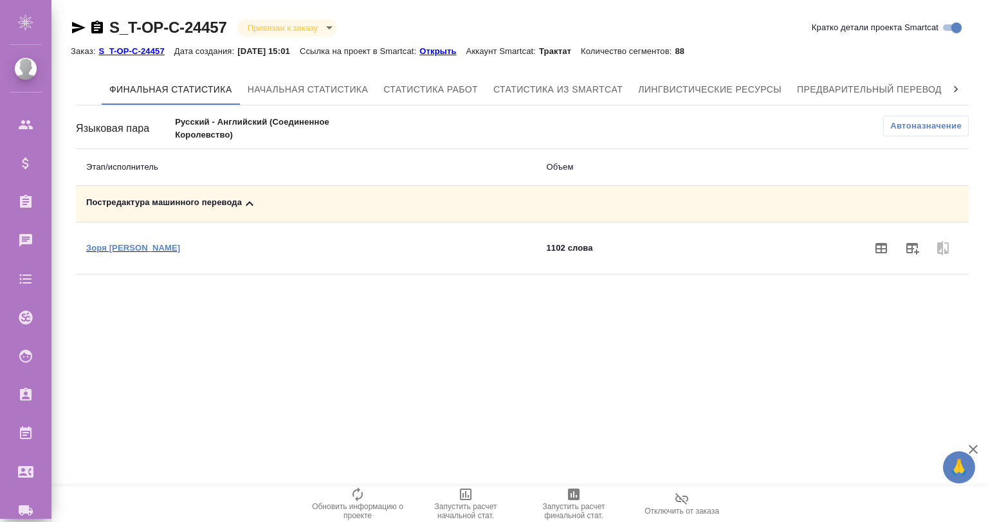
click at [91, 25] on icon "button" at bounding box center [97, 27] width 12 height 13
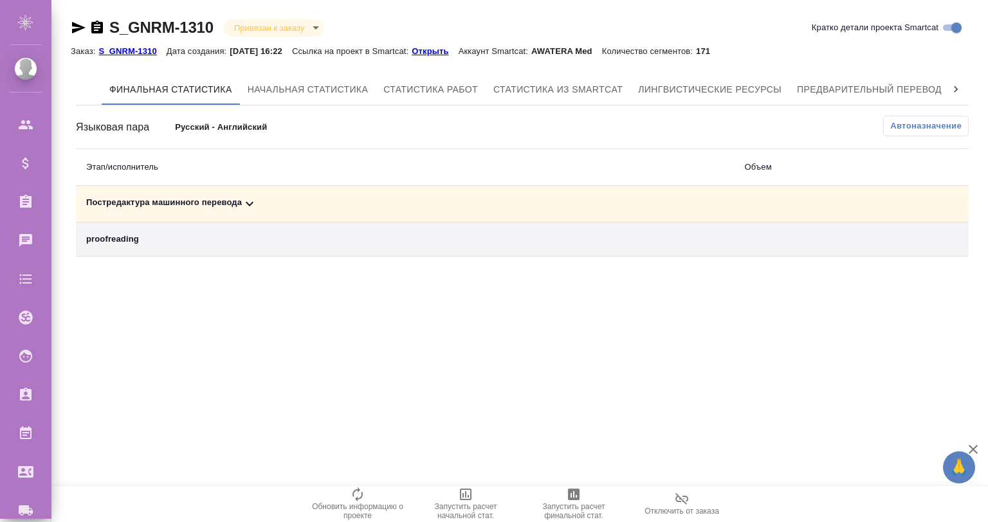
click at [241, 202] on div "Постредактура машинного перевода" at bounding box center [405, 203] width 638 height 15
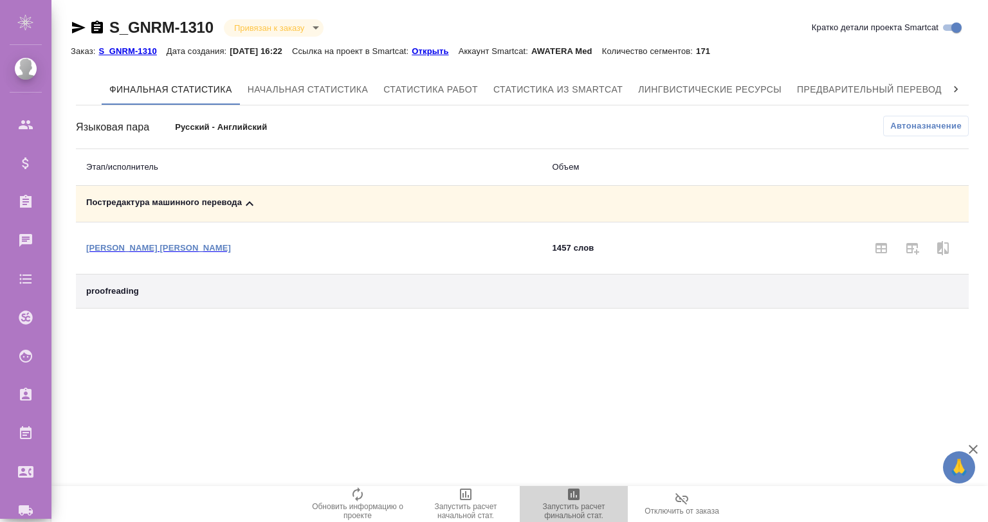
click at [578, 495] on icon "button" at bounding box center [574, 495] width 12 height 12
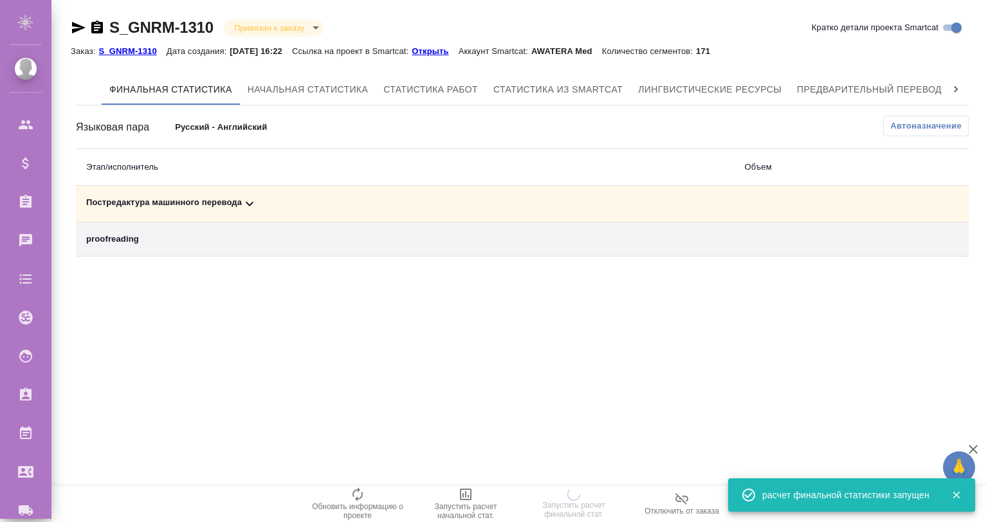
click at [452, 49] on p "Открыть" at bounding box center [435, 51] width 46 height 10
click at [96, 28] on icon "button" at bounding box center [97, 27] width 12 height 13
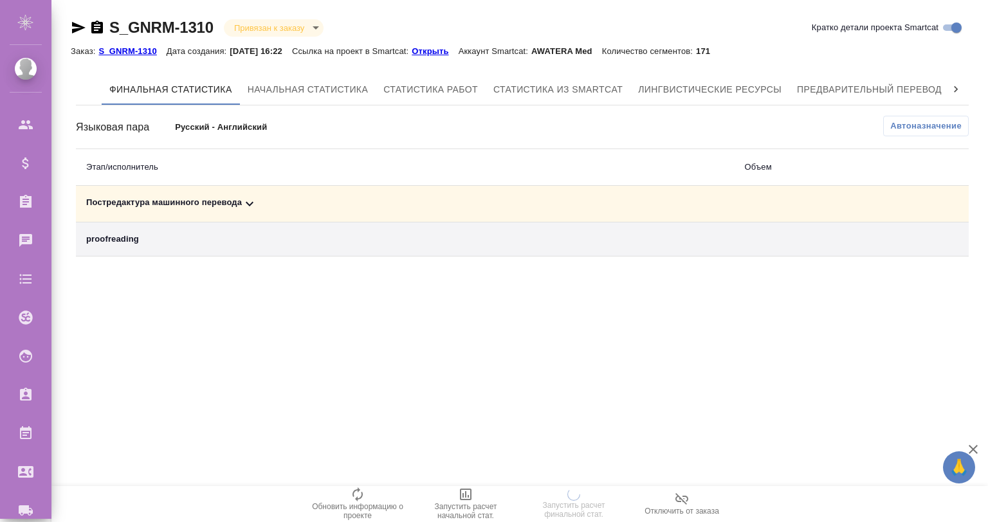
click at [241, 197] on div "Постредактура машинного перевода" at bounding box center [405, 203] width 638 height 15
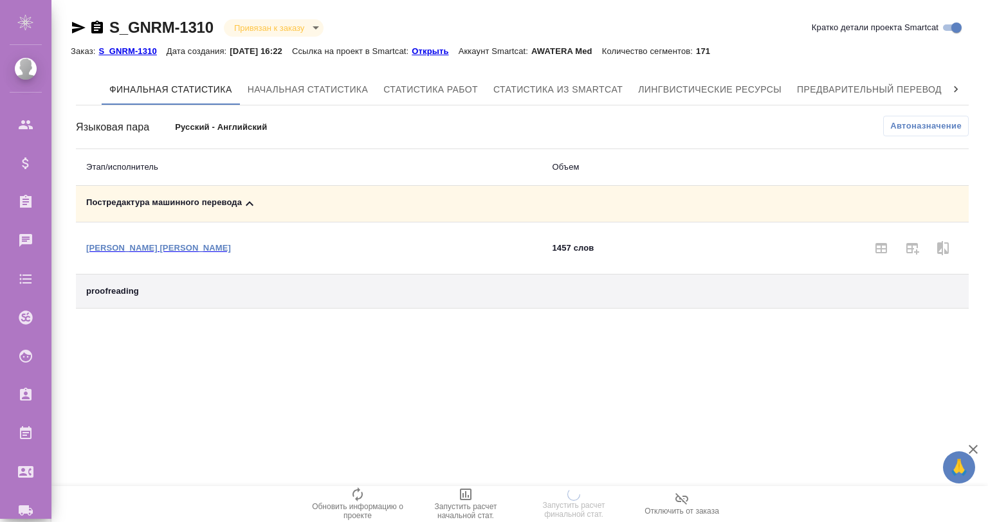
click at [241, 197] on div "Постредактура машинного перевода" at bounding box center [308, 203] width 445 height 15
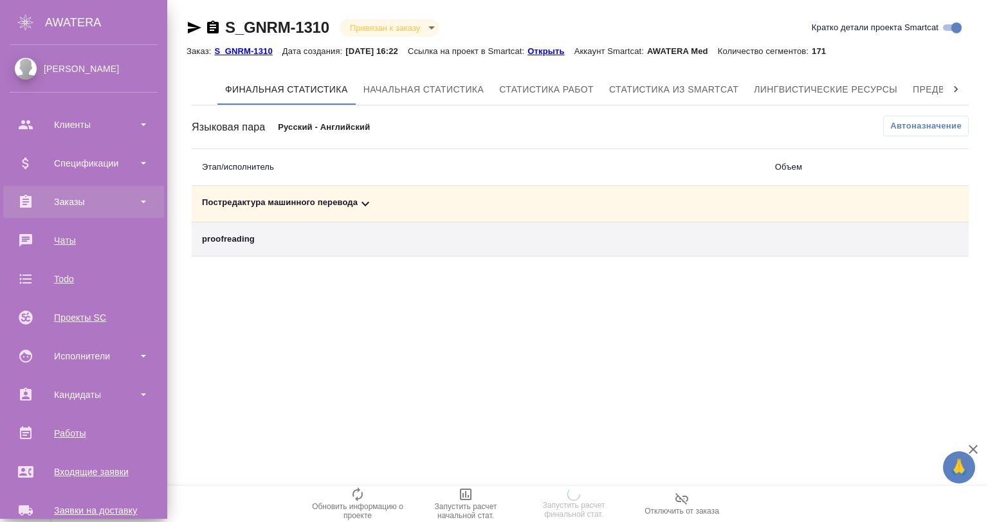
click at [103, 206] on div "Заказы" at bounding box center [84, 201] width 148 height 19
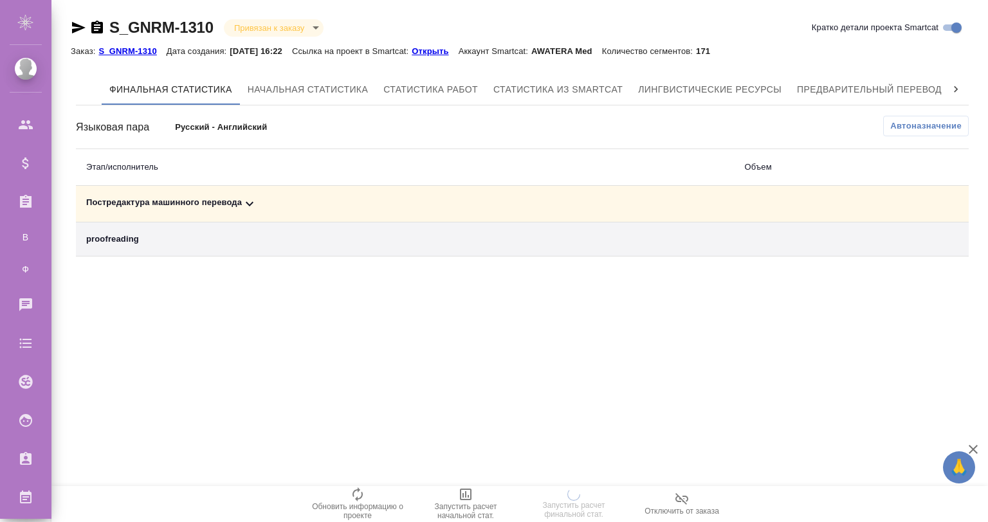
click at [245, 201] on icon at bounding box center [249, 203] width 15 height 15
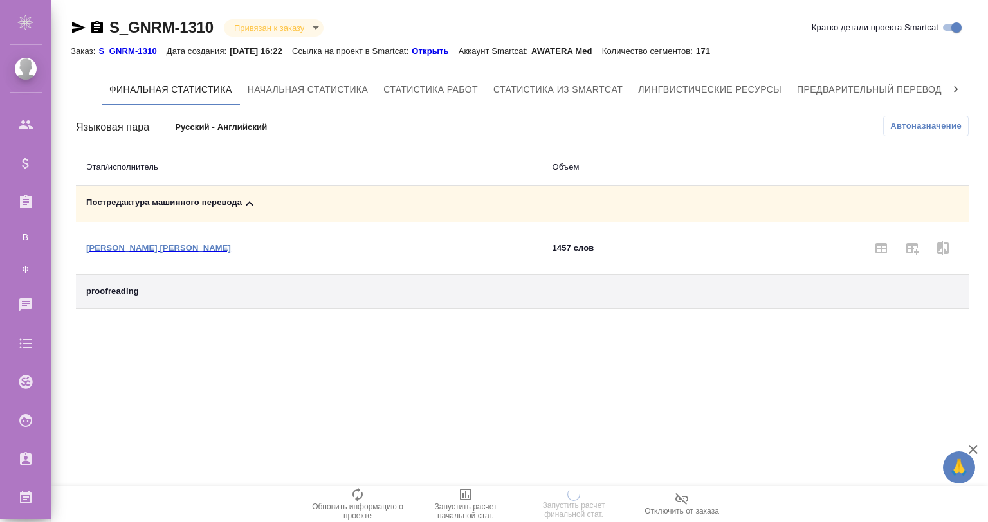
click at [245, 201] on icon at bounding box center [249, 203] width 15 height 15
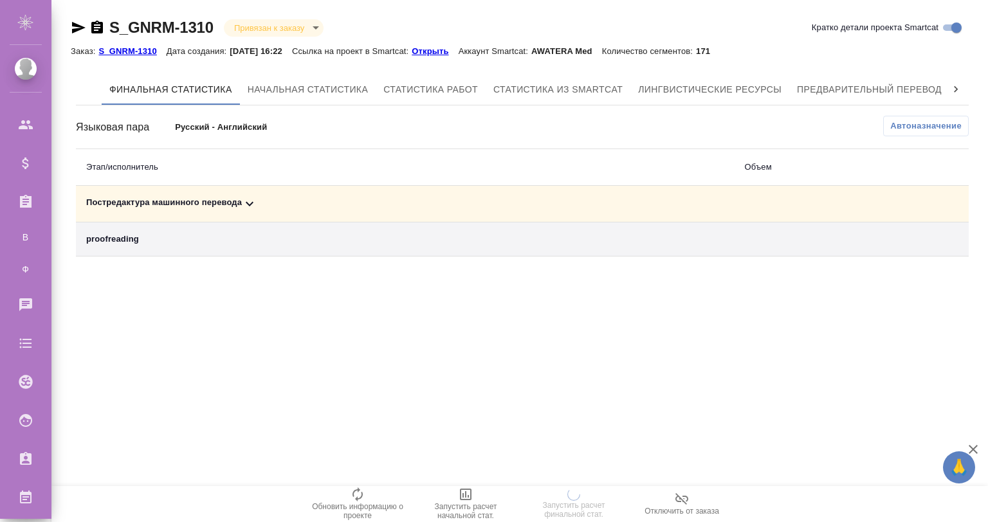
click at [90, 22] on icon "button" at bounding box center [96, 27] width 15 height 15
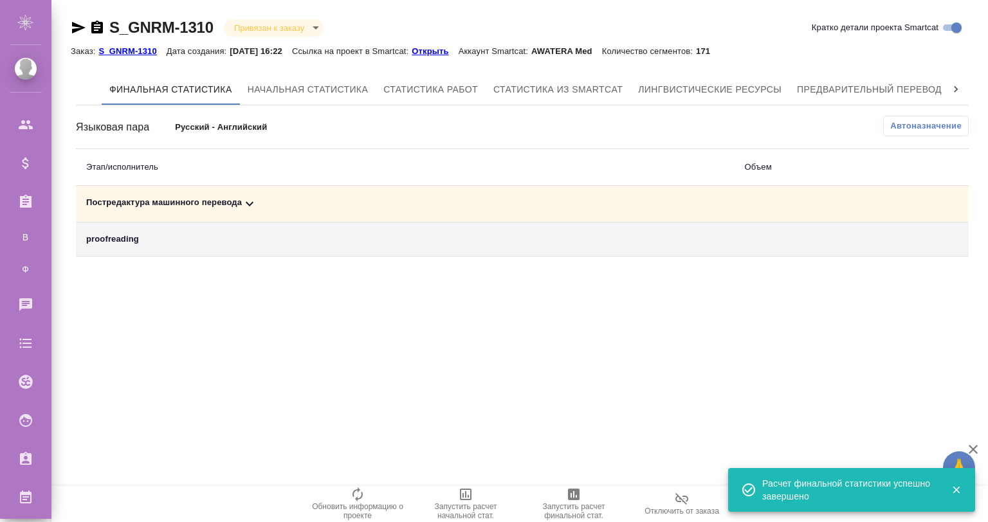
click at [242, 202] on div "Постредактура машинного перевода" at bounding box center [405, 203] width 638 height 15
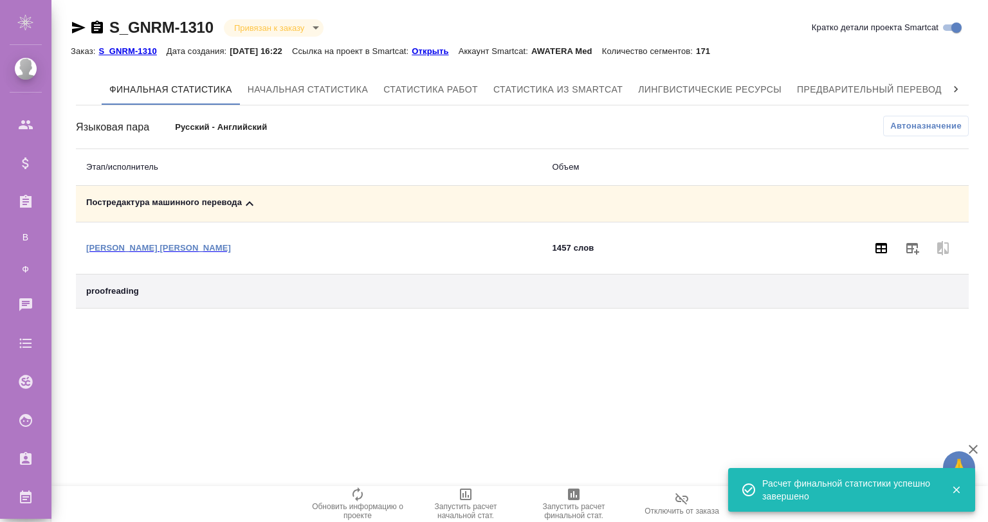
click at [873, 242] on icon "button" at bounding box center [880, 248] width 15 height 15
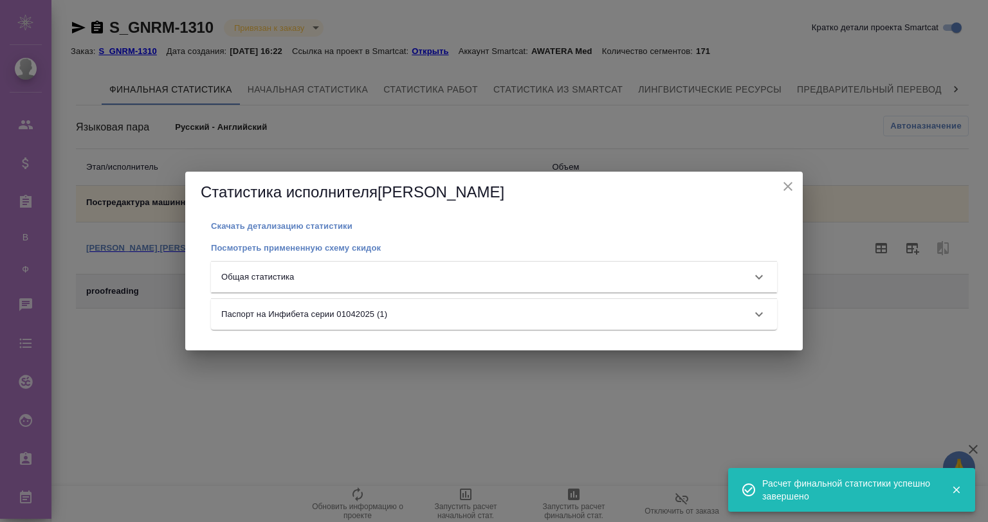
click at [338, 273] on div "Общая статистика" at bounding box center [482, 277] width 522 height 13
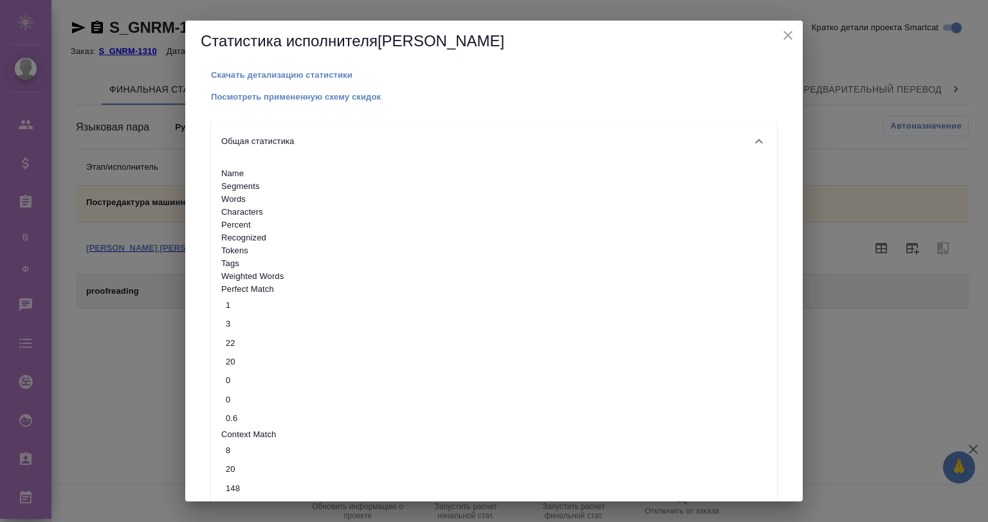
drag, startPoint x: 783, startPoint y: 35, endPoint x: 731, endPoint y: 35, distance: 51.5
click at [780, 35] on icon "close" at bounding box center [787, 35] width 15 height 15
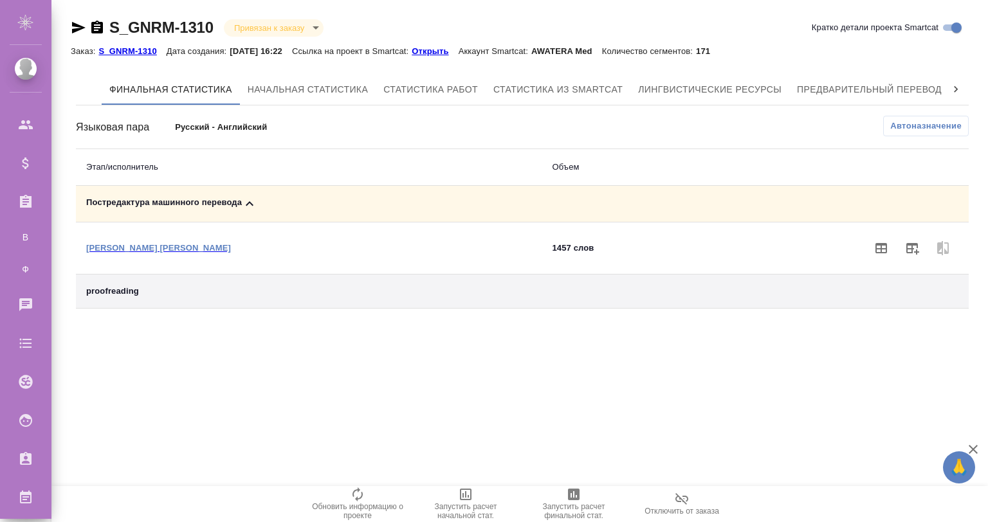
click at [73, 24] on icon "button" at bounding box center [79, 28] width 14 height 12
click at [878, 245] on icon "button" at bounding box center [881, 248] width 12 height 10
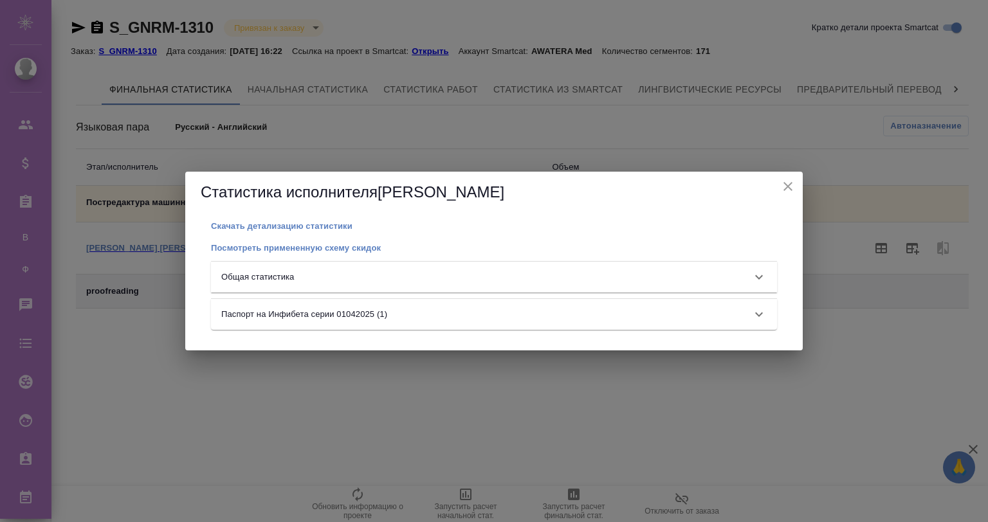
click at [450, 280] on div "Общая статистика" at bounding box center [482, 277] width 522 height 13
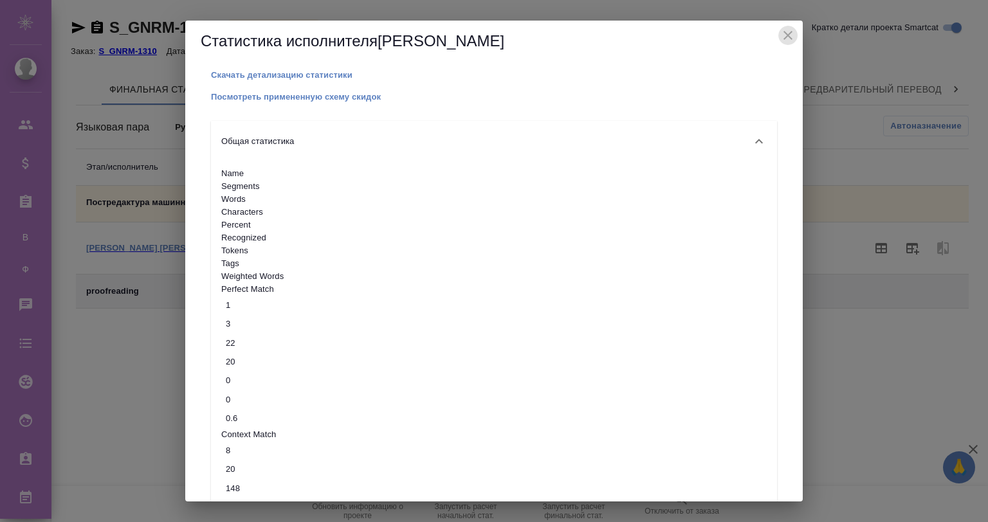
click at [780, 35] on icon "close" at bounding box center [787, 35] width 15 height 15
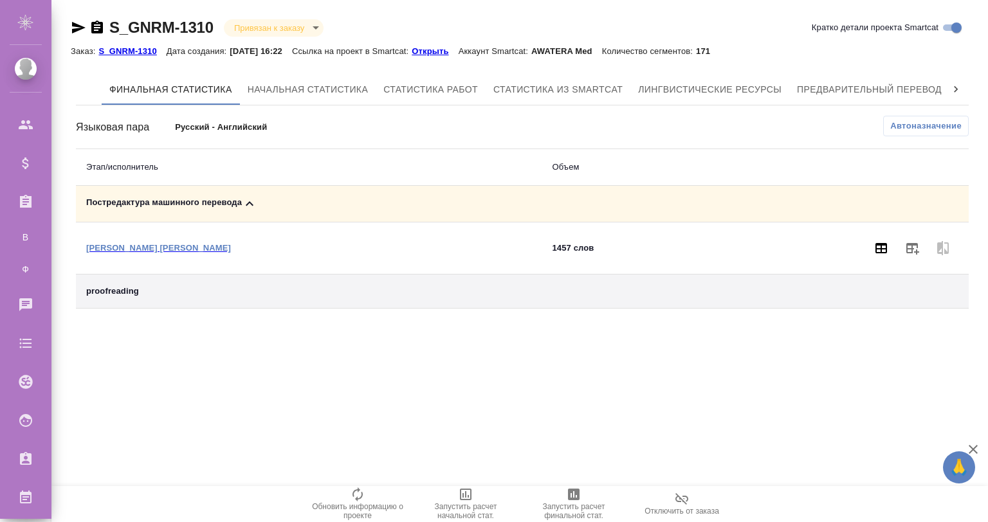
click at [873, 249] on icon "button" at bounding box center [880, 248] width 15 height 15
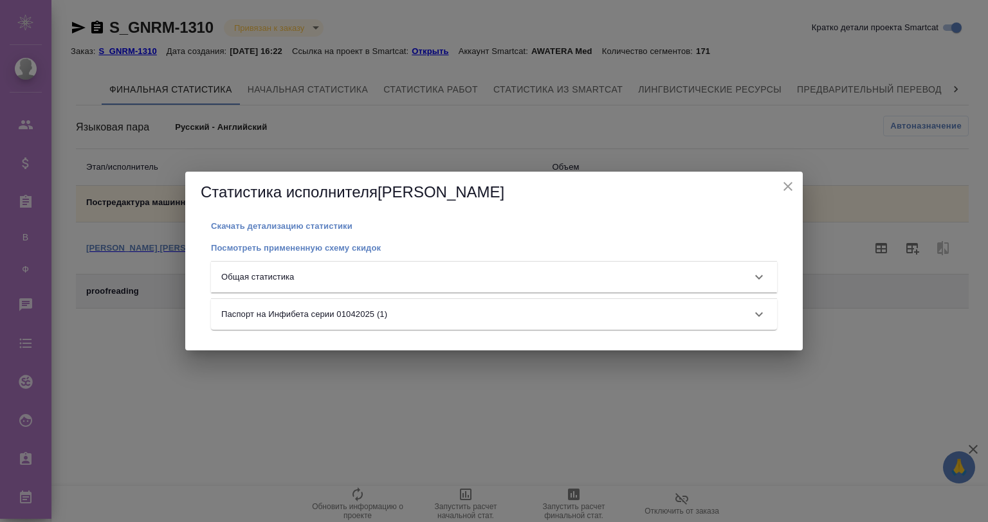
click at [255, 280] on p "Общая статистика" at bounding box center [257, 277] width 73 height 13
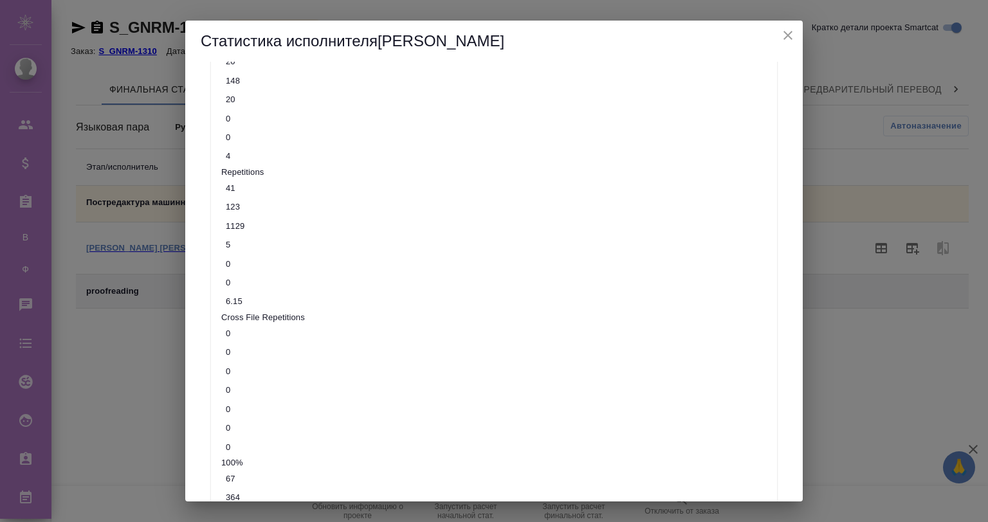
scroll to position [432, 0]
click at [783, 33] on icon "close" at bounding box center [787, 35] width 15 height 15
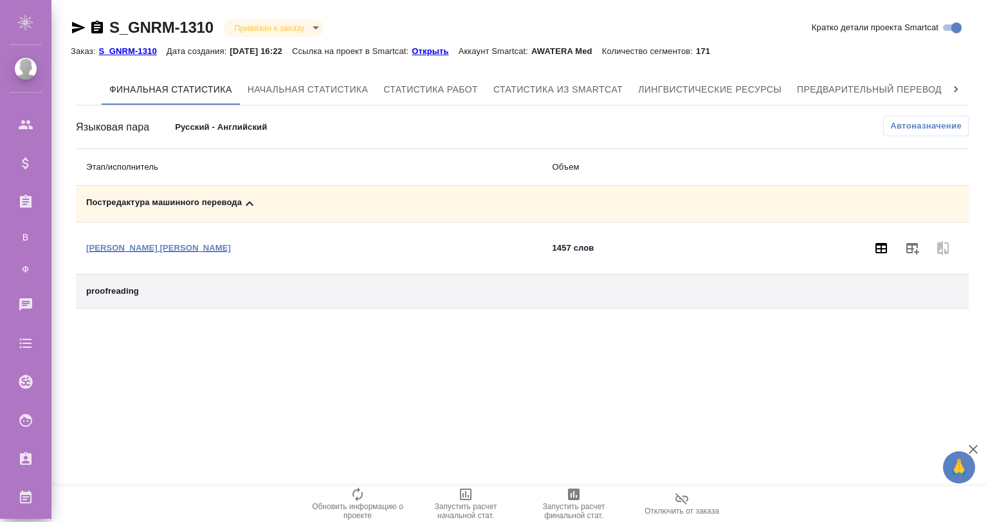
click at [872, 245] on button "button" at bounding box center [881, 248] width 31 height 31
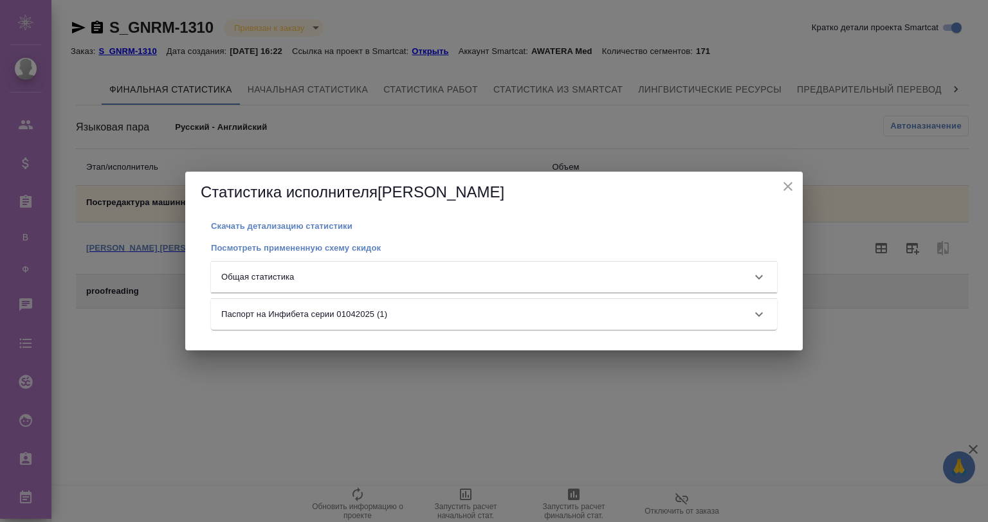
click at [671, 280] on div "Общая статистика" at bounding box center [482, 277] width 522 height 13
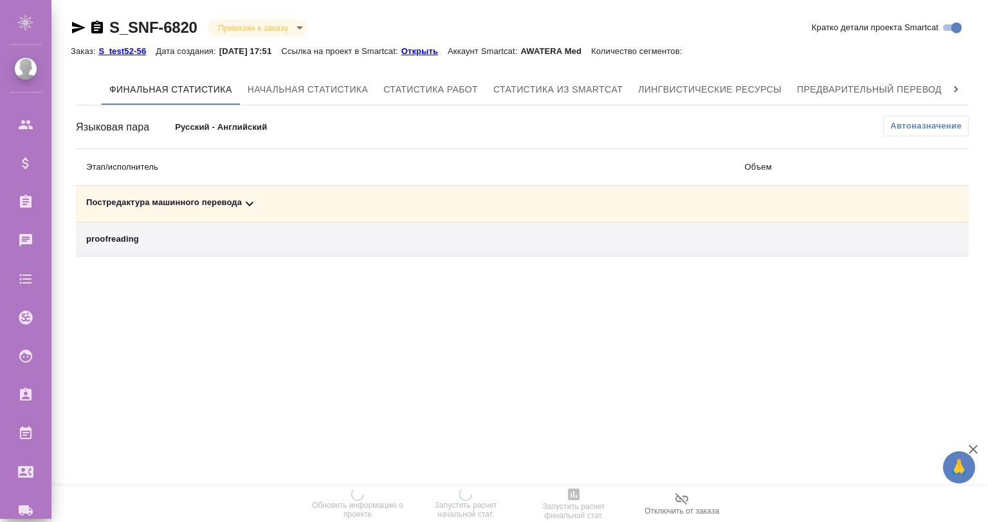
click at [248, 198] on icon at bounding box center [249, 203] width 15 height 15
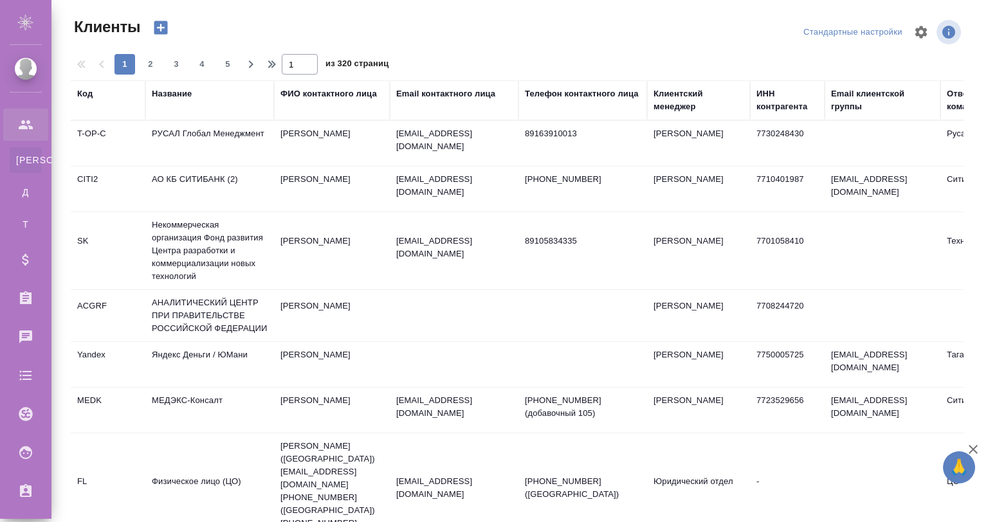
select select "RU"
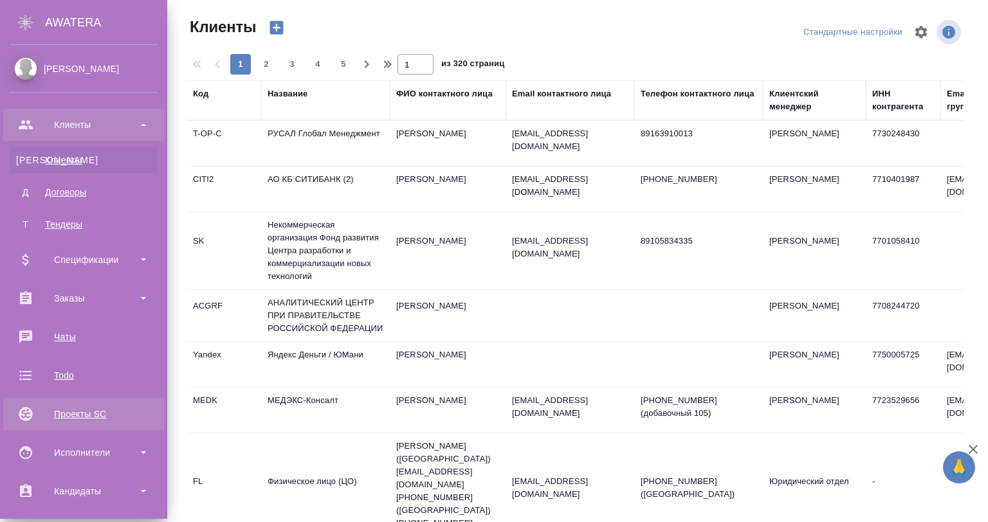
click at [69, 414] on div "Проекты SC" at bounding box center [84, 414] width 148 height 19
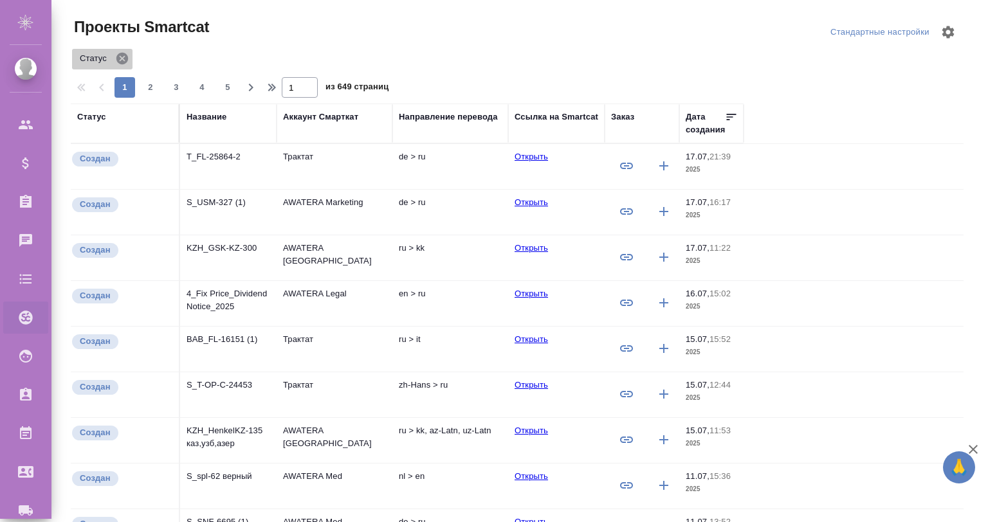
click at [122, 58] on icon at bounding box center [122, 58] width 14 height 14
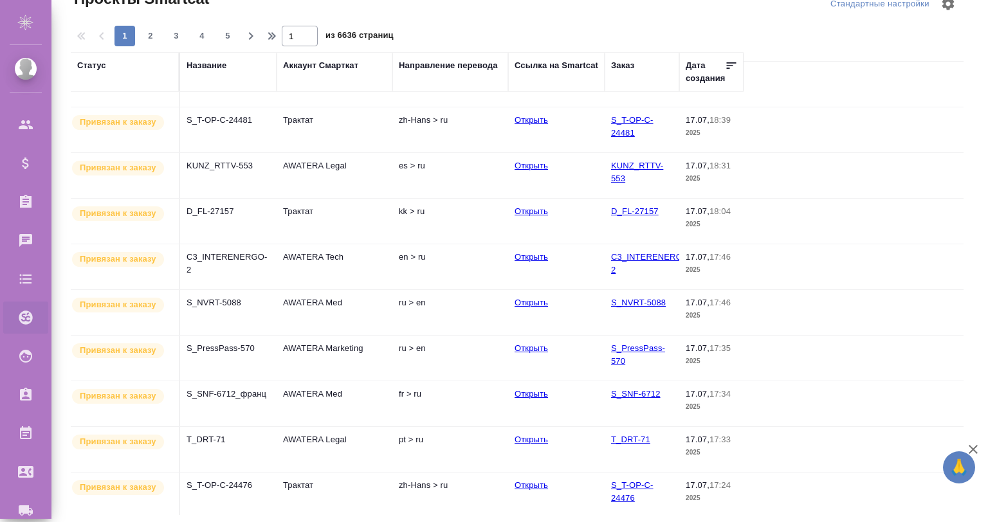
scroll to position [494, 0]
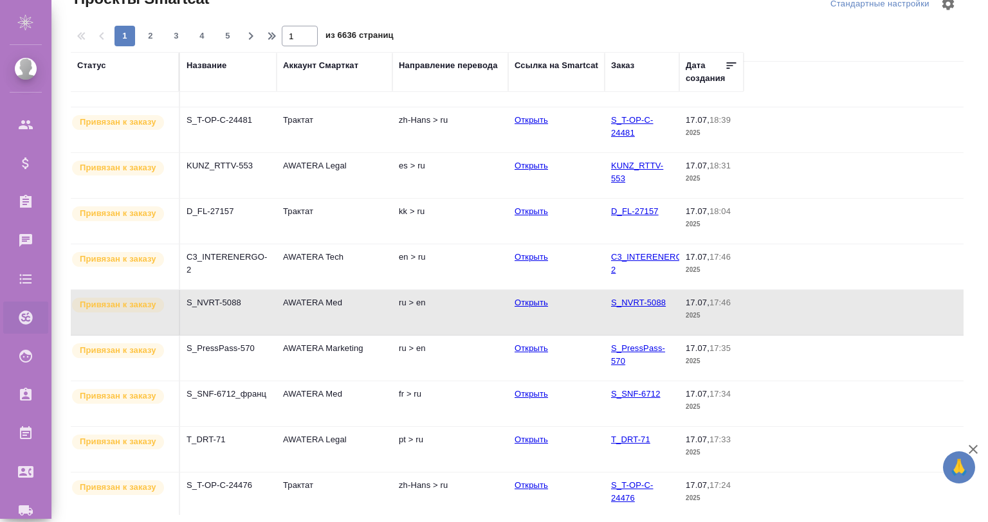
click at [226, 37] on span "5" at bounding box center [227, 36] width 21 height 13
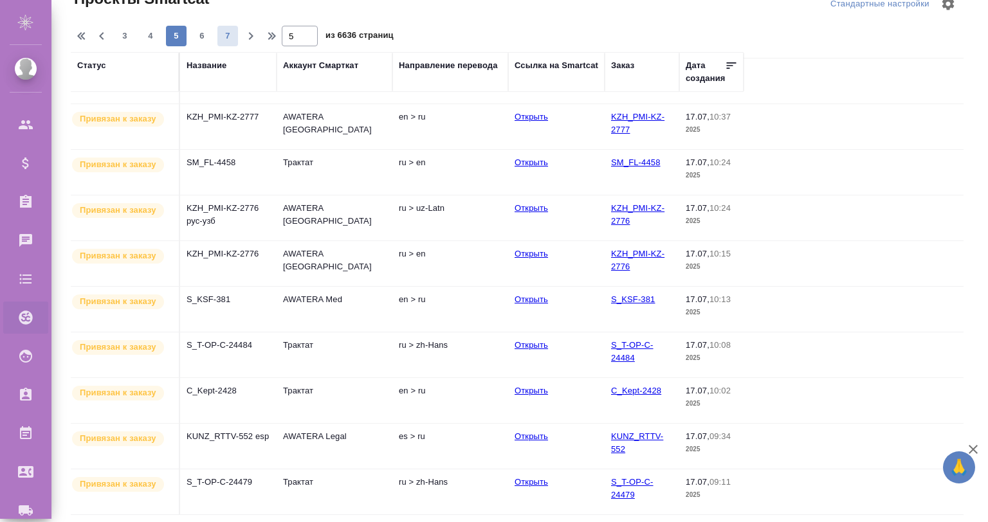
scroll to position [488, 0]
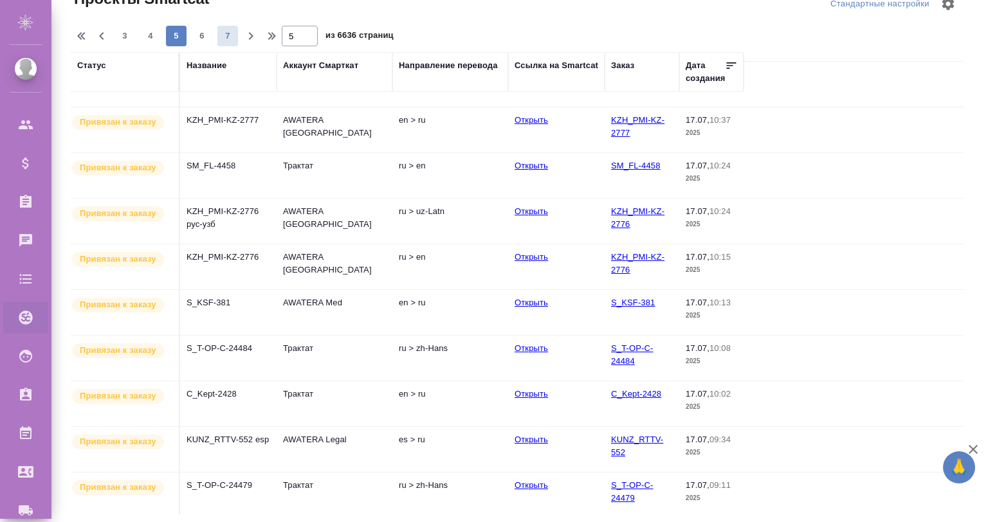
click at [224, 39] on span "7" at bounding box center [227, 36] width 21 height 13
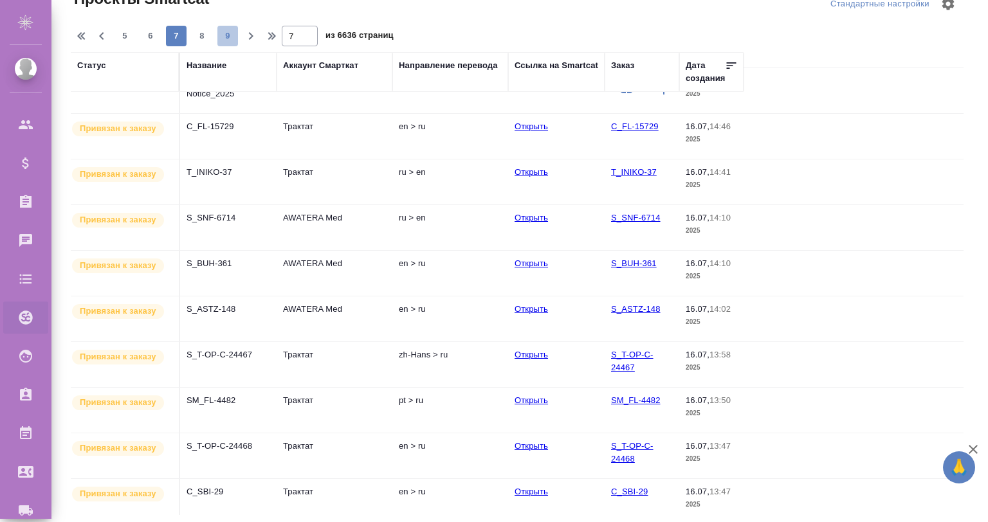
click at [224, 33] on span "9" at bounding box center [227, 36] width 21 height 13
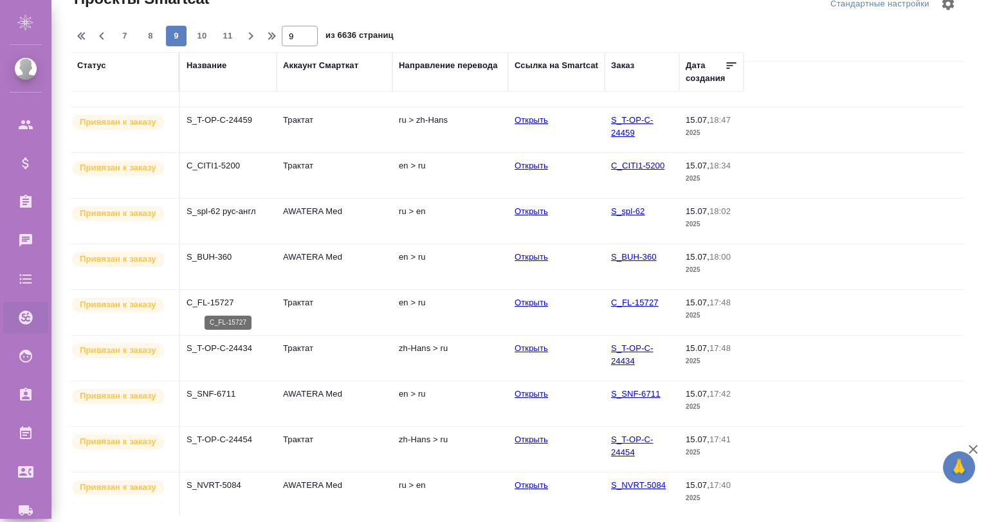
click at [259, 306] on p "C_FL-15727" at bounding box center [229, 303] width 84 height 13
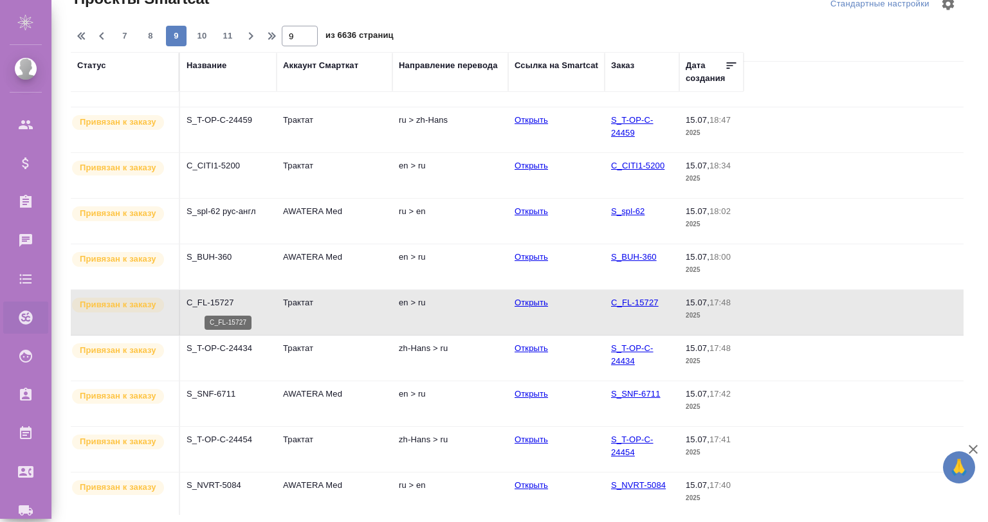
click at [259, 306] on p "C_FL-15727" at bounding box center [229, 303] width 84 height 13
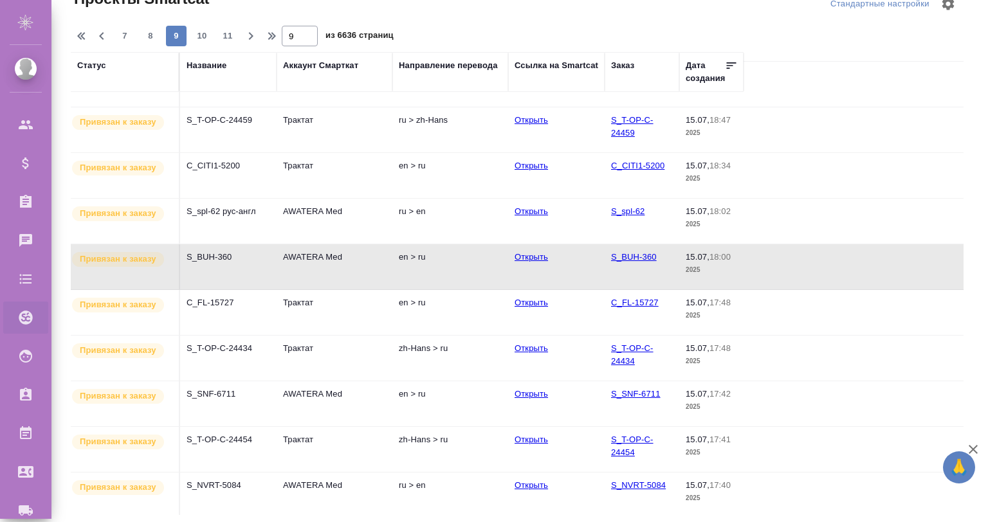
click at [256, 205] on p "S_spl-62 рус-англ" at bounding box center [229, 211] width 84 height 13
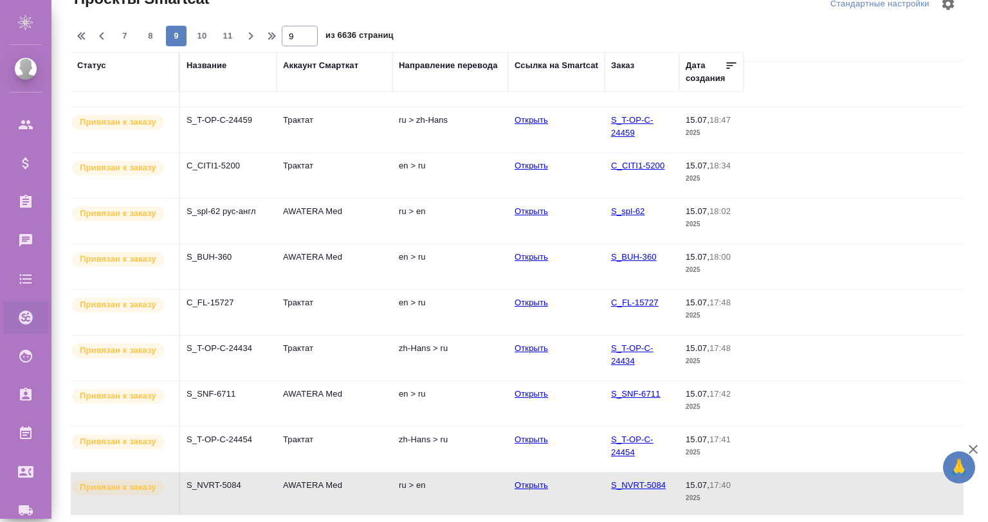
click at [226, 31] on span "11" at bounding box center [227, 36] width 21 height 13
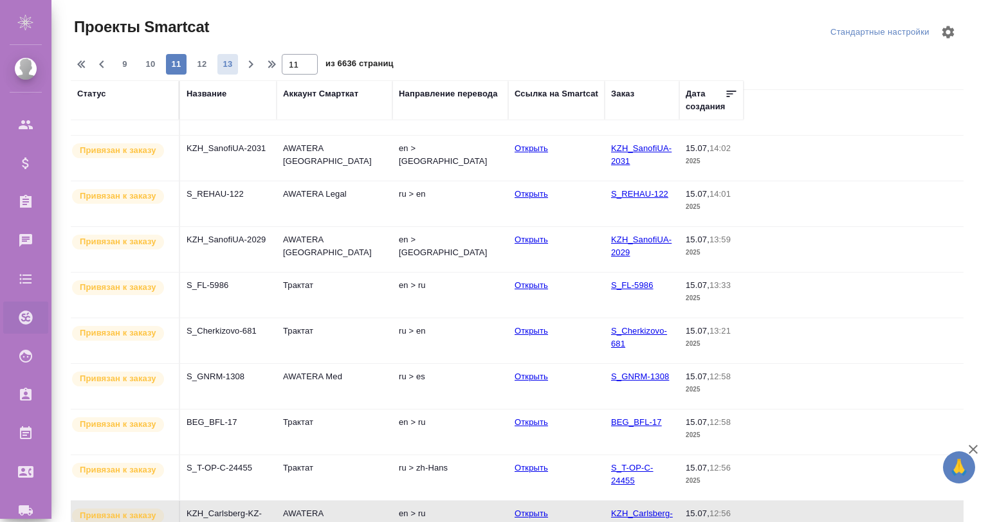
click at [222, 60] on span "13" at bounding box center [227, 64] width 21 height 13
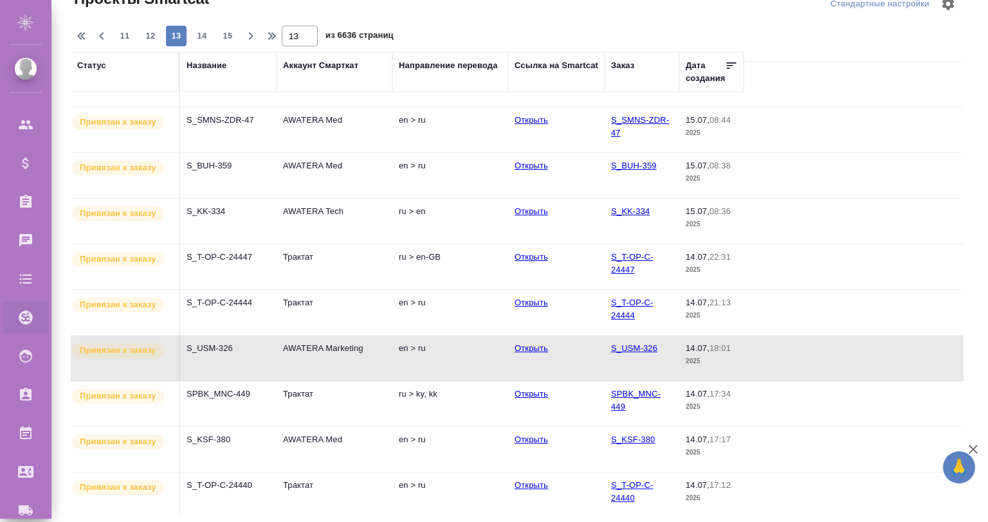
click at [976, 449] on icon "button" at bounding box center [972, 449] width 15 height 15
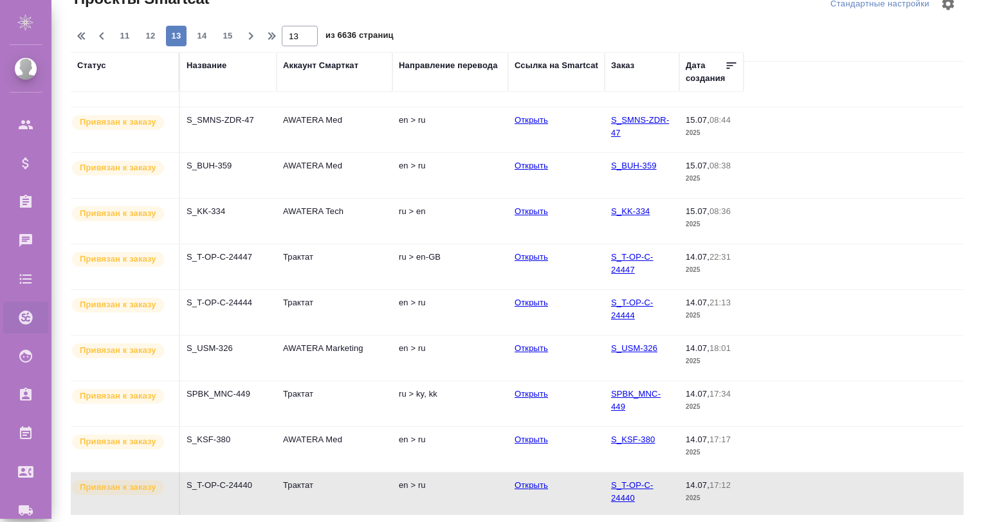
click at [231, 39] on span "15" at bounding box center [227, 36] width 21 height 13
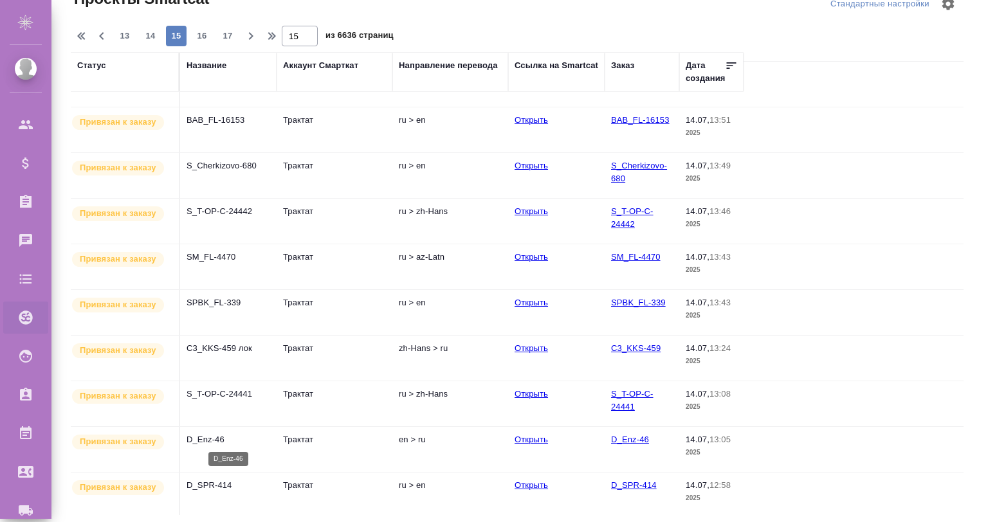
click at [235, 441] on p "D_Enz-46" at bounding box center [229, 440] width 84 height 13
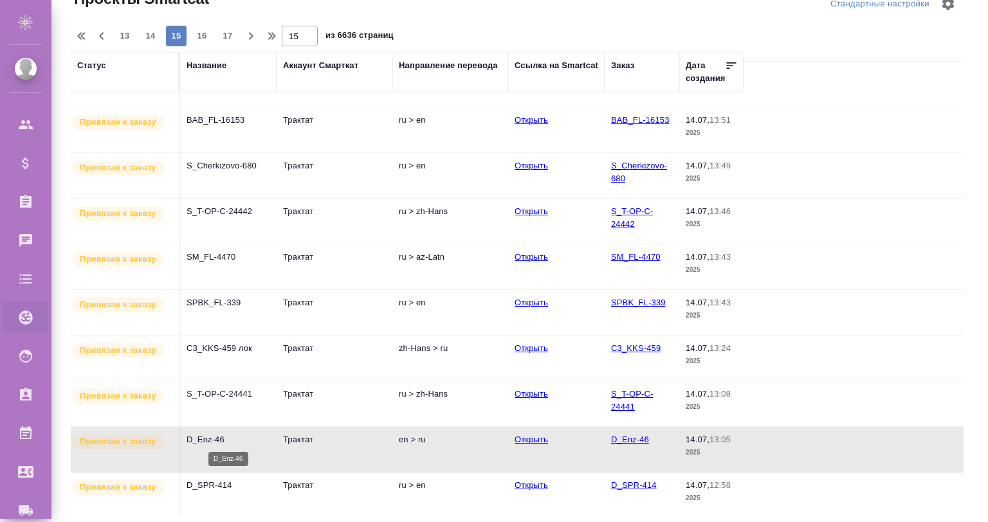
click at [235, 441] on p "D_Enz-46" at bounding box center [229, 440] width 84 height 13
click at [224, 28] on button "17" at bounding box center [227, 36] width 21 height 21
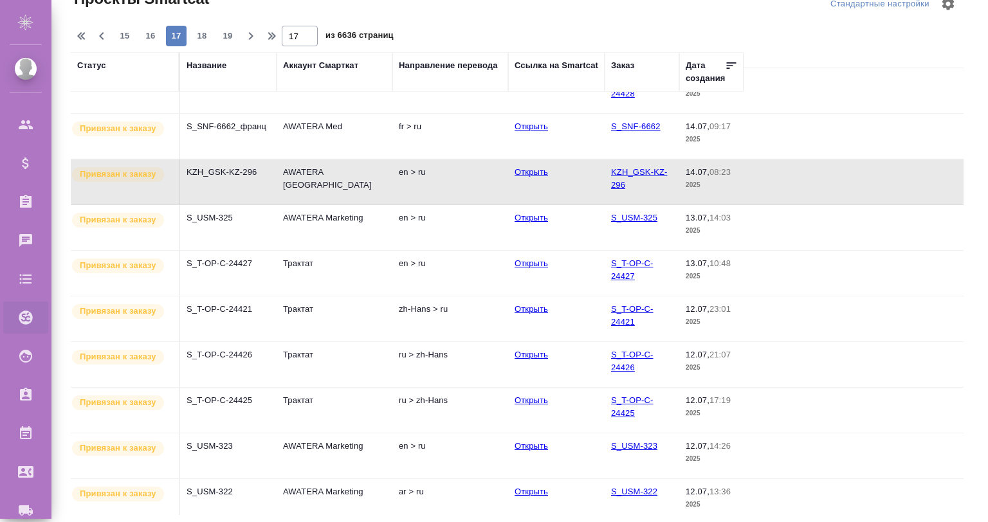
click at [224, 33] on span "19" at bounding box center [227, 36] width 21 height 13
type input "19"
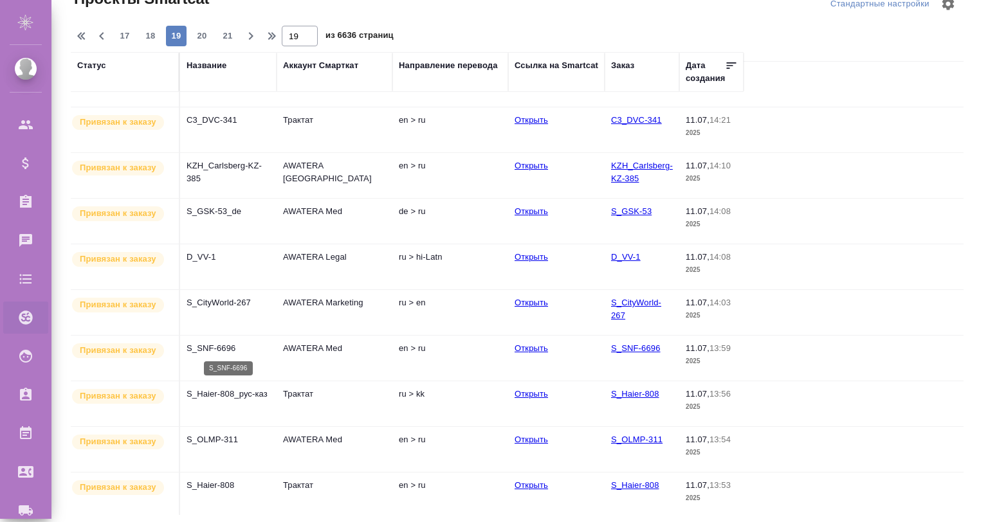
click at [212, 342] on p "S_SNF-6696" at bounding box center [229, 348] width 84 height 13
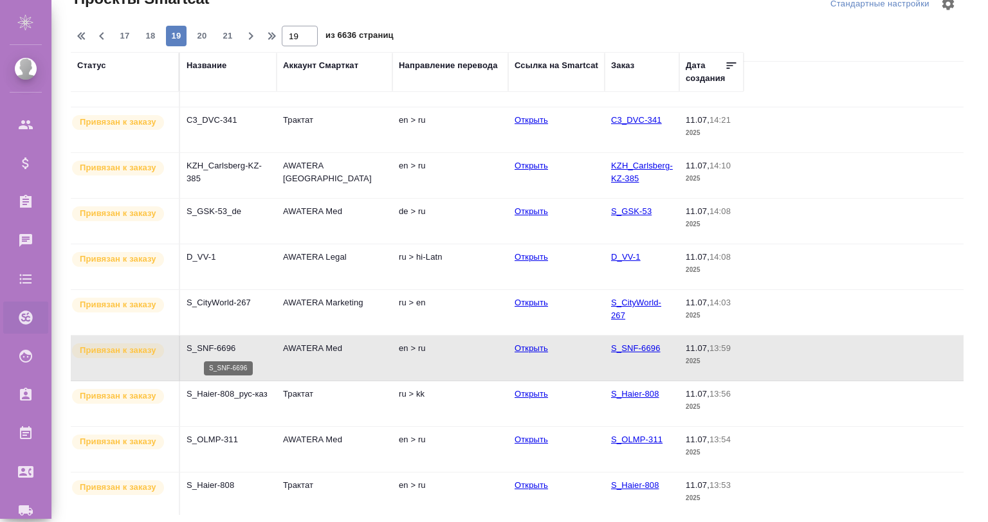
click at [211, 342] on p "S_SNF-6696" at bounding box center [229, 348] width 84 height 13
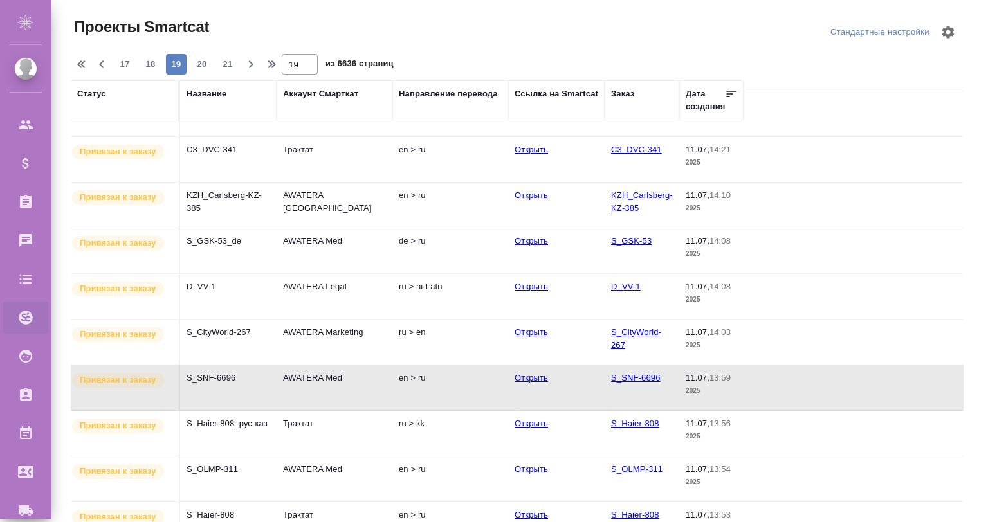
scroll to position [488, 0]
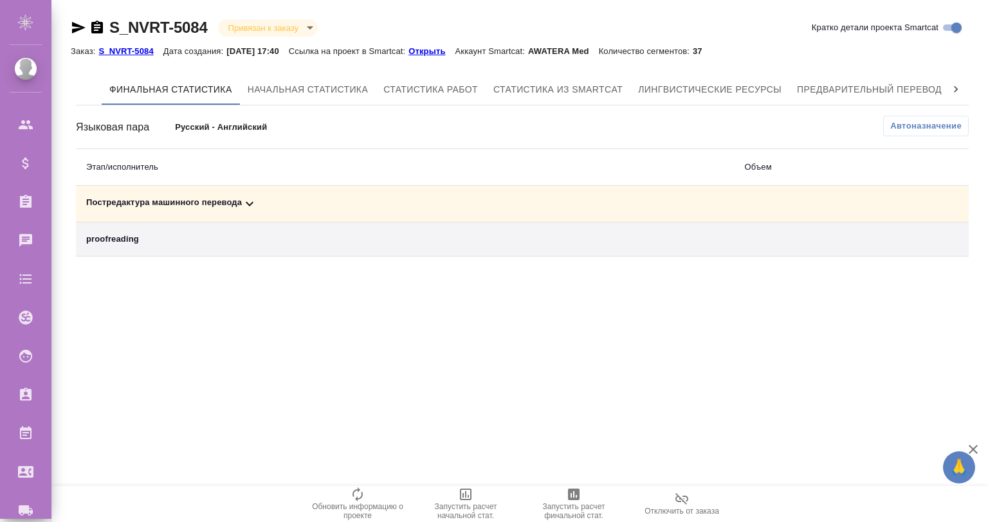
click at [250, 196] on icon at bounding box center [249, 203] width 15 height 15
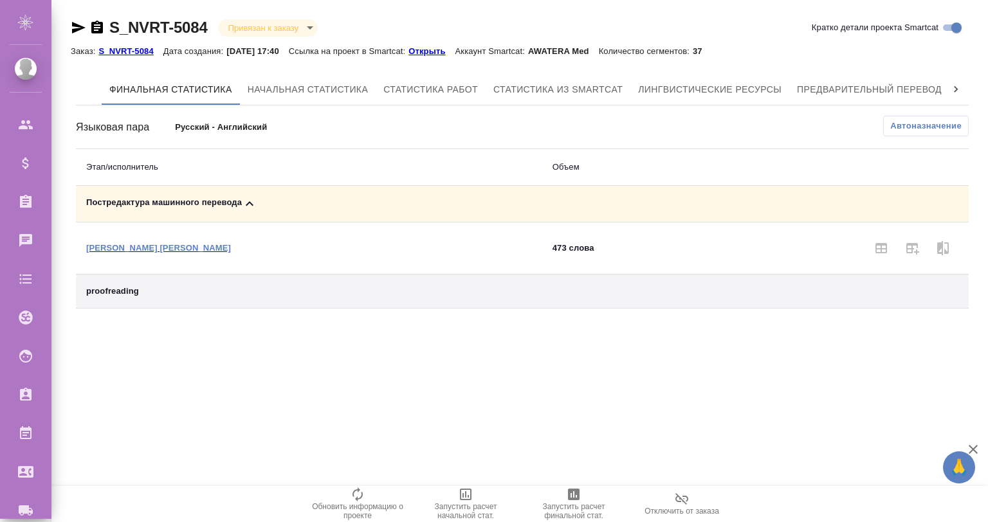
click at [441, 49] on p "Открыть" at bounding box center [431, 51] width 46 height 10
click at [579, 493] on icon "button" at bounding box center [574, 495] width 12 height 12
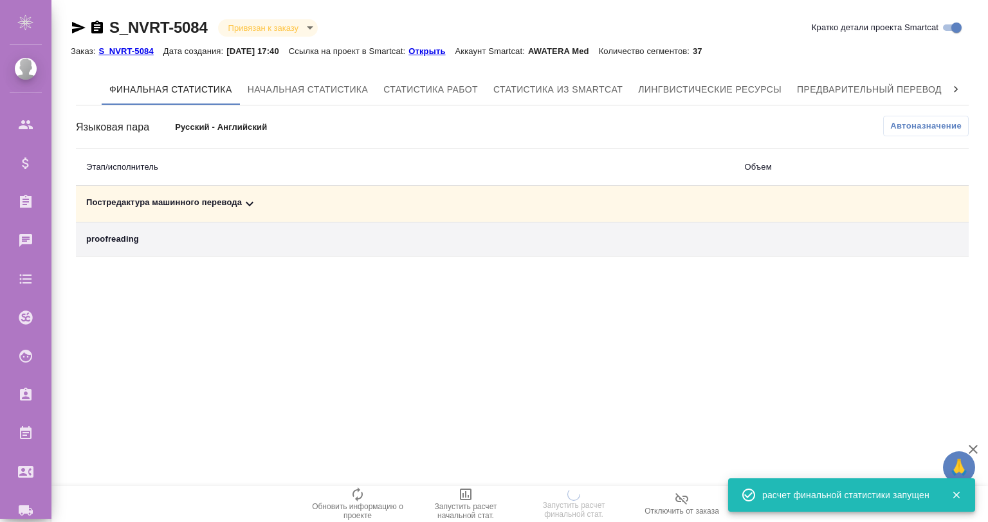
click at [93, 26] on icon "button" at bounding box center [97, 27] width 12 height 13
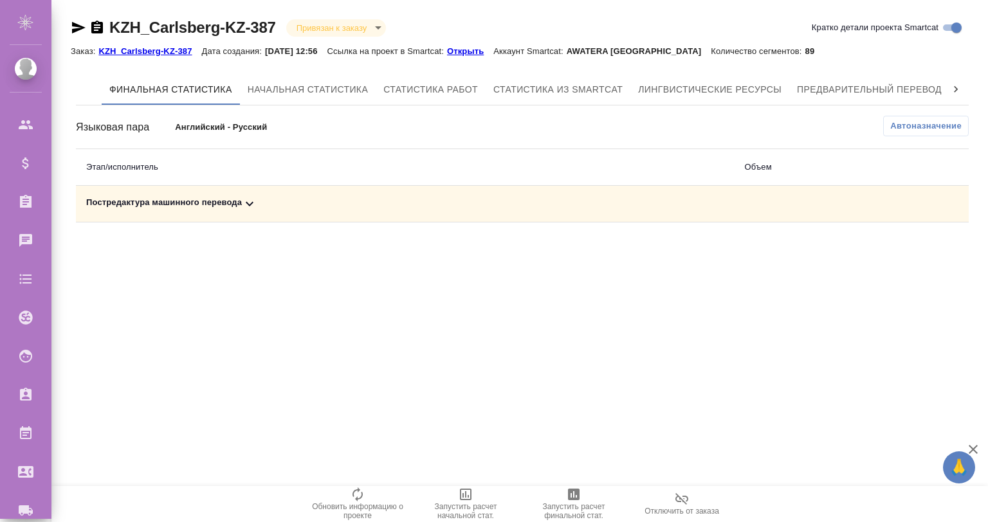
click at [237, 194] on td "Постредактура машинного перевода" at bounding box center [405, 204] width 659 height 37
click at [246, 199] on icon at bounding box center [249, 203] width 15 height 15
click at [477, 44] on div "Заказ: KZH_Carlsberg-KZ-387 Дата создания: [DATE] 12:56 Ссылка на проект в Smar…" at bounding box center [447, 50] width 753 height 15
click at [472, 50] on p "Открыть" at bounding box center [470, 51] width 46 height 10
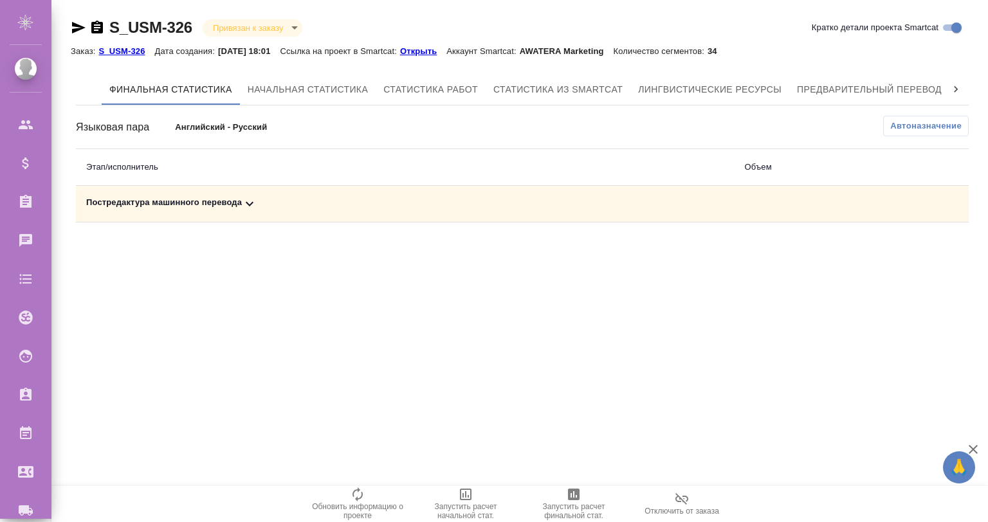
click at [256, 201] on icon at bounding box center [249, 203] width 15 height 15
click at [434, 46] on p "Открыть" at bounding box center [423, 51] width 46 height 10
click at [87, 23] on div at bounding box center [88, 27] width 34 height 15
click at [90, 23] on icon "button" at bounding box center [96, 27] width 15 height 15
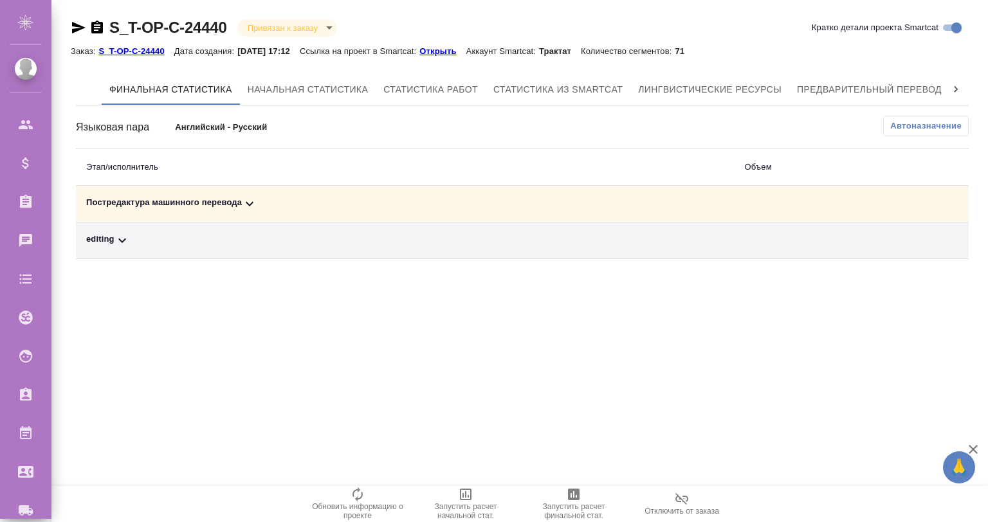
click at [253, 201] on icon at bounding box center [249, 203] width 15 height 15
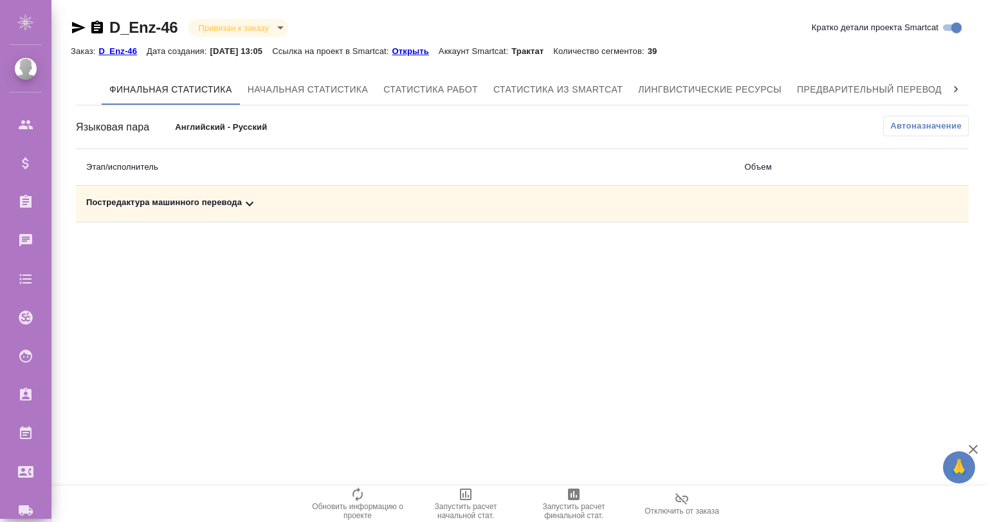
click at [248, 202] on icon at bounding box center [249, 203] width 15 height 15
click at [100, 28] on icon "button" at bounding box center [97, 27] width 12 height 13
click at [254, 197] on icon at bounding box center [249, 203] width 15 height 15
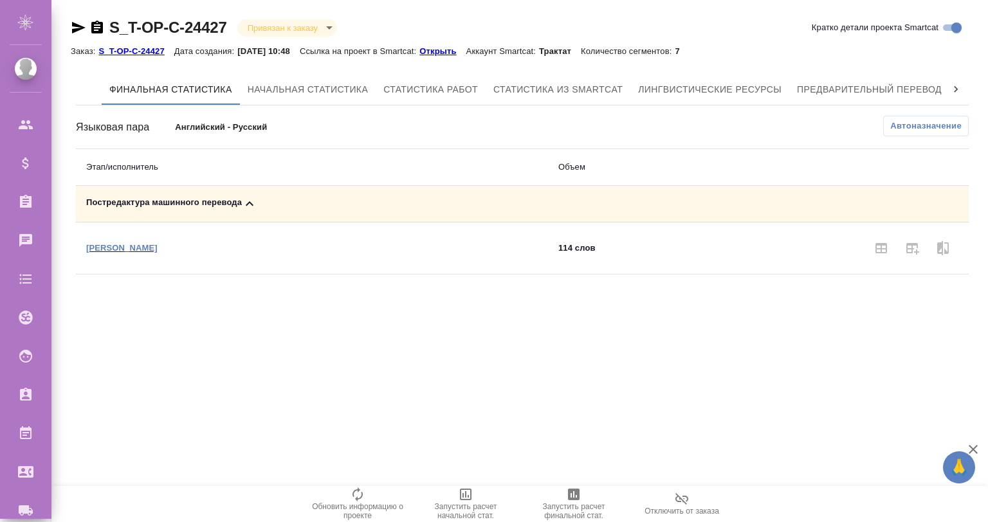
click at [254, 197] on icon at bounding box center [249, 203] width 15 height 15
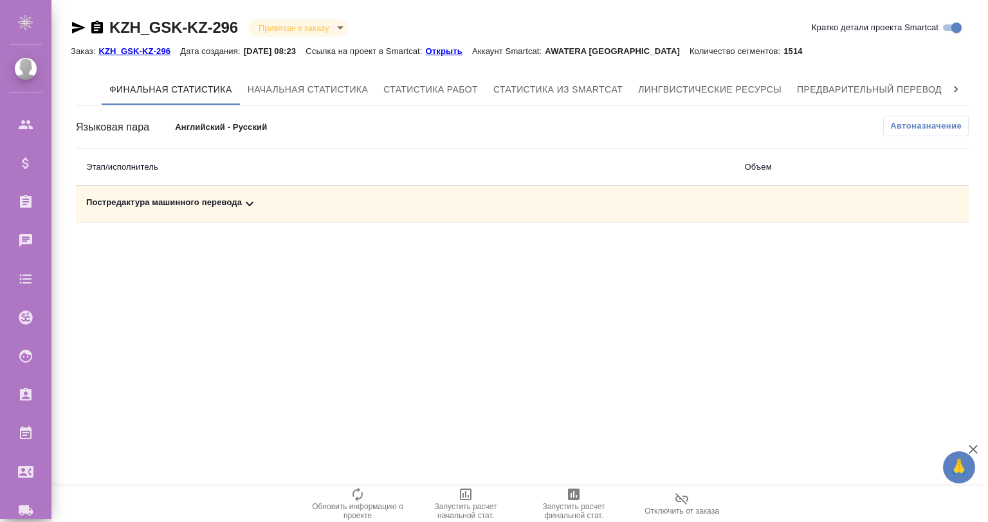
click at [238, 203] on div "Постредактура машинного перевода" at bounding box center [405, 203] width 638 height 15
click at [449, 47] on p "Открыть" at bounding box center [449, 51] width 46 height 10
click at [94, 28] on icon "button" at bounding box center [96, 27] width 15 height 15
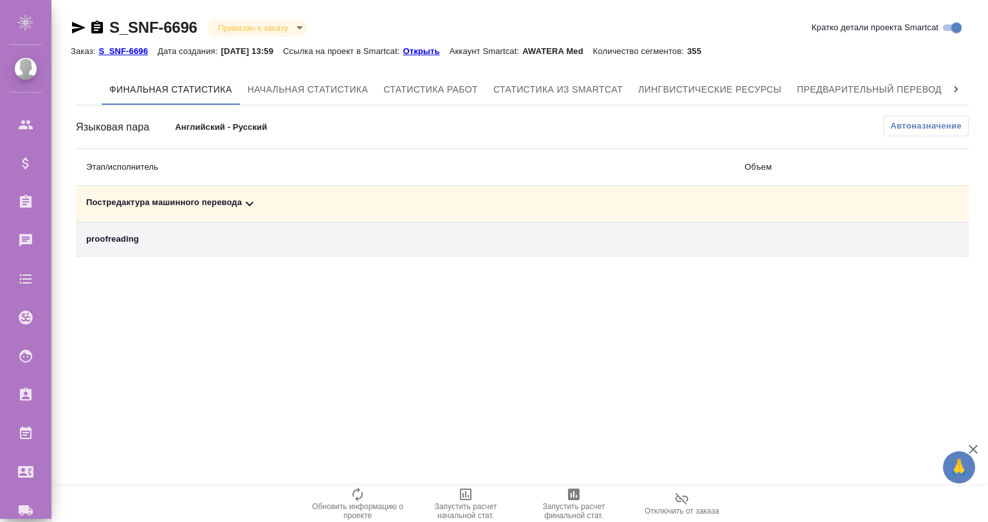
click at [245, 197] on icon at bounding box center [249, 203] width 15 height 15
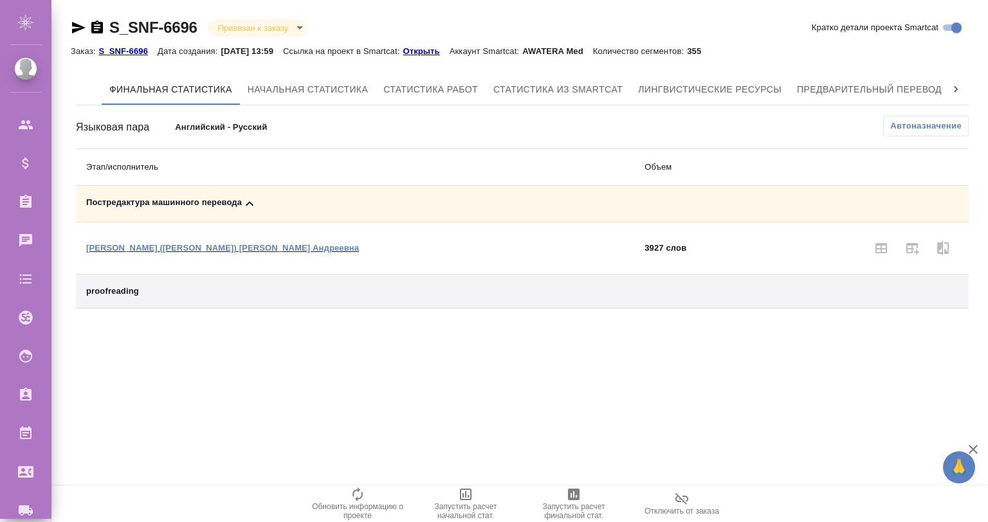
click at [96, 21] on icon "button" at bounding box center [97, 27] width 12 height 13
click at [562, 493] on span "Запустить расчет финальной стат." at bounding box center [573, 503] width 93 height 33
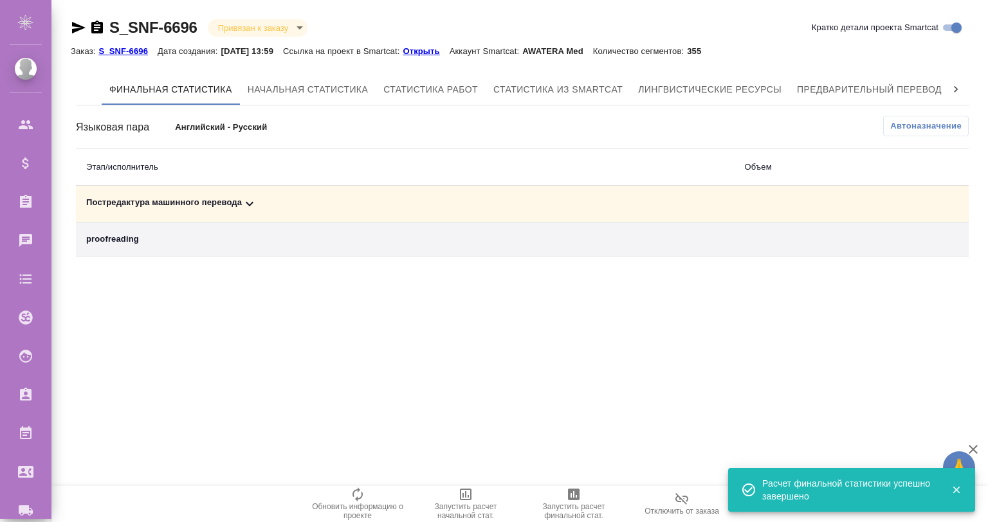
click at [251, 203] on icon at bounding box center [249, 203] width 15 height 15
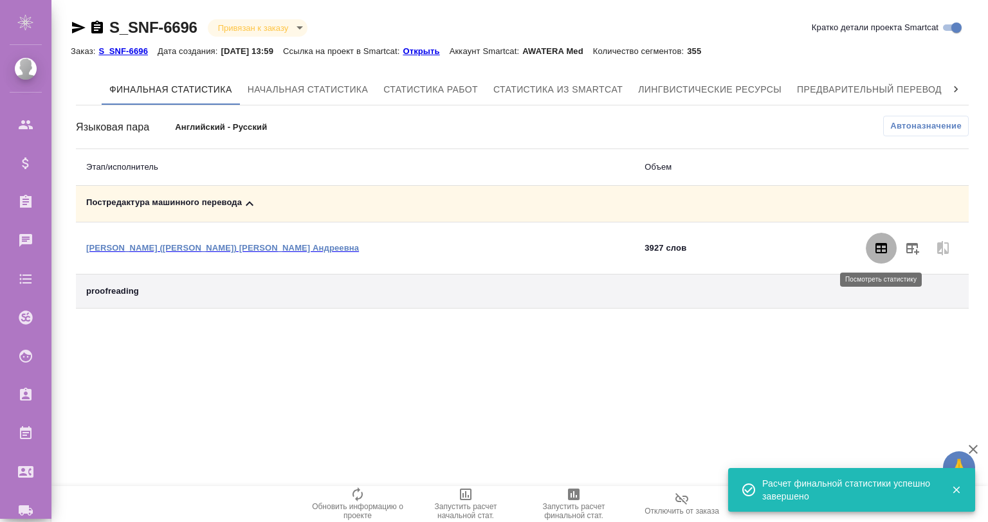
click at [875, 253] on icon "button" at bounding box center [880, 248] width 15 height 15
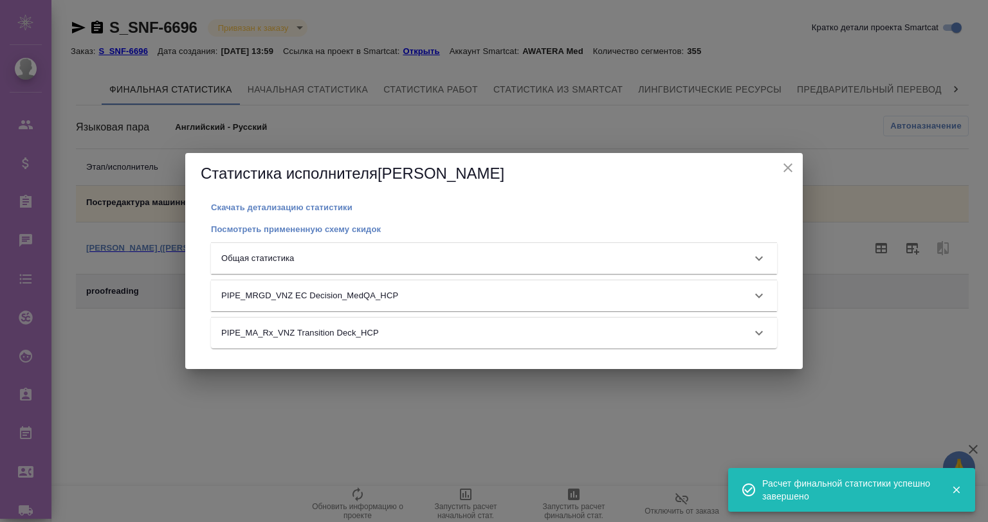
click at [412, 248] on div "Общая статистика" at bounding box center [494, 258] width 566 height 31
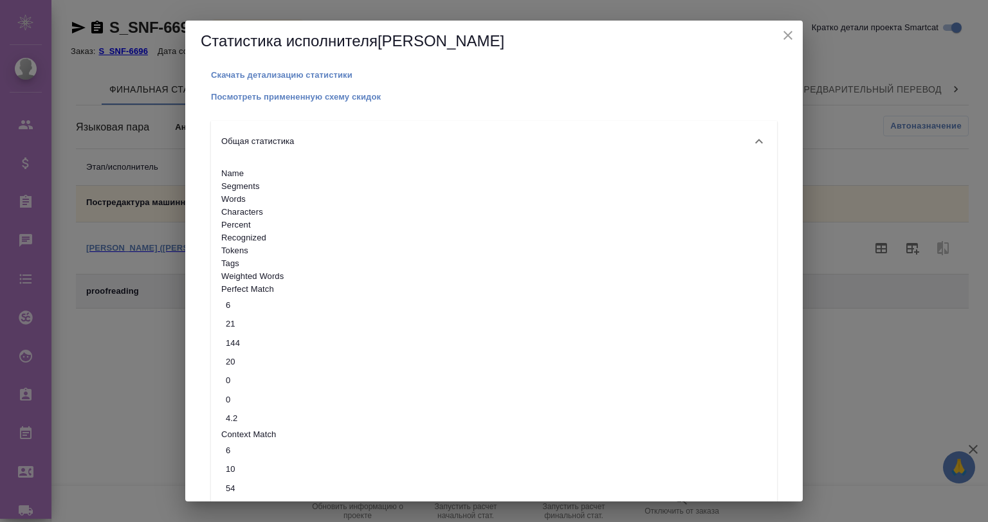
click at [790, 37] on icon "close" at bounding box center [787, 35] width 15 height 15
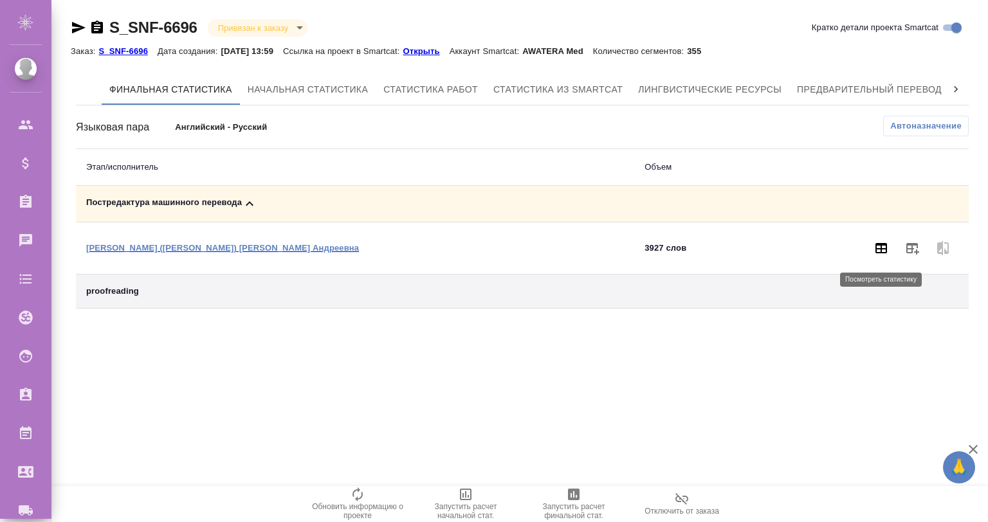
click at [880, 245] on icon "button" at bounding box center [881, 248] width 12 height 10
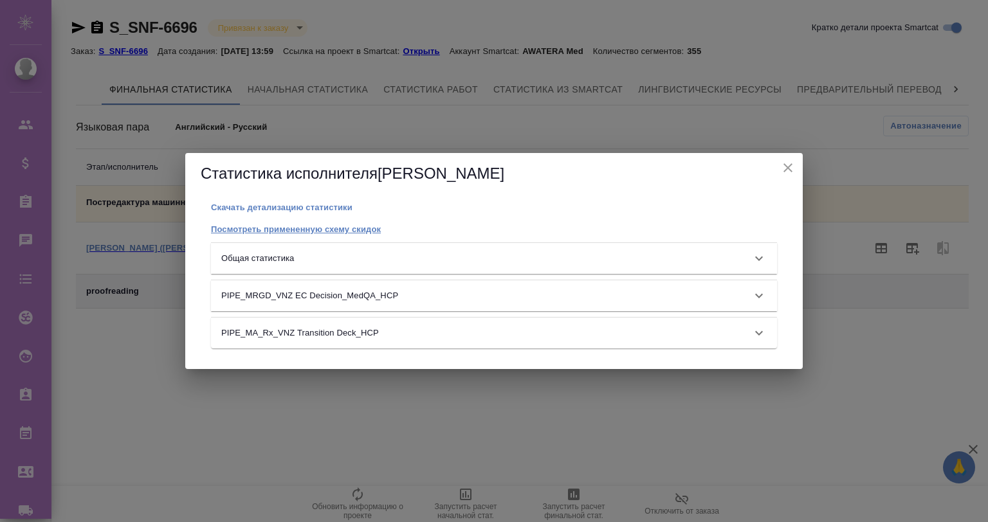
click at [316, 223] on link "Посмотреть примененную схему скидок" at bounding box center [296, 228] width 170 height 11
click at [299, 231] on p "Посмотреть примененную схему скидок" at bounding box center [296, 229] width 170 height 10
click at [784, 160] on icon "close" at bounding box center [787, 167] width 15 height 15
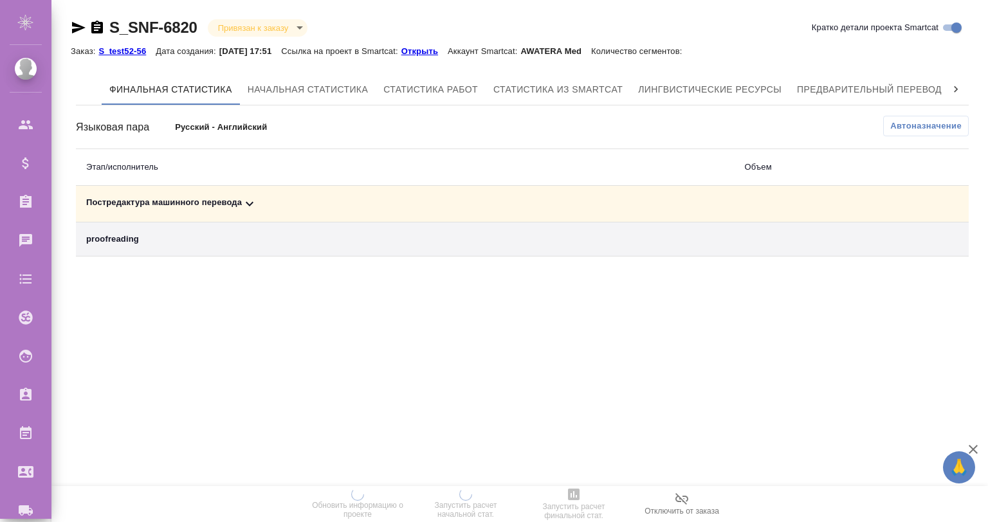
click at [235, 206] on div "Постредактура машинного перевода" at bounding box center [405, 203] width 638 height 15
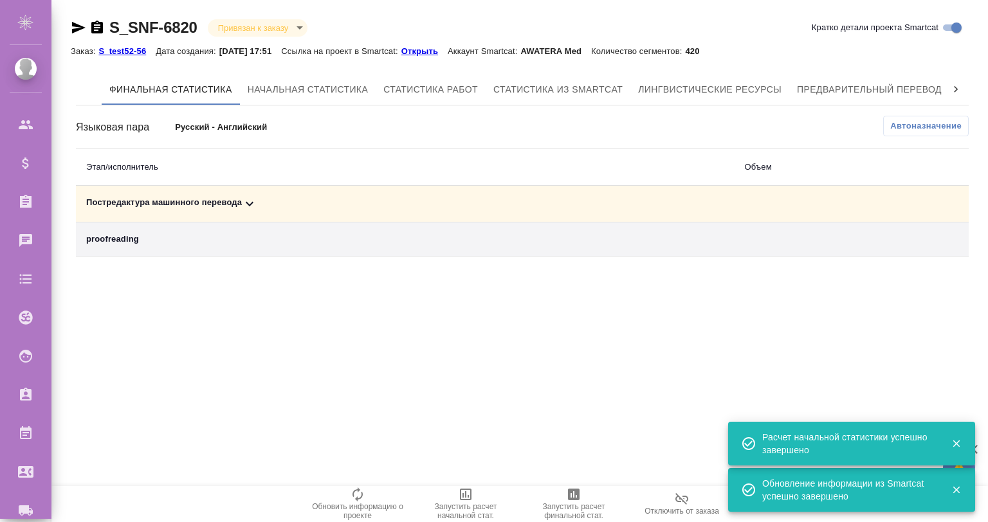
click at [247, 198] on icon at bounding box center [249, 203] width 15 height 15
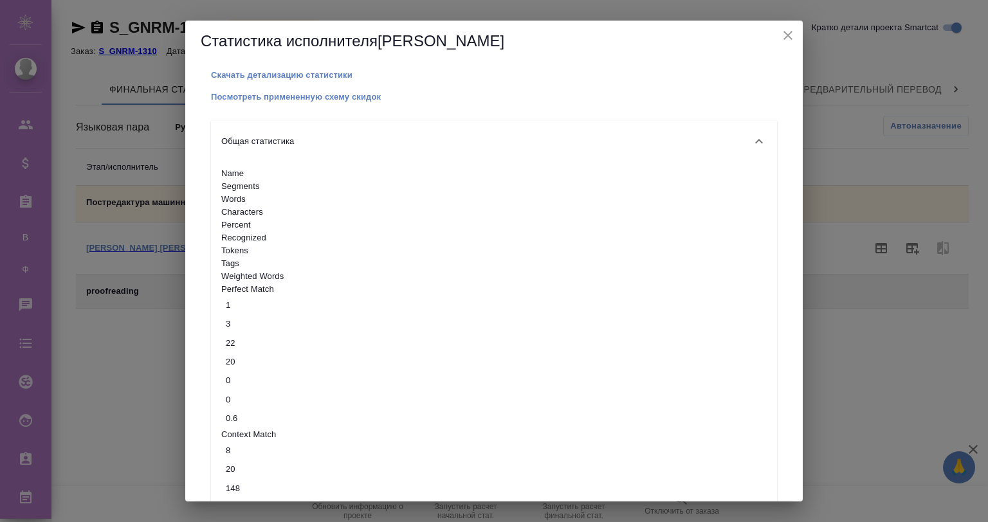
click at [783, 26] on button "close" at bounding box center [787, 35] width 19 height 19
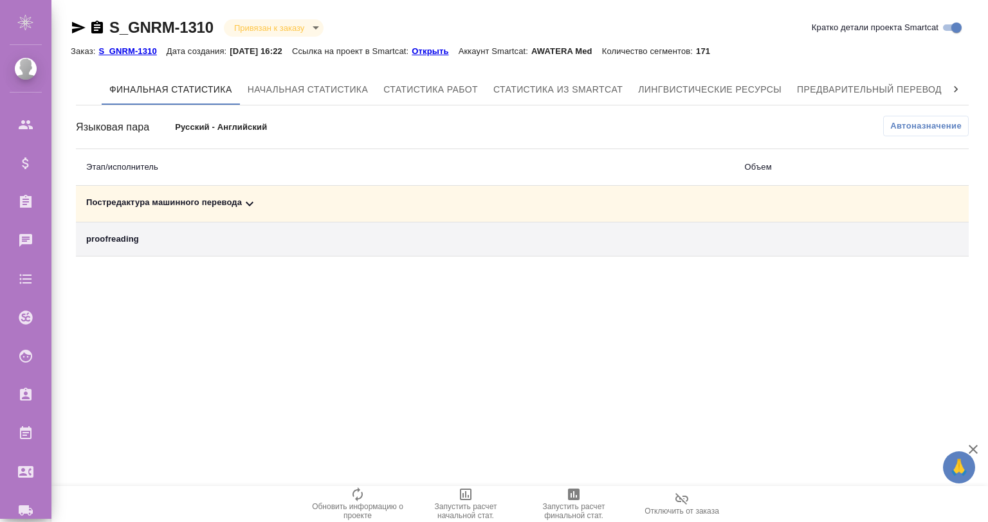
click at [241, 198] on div "Постредактура машинного перевода" at bounding box center [405, 203] width 638 height 15
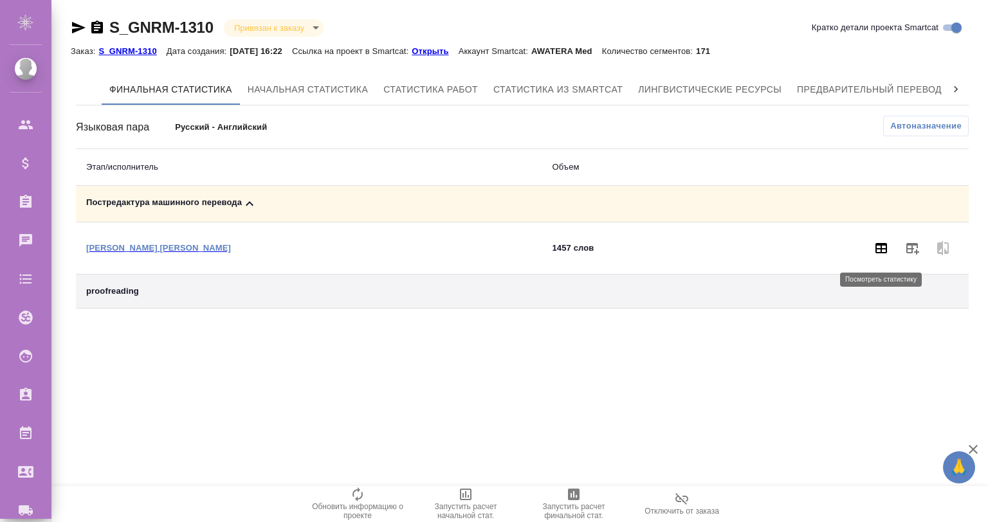
click at [882, 246] on icon "button" at bounding box center [880, 248] width 15 height 15
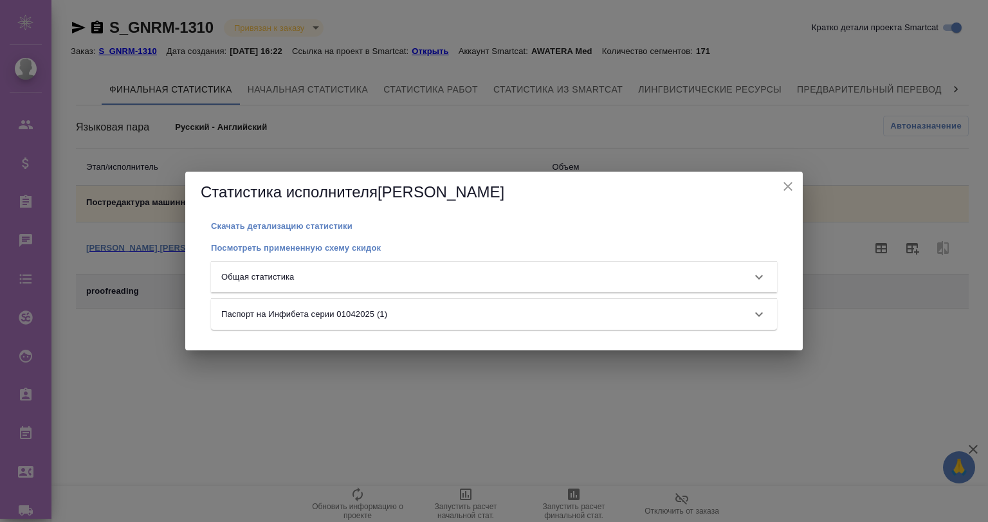
click at [367, 275] on div "Общая статистика" at bounding box center [482, 277] width 522 height 13
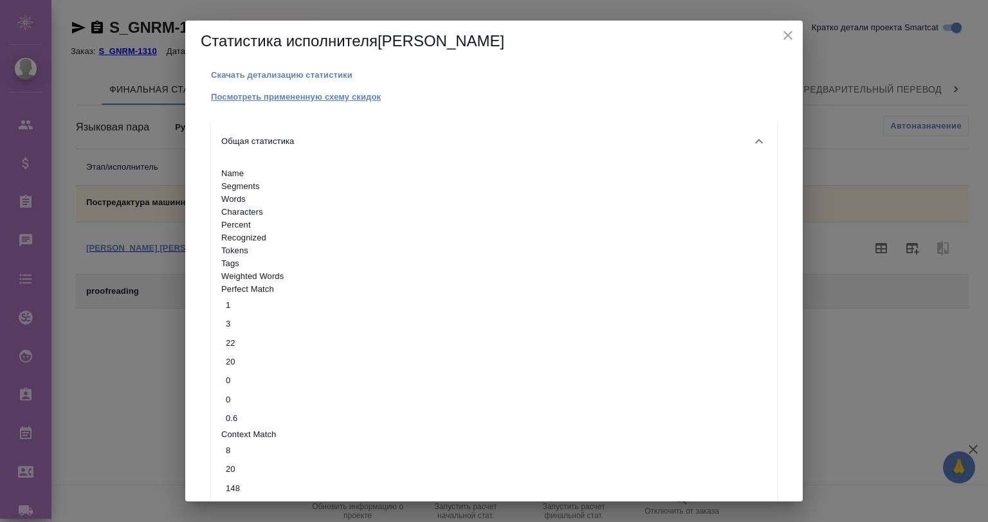
click at [285, 91] on link "Посмотреть примененную схему скидок" at bounding box center [296, 96] width 170 height 11
click at [780, 28] on icon "close" at bounding box center [787, 35] width 15 height 15
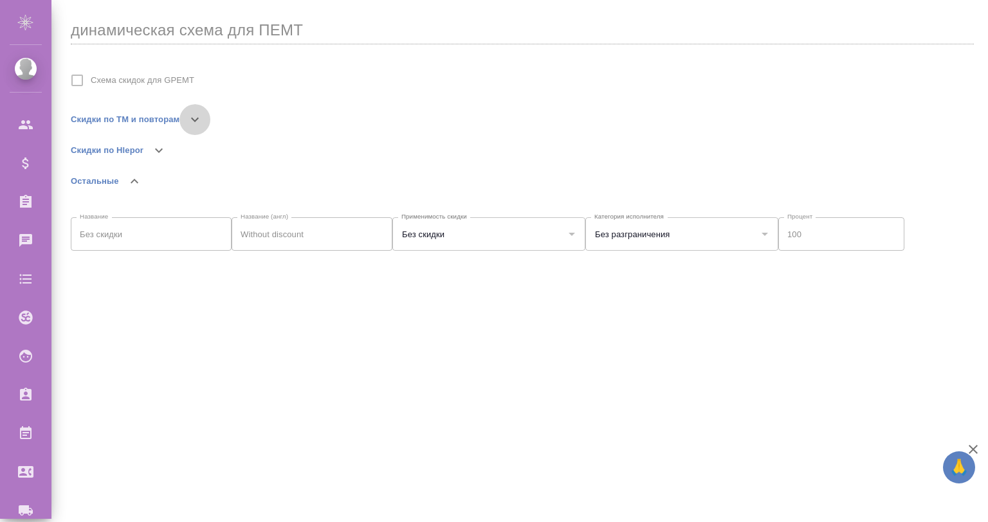
click at [196, 122] on icon "button" at bounding box center [194, 119] width 15 height 15
click at [194, 114] on icon "button" at bounding box center [194, 119] width 15 height 15
click at [188, 116] on icon "button" at bounding box center [194, 119] width 15 height 15
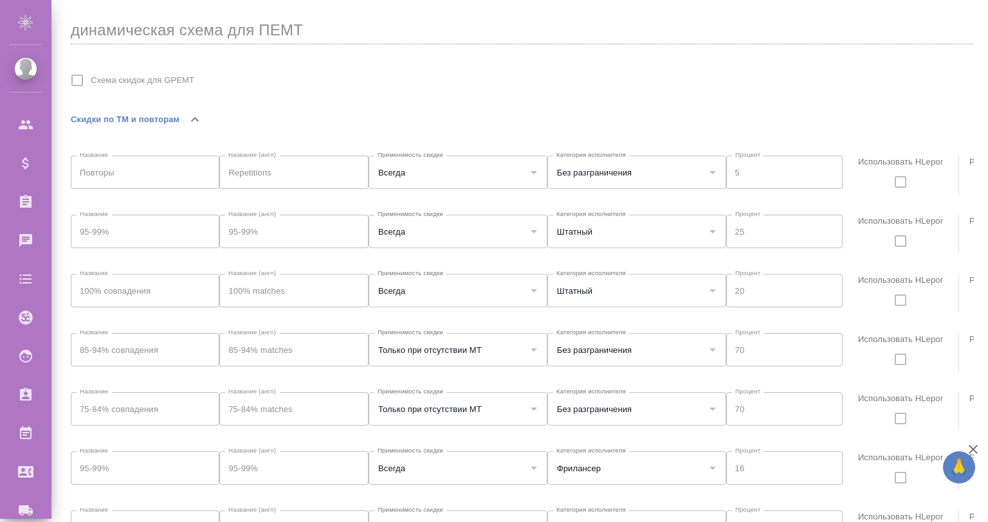
scroll to position [8, 0]
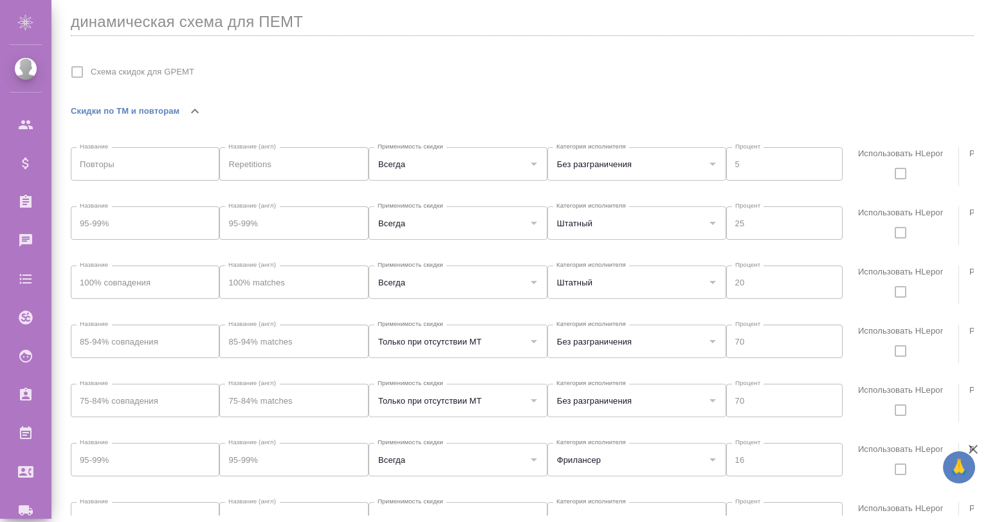
click at [972, 443] on icon "button" at bounding box center [972, 449] width 15 height 15
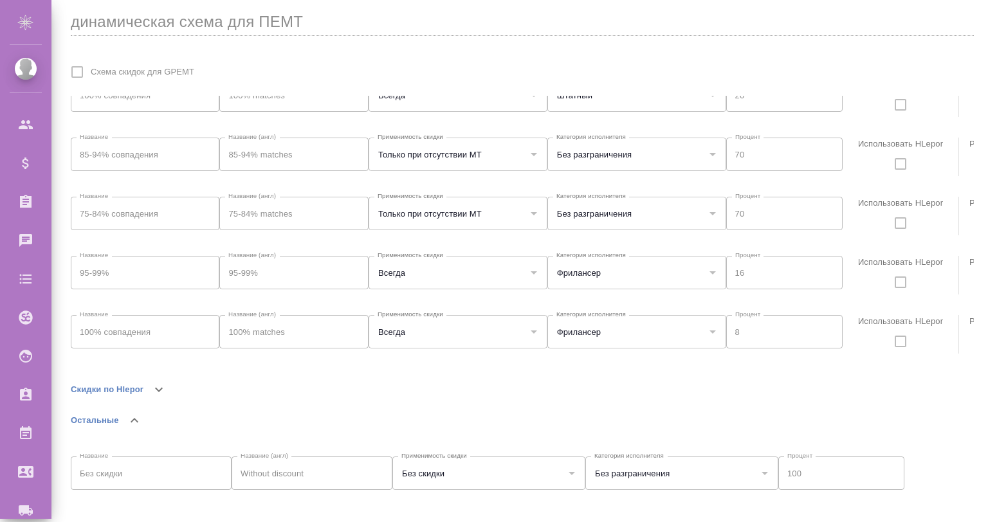
scroll to position [197, 0]
click at [154, 382] on icon "button" at bounding box center [158, 389] width 15 height 15
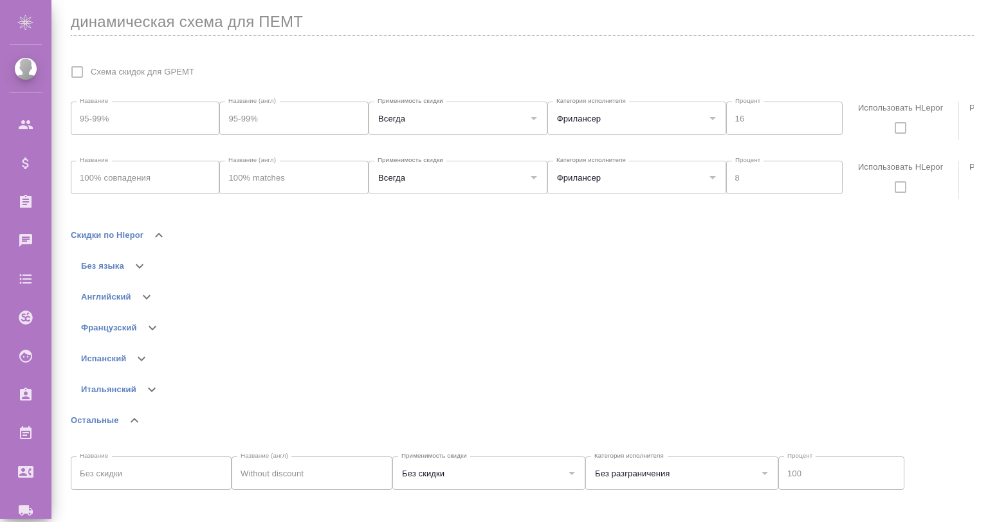
scroll to position [351, 0]
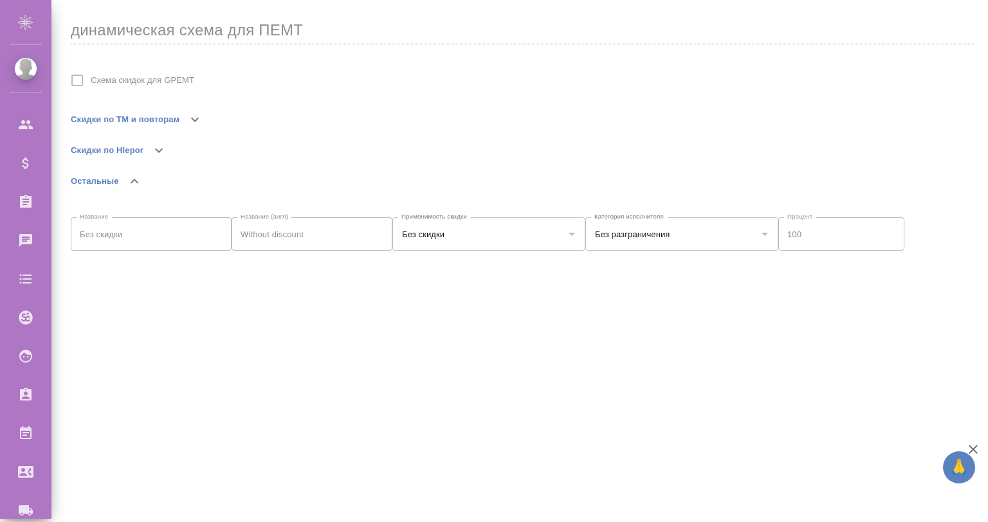
click at [190, 117] on icon "button" at bounding box center [194, 119] width 15 height 15
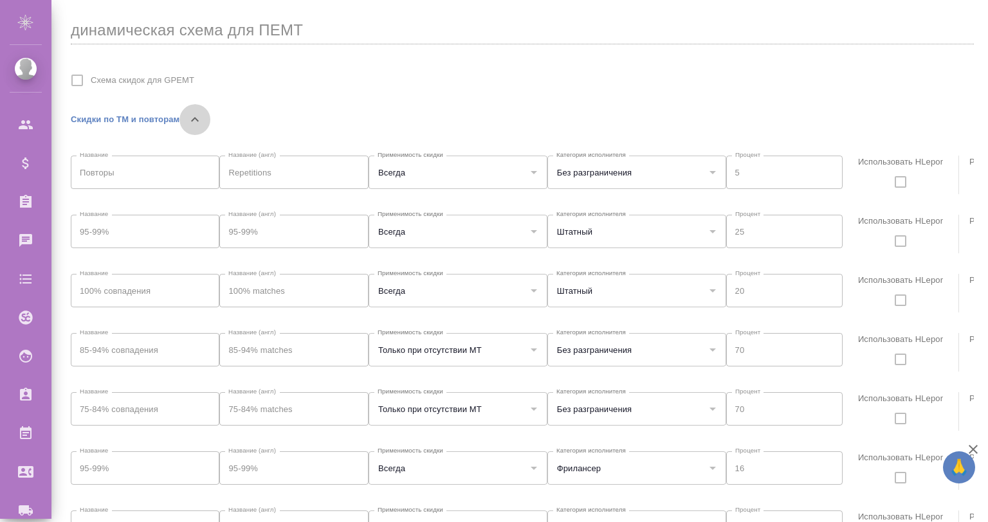
click at [190, 117] on icon "button" at bounding box center [194, 119] width 15 height 15
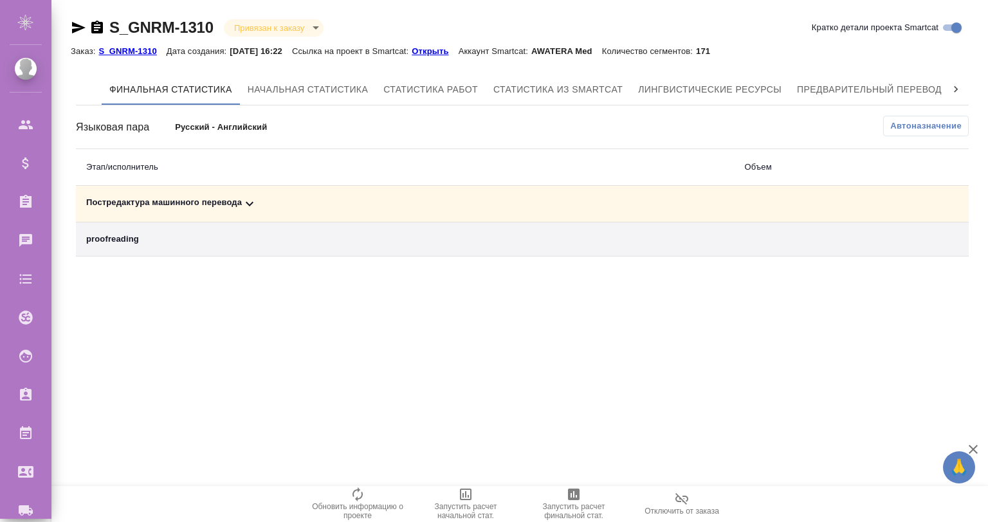
click at [241, 205] on div "Постредактура машинного перевода" at bounding box center [405, 203] width 638 height 15
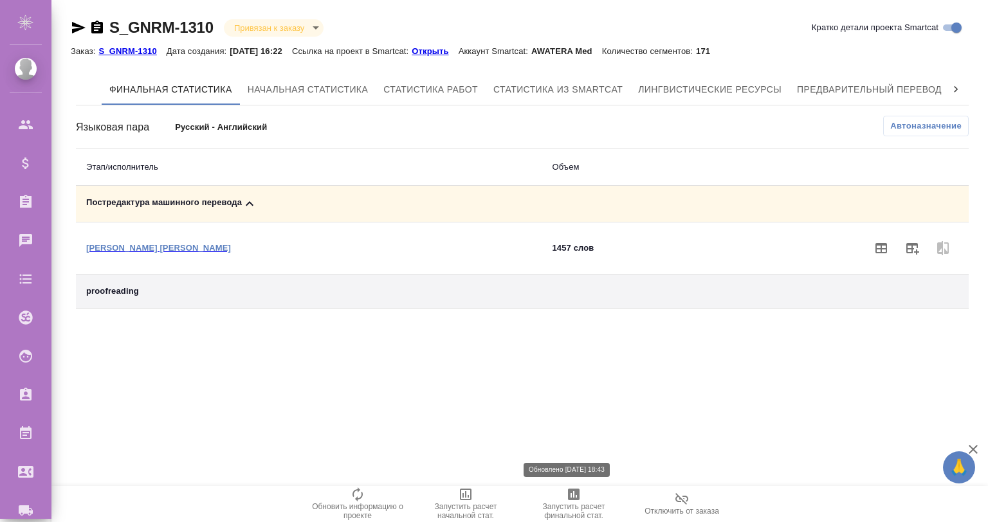
click at [569, 498] on icon "button" at bounding box center [574, 495] width 12 height 12
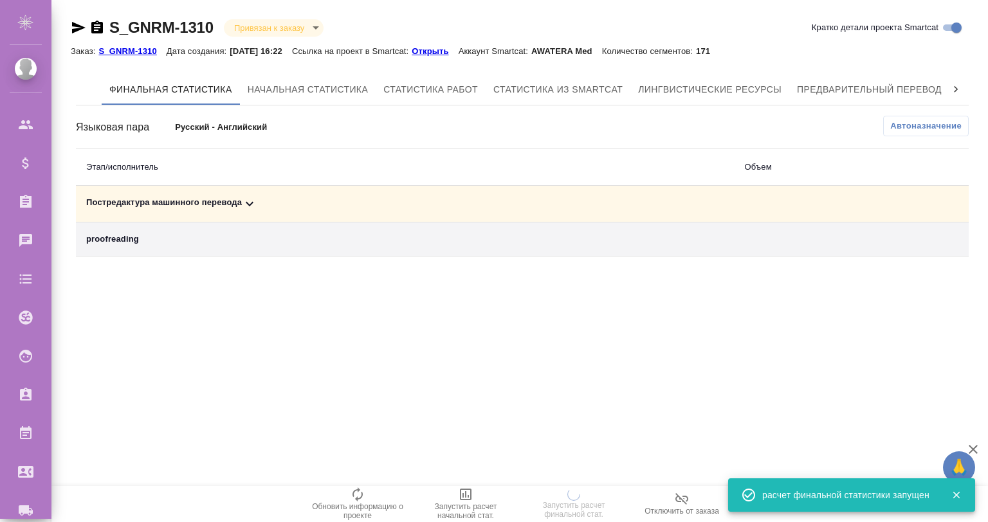
click at [239, 195] on td "Постредактура машинного перевода" at bounding box center [405, 204] width 659 height 37
click at [249, 198] on icon at bounding box center [249, 203] width 15 height 15
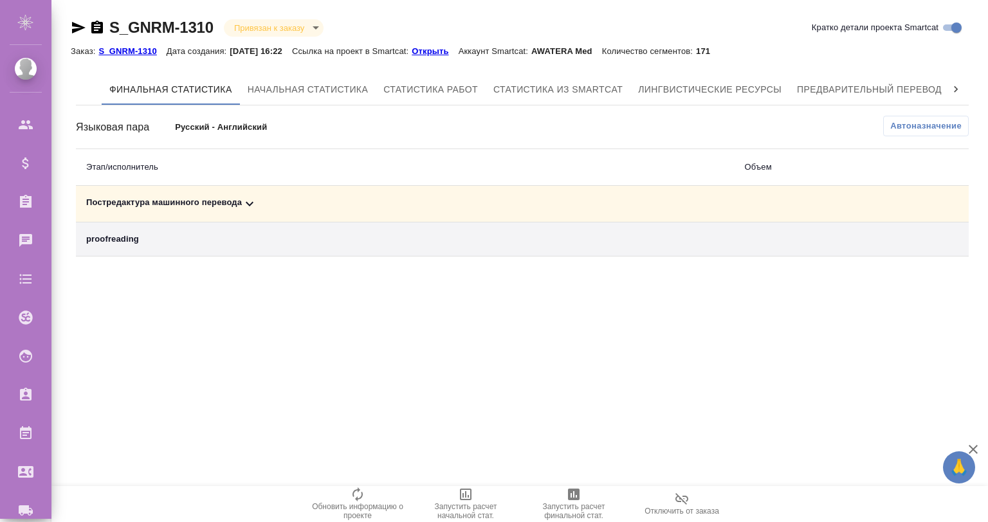
click at [247, 200] on icon at bounding box center [249, 203] width 15 height 15
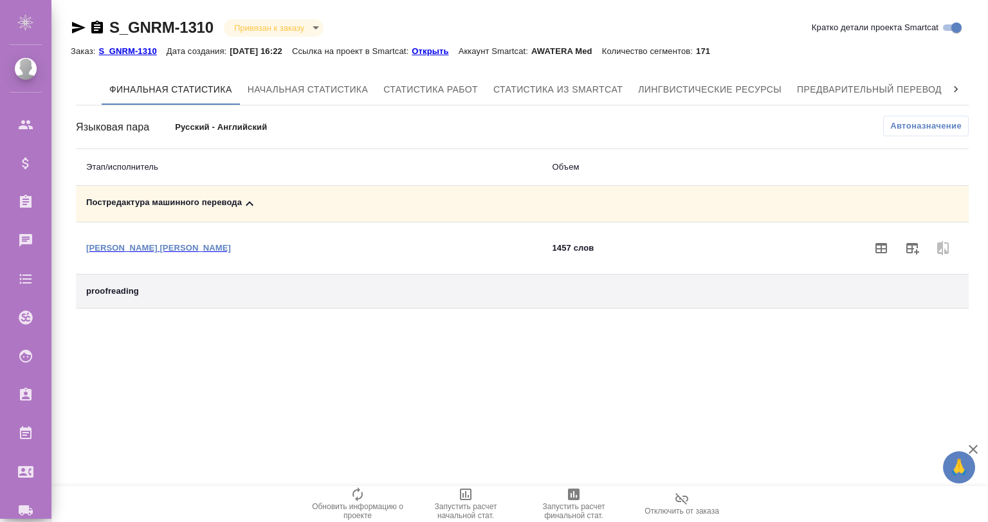
click at [866, 239] on span at bounding box center [881, 248] width 31 height 31
click at [874, 242] on icon "button" at bounding box center [880, 248] width 15 height 15
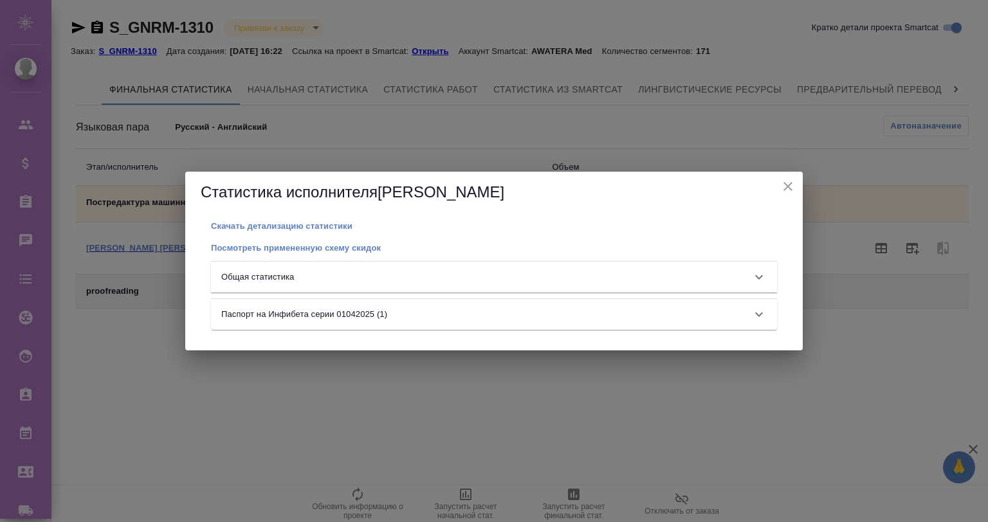
click at [455, 275] on div "Общая статистика" at bounding box center [482, 277] width 522 height 13
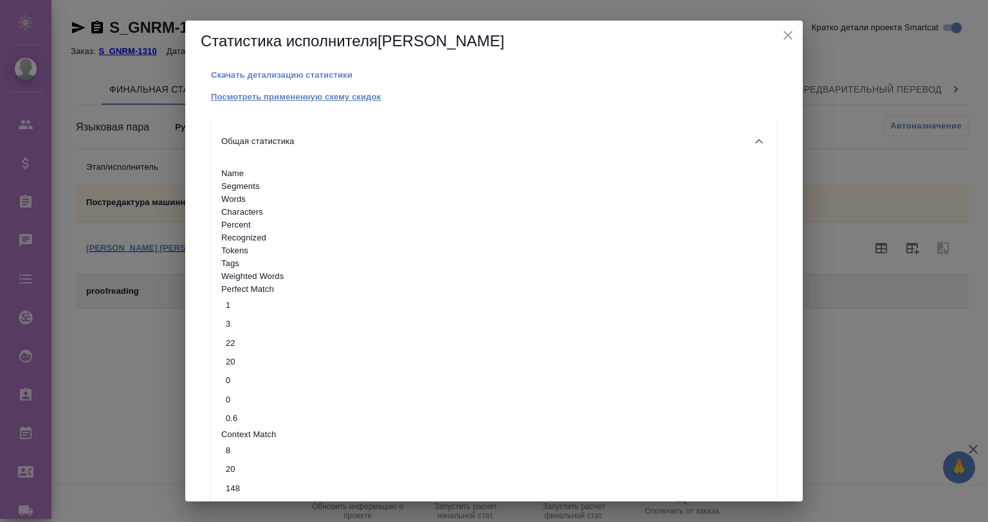
click at [299, 98] on p "Посмотреть примененную схему скидок" at bounding box center [296, 97] width 170 height 10
click at [784, 33] on icon "close" at bounding box center [787, 35] width 15 height 15
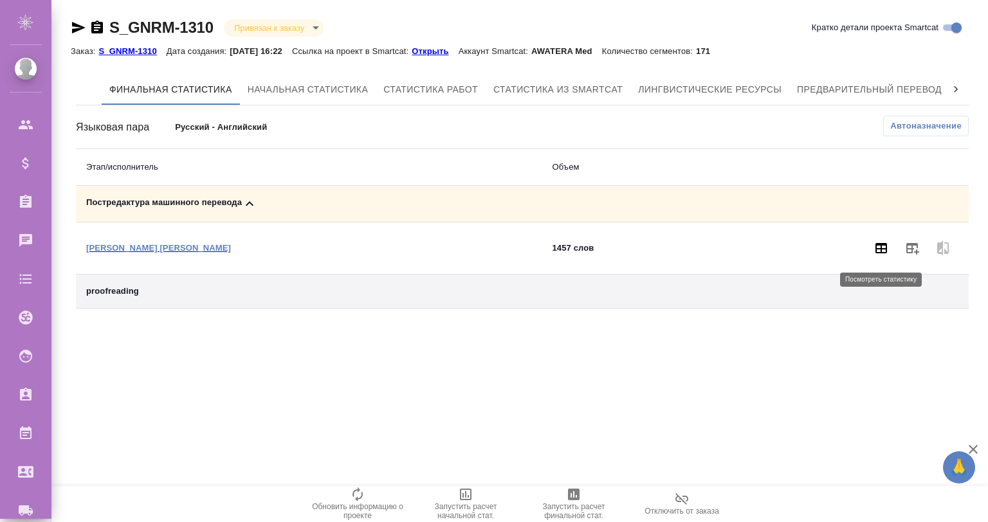
click at [872, 242] on button "button" at bounding box center [881, 248] width 31 height 31
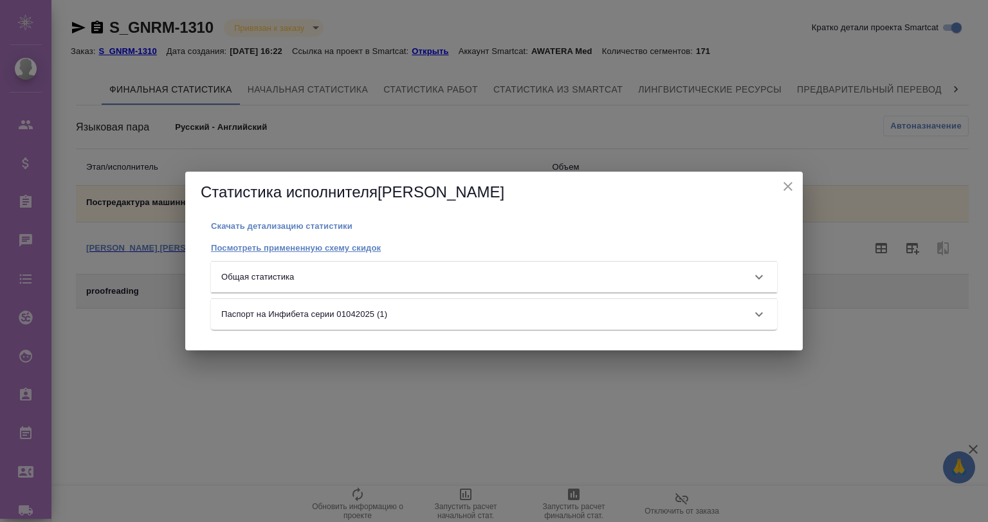
click at [326, 246] on p "Посмотреть примененную схему скидок" at bounding box center [296, 248] width 170 height 10
click at [784, 181] on icon "close" at bounding box center [787, 186] width 15 height 15
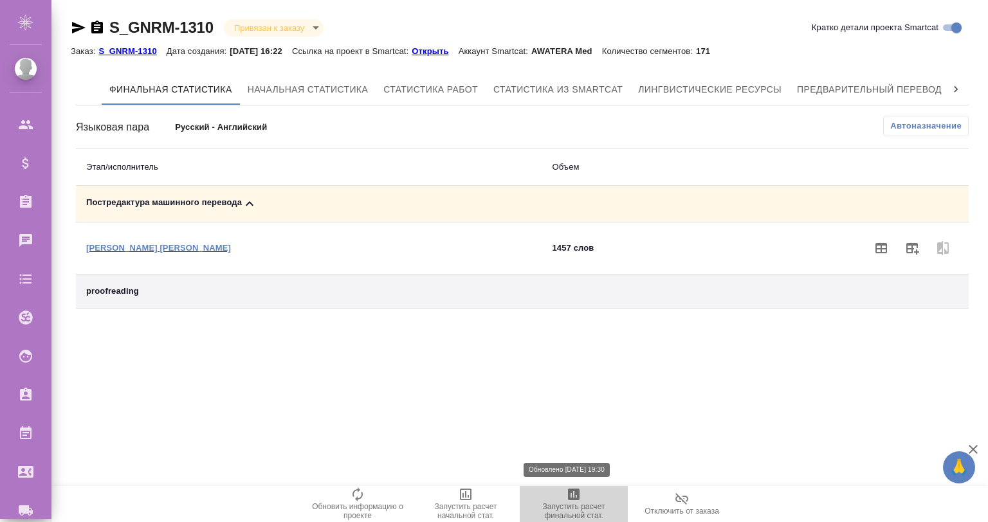
click at [581, 491] on icon "button" at bounding box center [573, 494] width 15 height 15
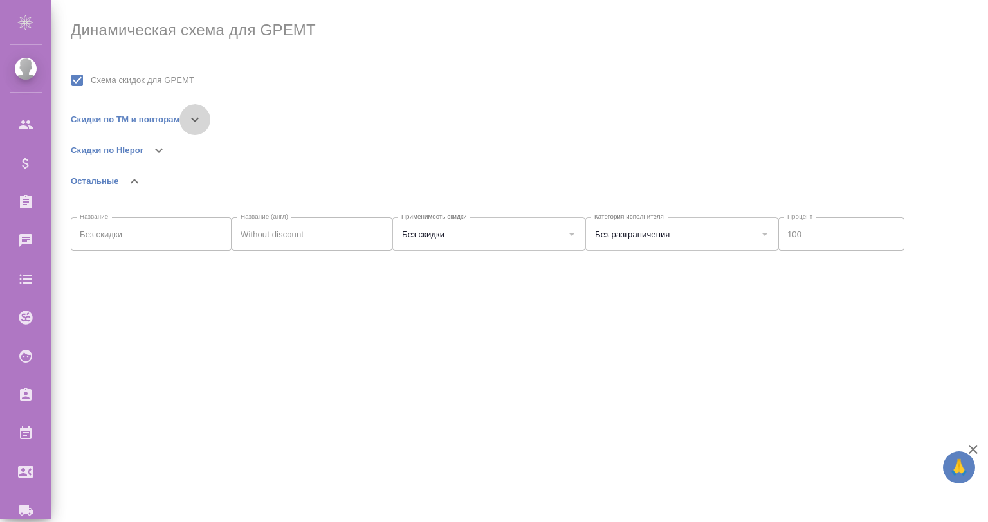
click at [186, 113] on button "button" at bounding box center [194, 119] width 31 height 31
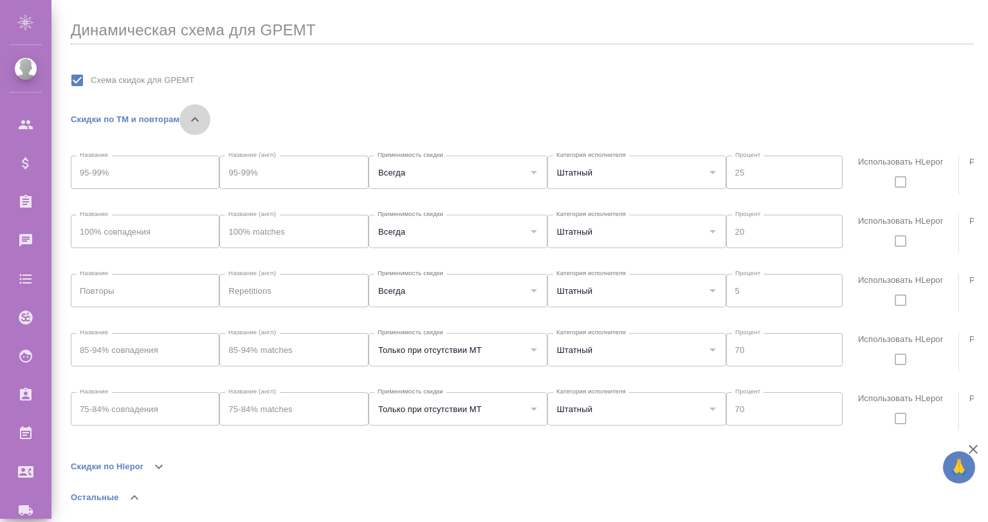
click at [186, 113] on button "button" at bounding box center [194, 119] width 31 height 31
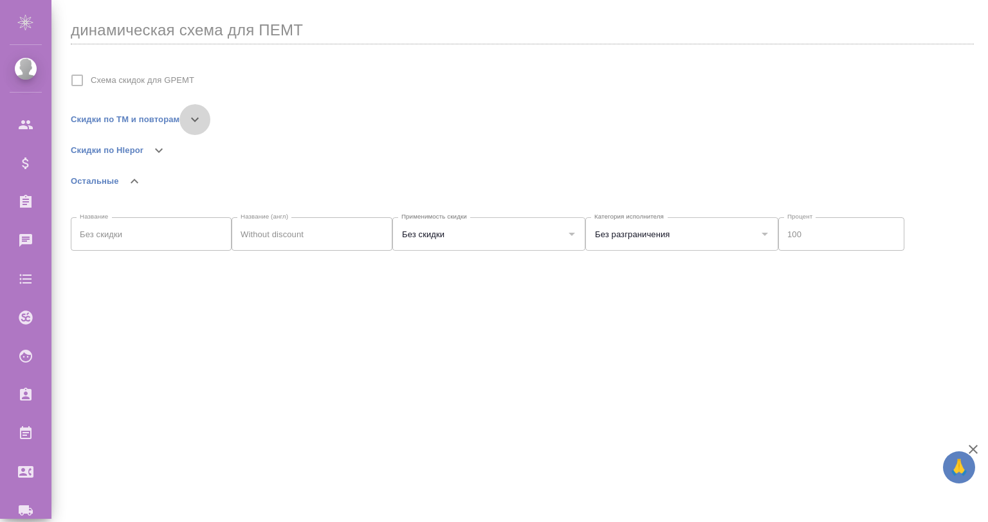
click at [185, 114] on button "button" at bounding box center [194, 119] width 31 height 31
click at [192, 113] on icon "button" at bounding box center [194, 119] width 15 height 15
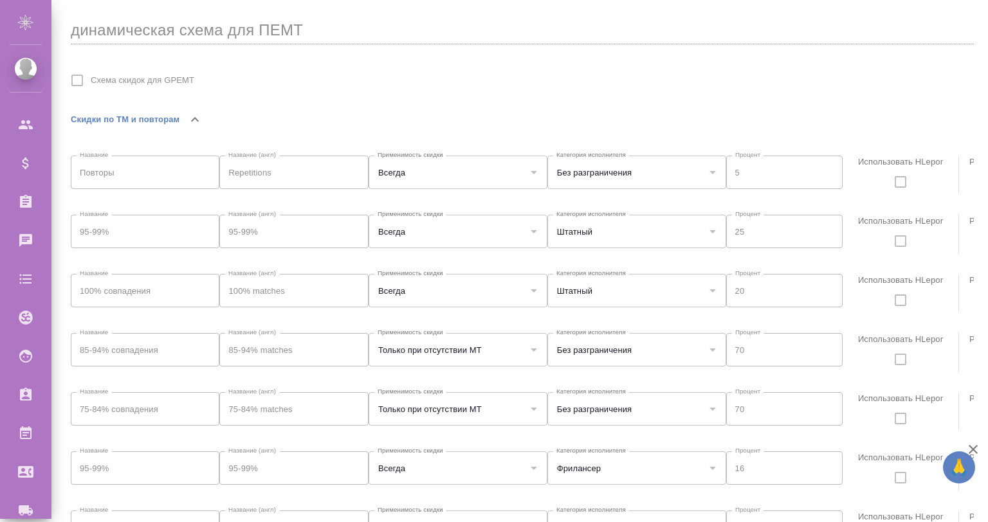
scroll to position [8, 0]
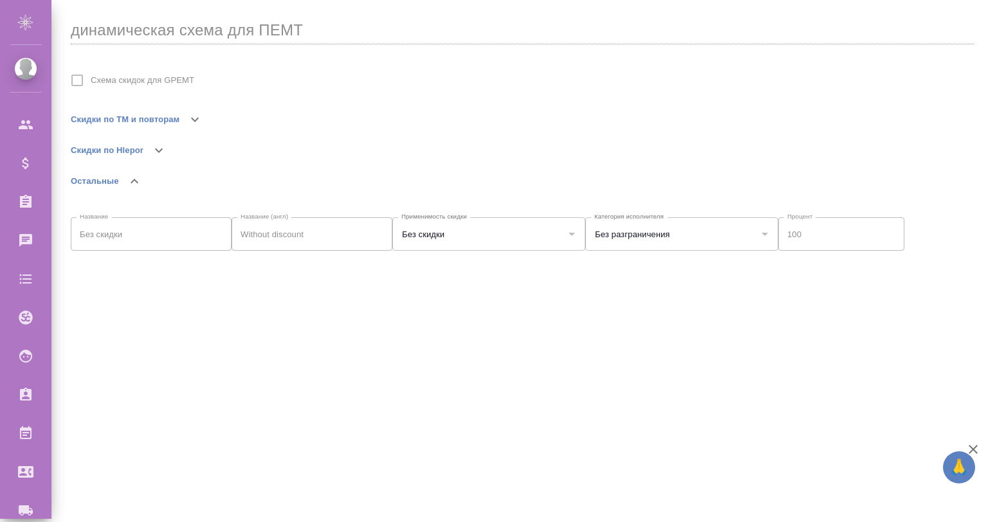
click at [198, 121] on icon "button" at bounding box center [194, 119] width 15 height 15
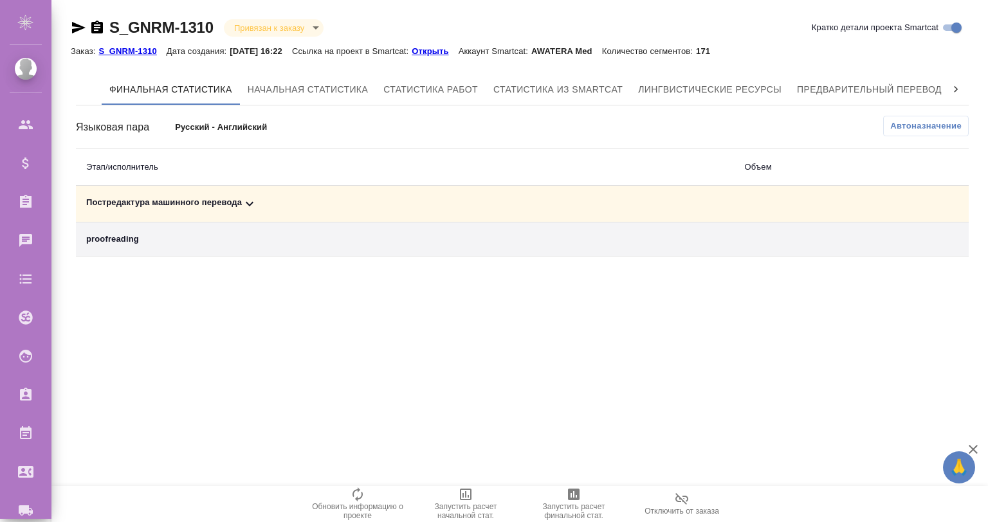
click at [246, 197] on icon at bounding box center [249, 203] width 15 height 15
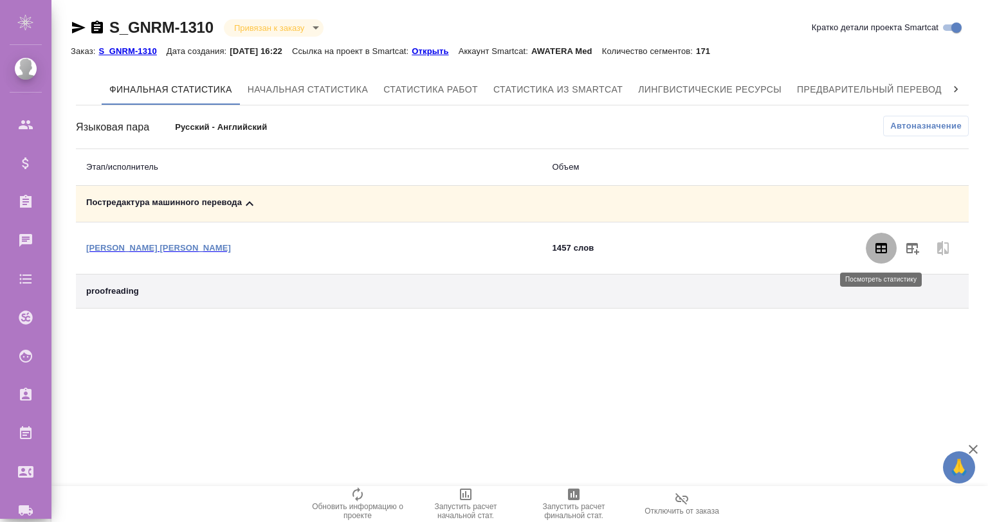
click at [881, 258] on button "button" at bounding box center [881, 248] width 31 height 31
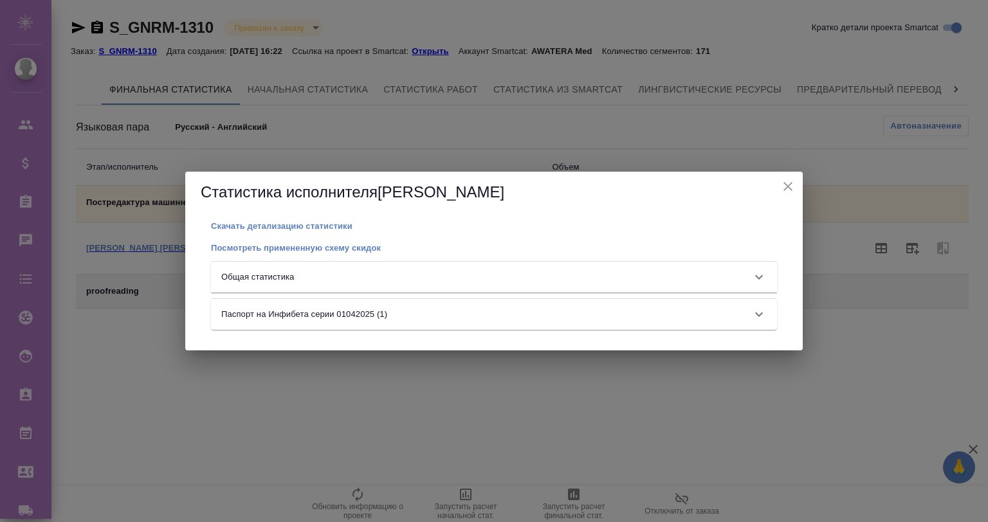
click at [469, 279] on div "Общая статистика" at bounding box center [482, 277] width 522 height 13
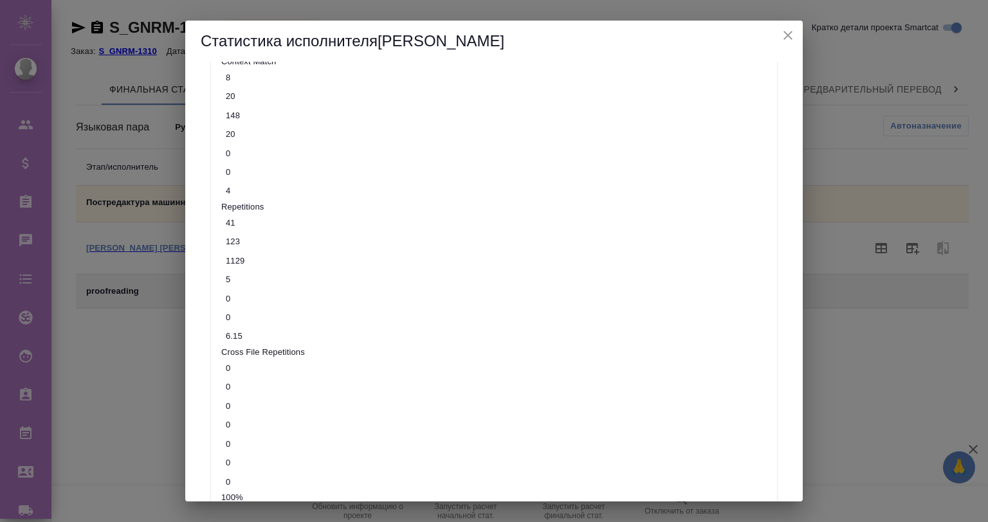
scroll to position [467, 0]
click at [790, 34] on icon "close" at bounding box center [787, 35] width 15 height 15
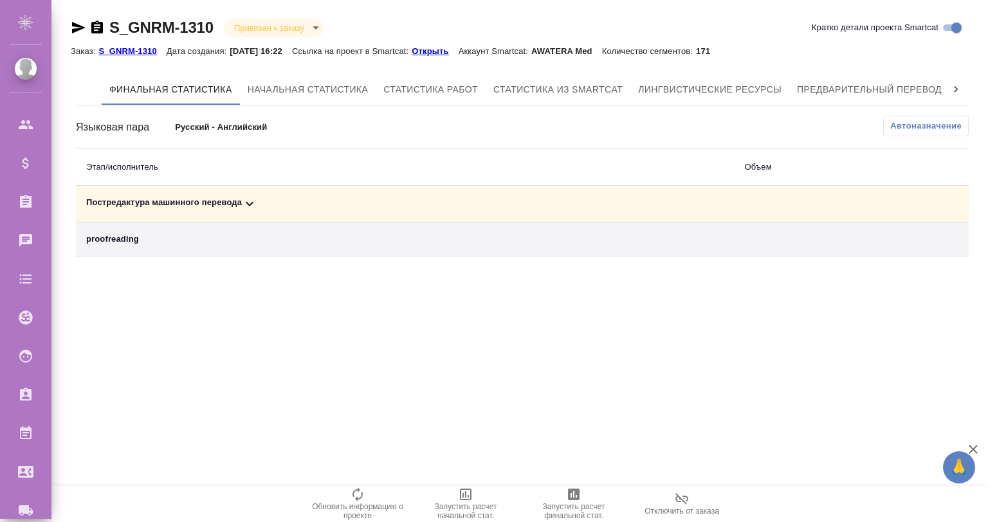
click at [240, 204] on div "Постредактура машинного перевода" at bounding box center [405, 203] width 638 height 15
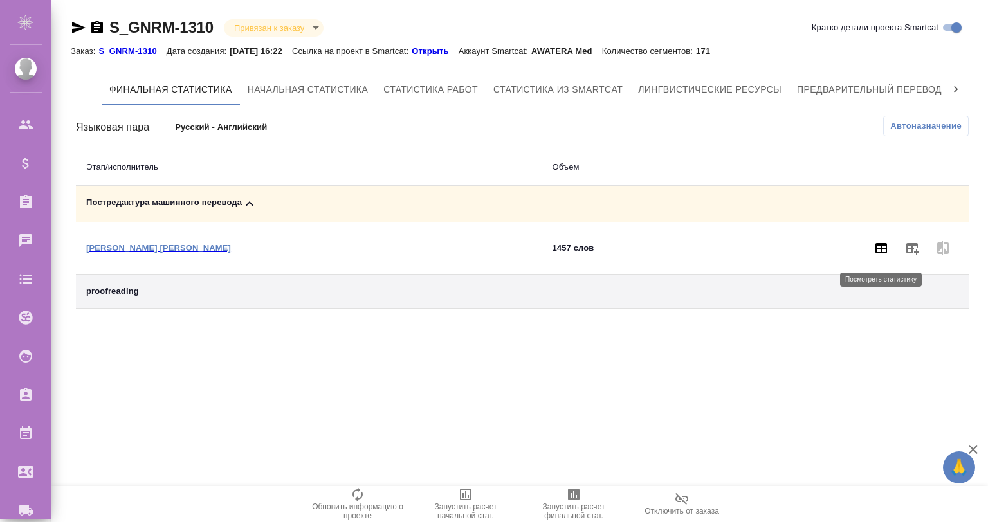
click at [878, 248] on icon "button" at bounding box center [881, 248] width 12 height 10
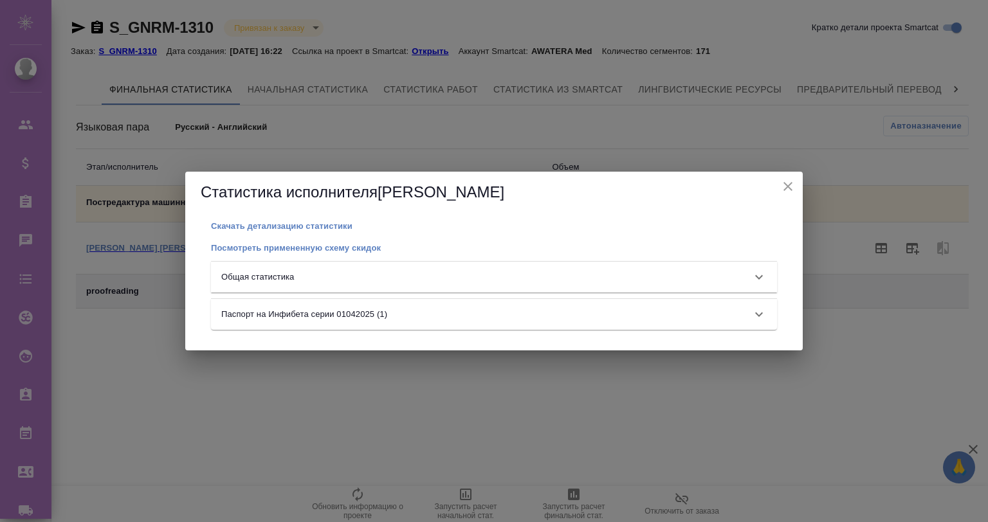
click at [300, 219] on div "Скачать детализацию статистики" at bounding box center [494, 225] width 566 height 15
click at [301, 224] on p "Скачать детализацию статистики" at bounding box center [282, 226] width 142 height 10
click at [791, 185] on icon "close" at bounding box center [787, 186] width 15 height 15
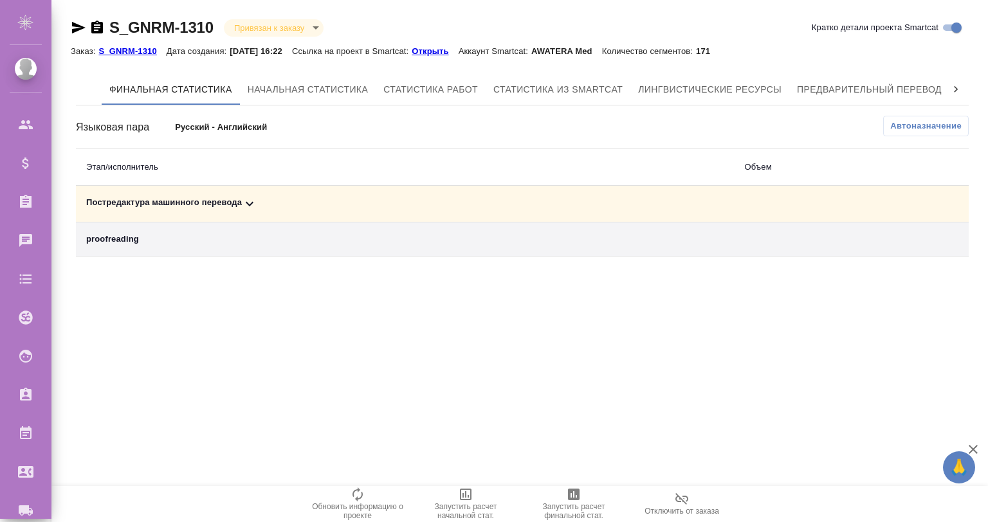
click at [242, 193] on td "Постредактура машинного перевода" at bounding box center [405, 204] width 659 height 37
click at [248, 196] on icon at bounding box center [249, 203] width 15 height 15
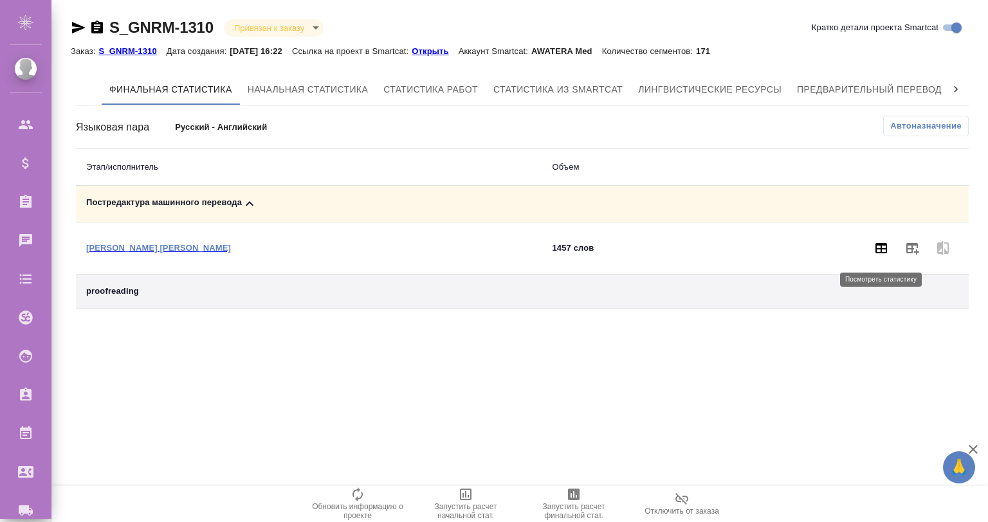
click at [885, 248] on icon "button" at bounding box center [881, 248] width 12 height 10
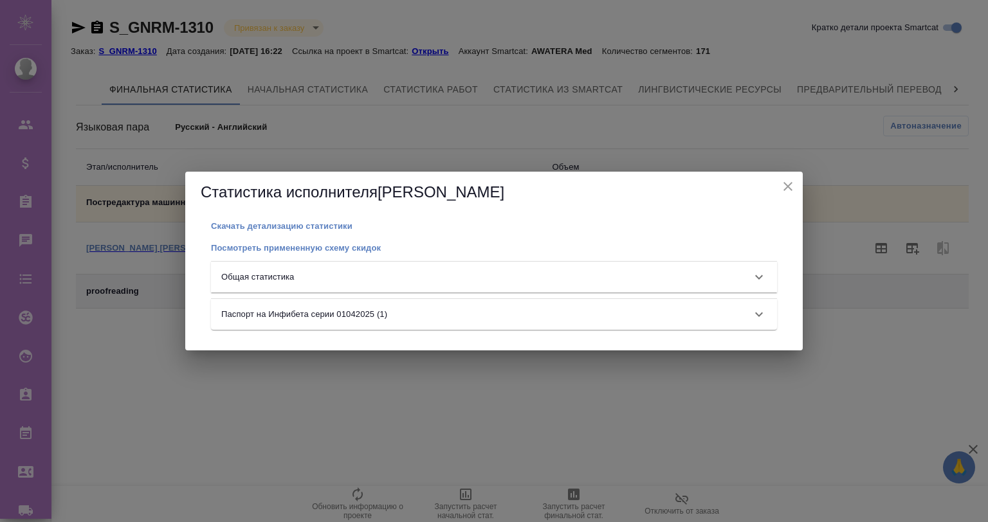
click at [480, 269] on div "Общая статистика" at bounding box center [494, 277] width 566 height 31
